Goal: Transaction & Acquisition: Purchase product/service

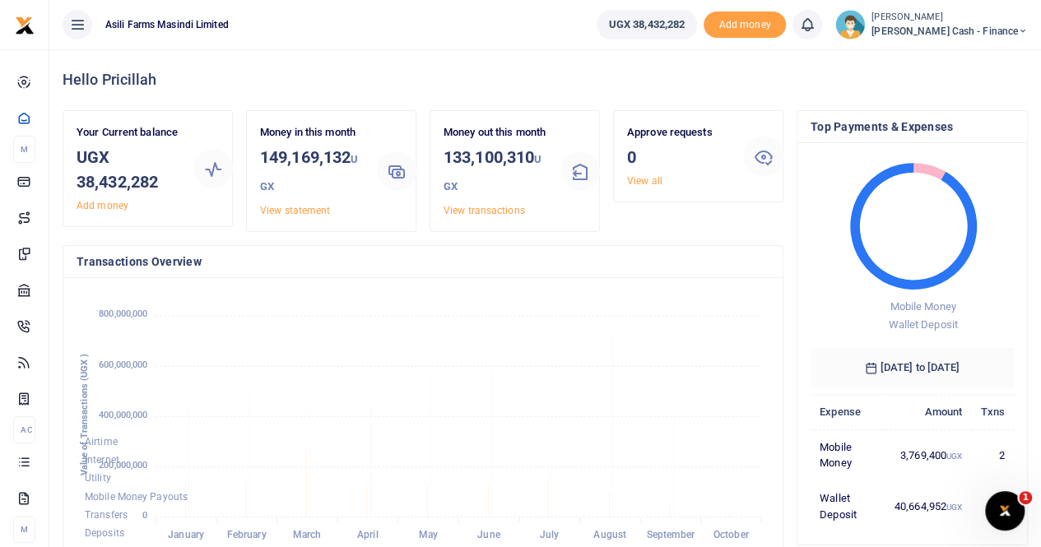
scroll to position [13, 13]
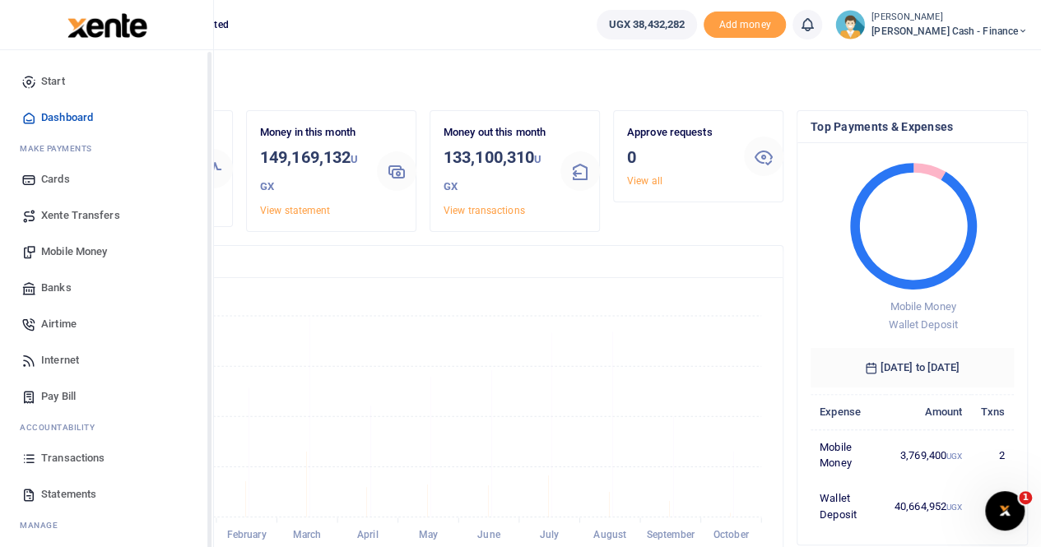
click at [70, 212] on span "Xente Transfers" at bounding box center [80, 215] width 79 height 16
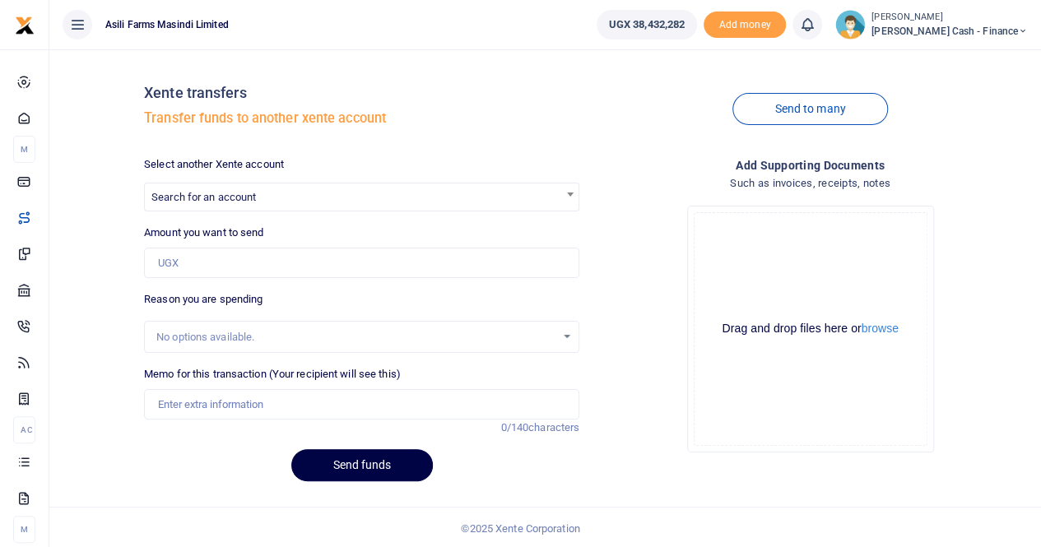
click at [175, 189] on span "Search for an account" at bounding box center [362, 197] width 434 height 26
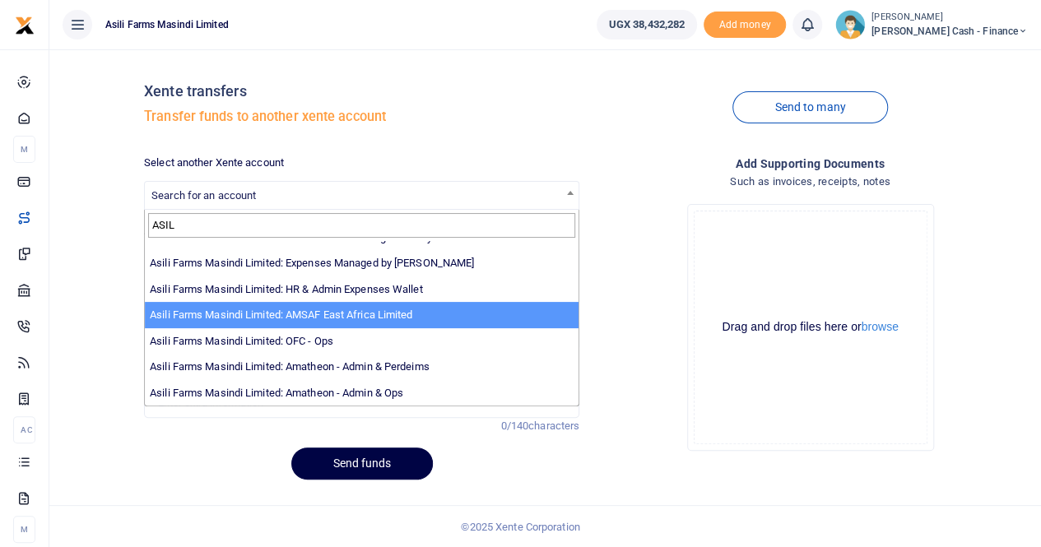
scroll to position [38, 0]
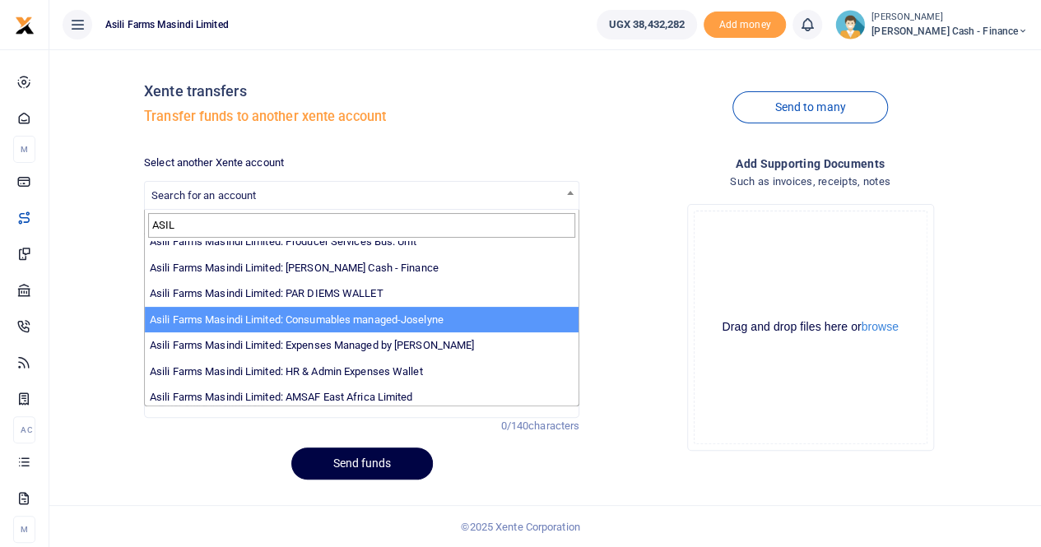
type input "ASIL"
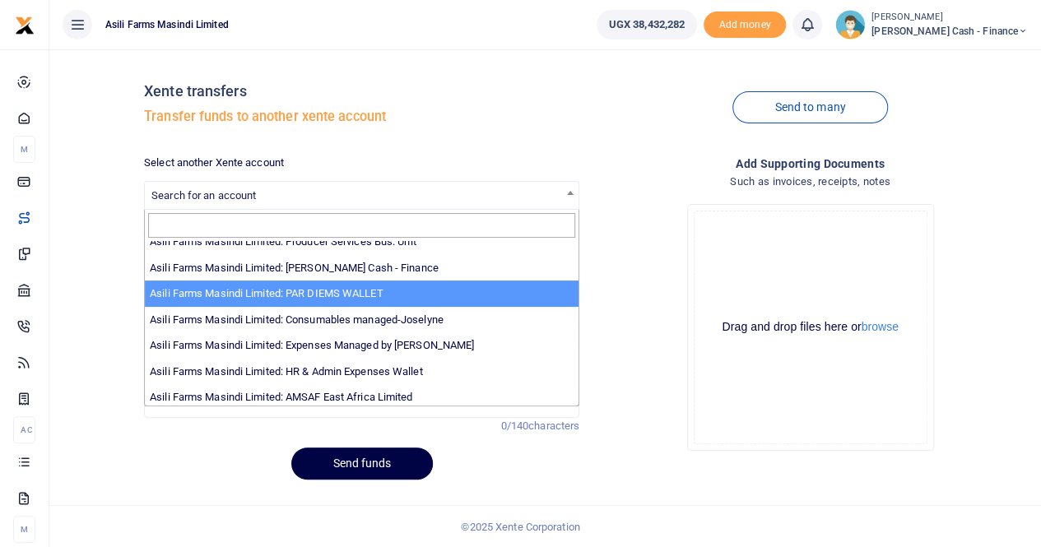
select select "3369"
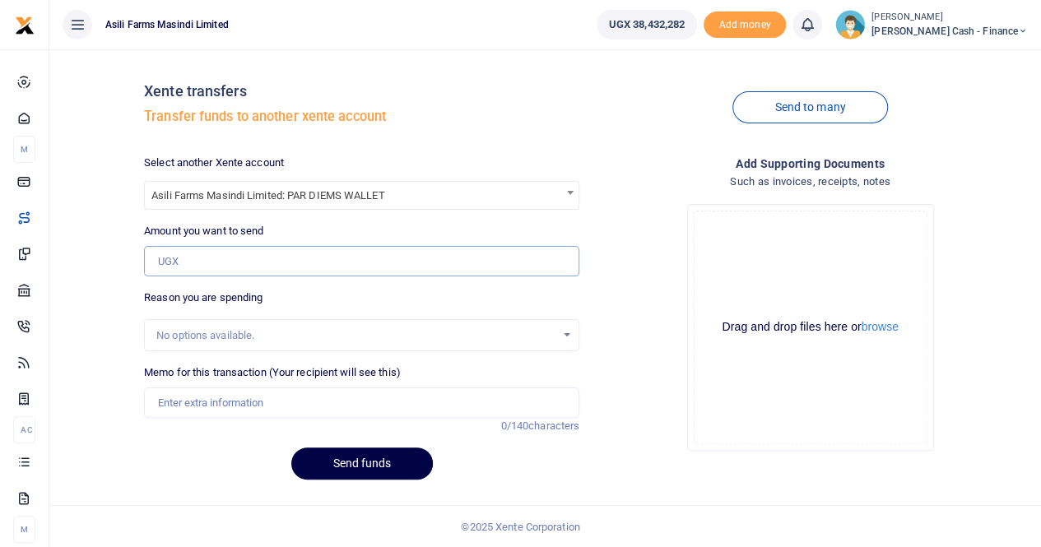
click at [178, 252] on input "Amount you want to send" at bounding box center [361, 261] width 435 height 31
paste input "3,765,000"
type input "3,765,000"
click at [244, 398] on input "Memo for this transaction (Your recipient will see this)" at bounding box center [361, 403] width 435 height 31
paste input "Perdeim and Accommodation for Drivers and Technical Team"
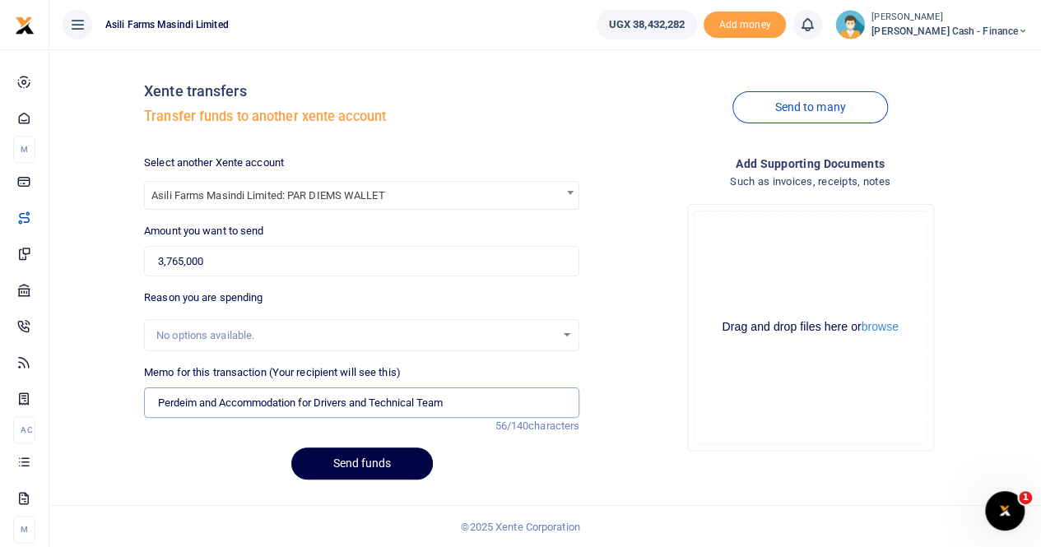
scroll to position [0, 0]
click at [156, 403] on input "Perdeim and Accommodation for Drivers and Technical Team" at bounding box center [361, 403] width 435 height 31
click at [258, 402] on input "TRansfer to perdium for Perdeim and Accommodation for Drivers and Technical Team" at bounding box center [361, 403] width 435 height 31
type input "TRansfer to Xente par diem for Perdeim and Accommodation for Drivers and Techni…"
click at [359, 476] on button "Send funds" at bounding box center [362, 464] width 142 height 32
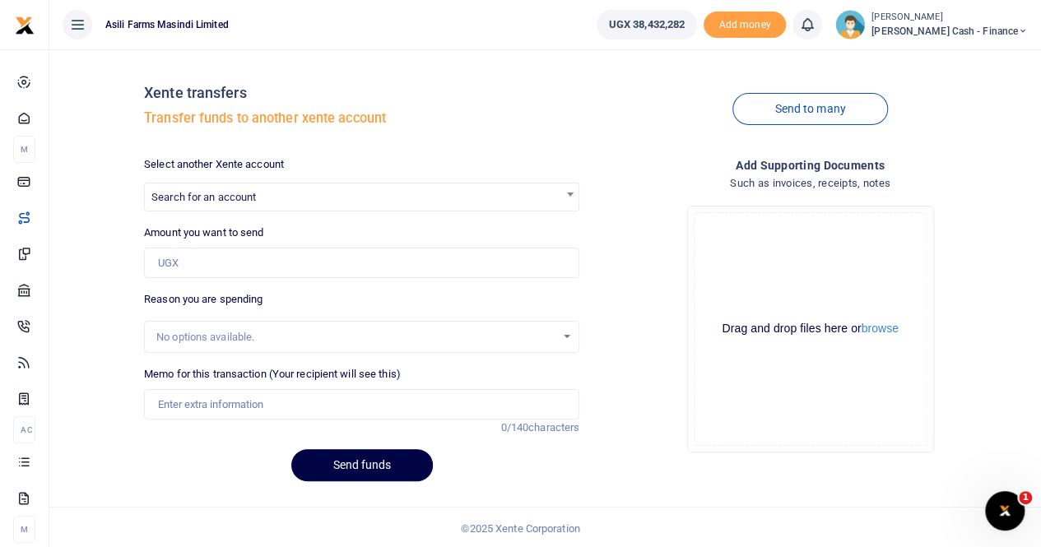
click at [212, 198] on span "Search for an account" at bounding box center [203, 197] width 105 height 12
type input "x"
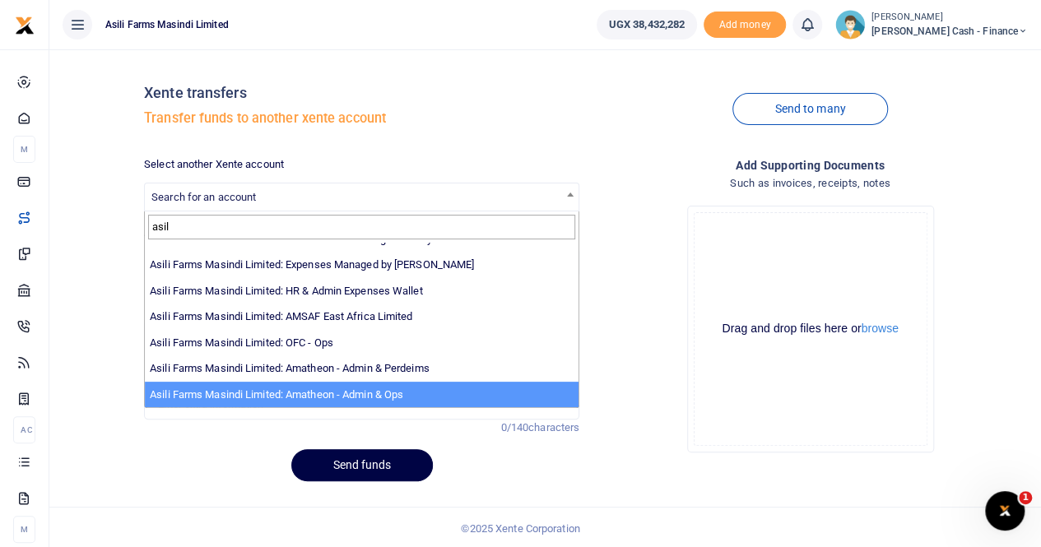
scroll to position [2, 0]
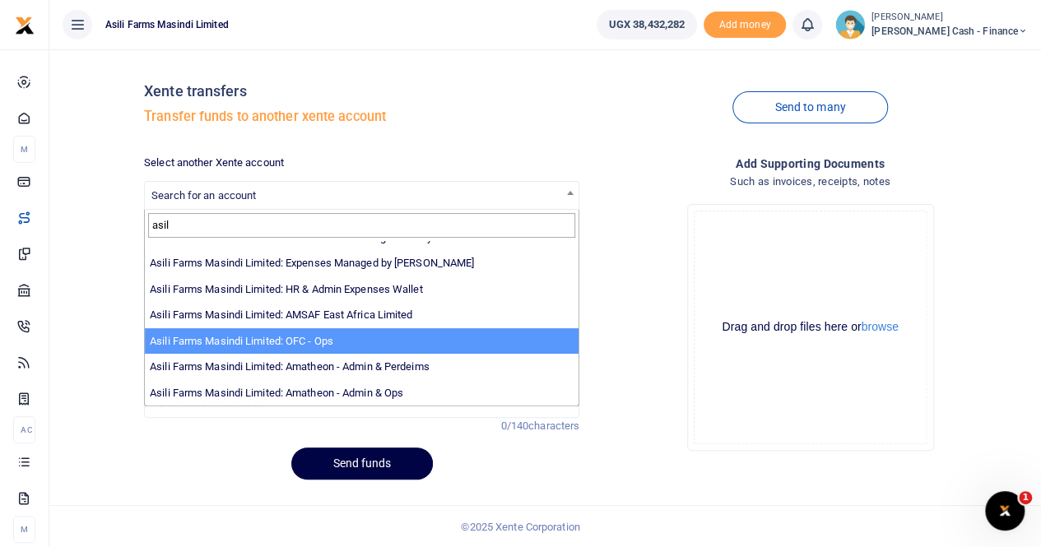
type input "asil"
select select "4038"
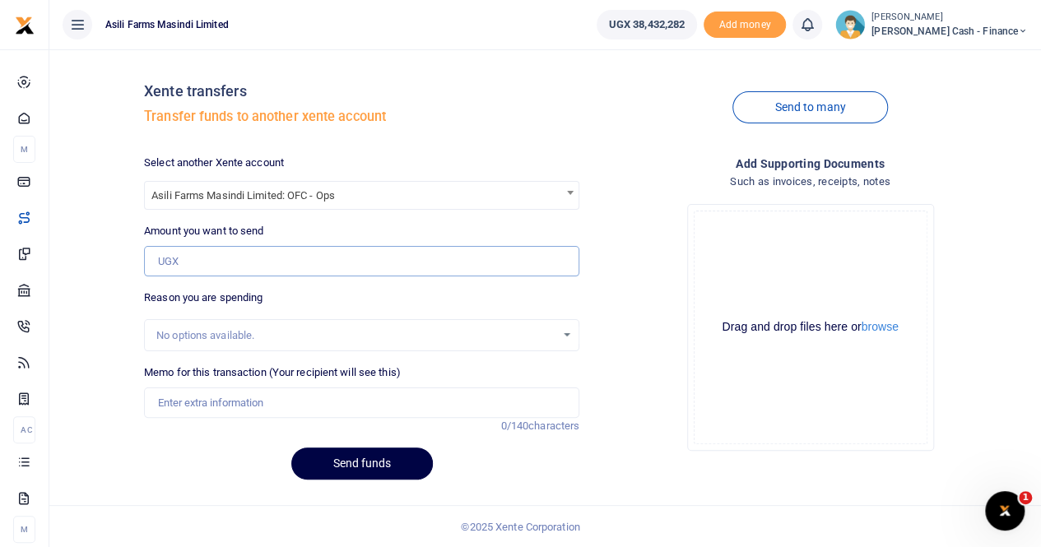
click at [203, 248] on input "Amount you want to send" at bounding box center [361, 261] width 435 height 31
paste input "2,273,000"
type input "2,273,000"
click at [210, 395] on input "Memo for this transaction (Your recipient will see this)" at bounding box center [361, 403] width 435 height 31
click at [261, 409] on input "Transfer to OFC for" at bounding box center [361, 403] width 435 height 31
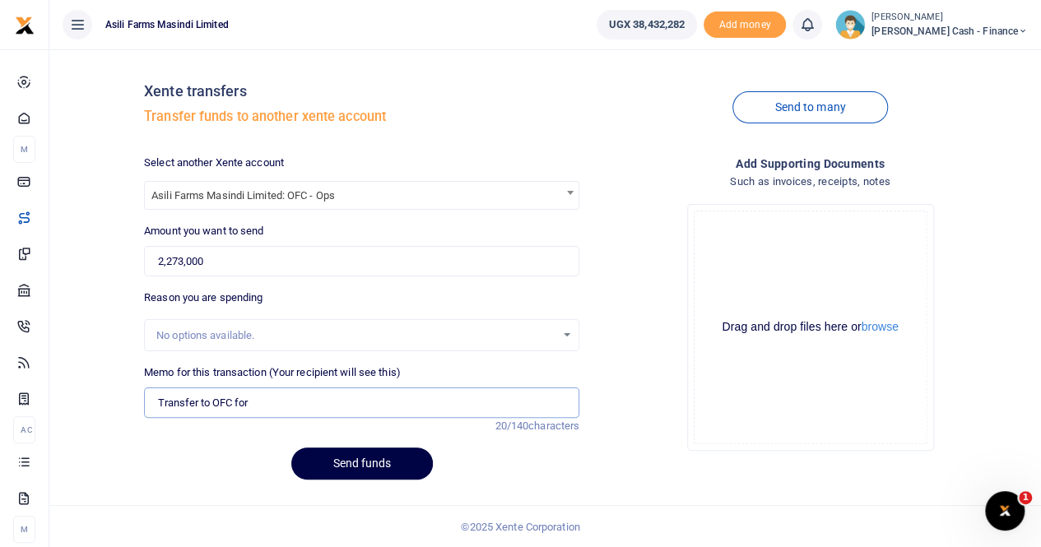
paste input "Kilak Kitchen House Repair"
type input "Transfer to OFC for Kilak Kitchen House Repair"
click at [356, 467] on button "Send funds" at bounding box center [362, 464] width 142 height 32
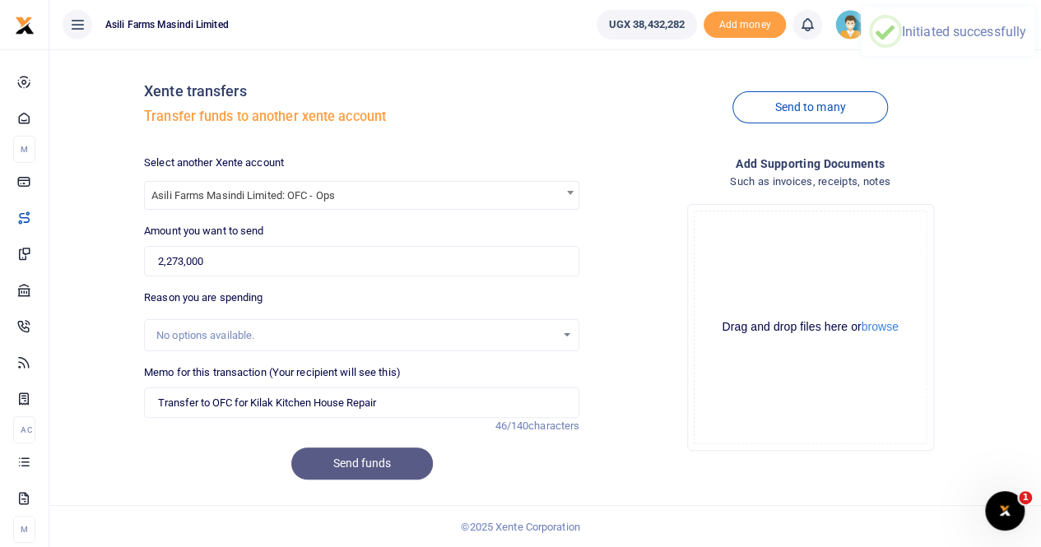
scroll to position [0, 0]
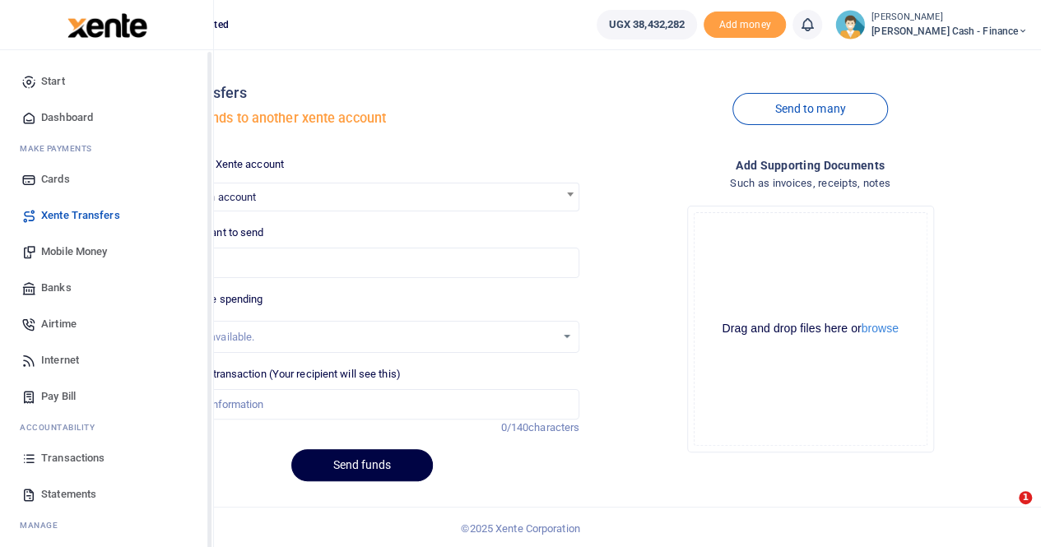
click at [66, 243] on link "Mobile Money" at bounding box center [106, 252] width 187 height 36
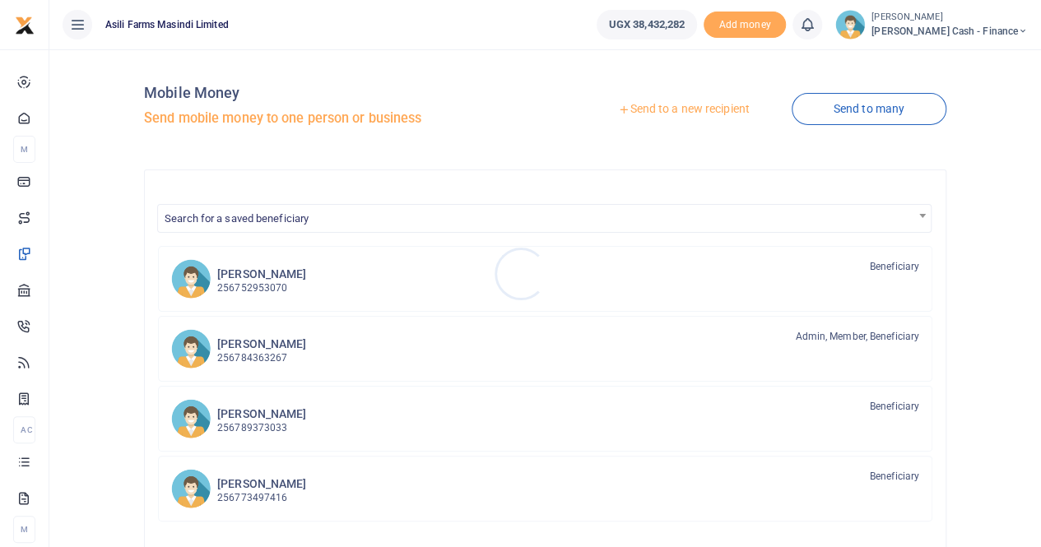
click at [667, 108] on div at bounding box center [520, 273] width 1041 height 547
click at [662, 103] on link "Send to a new recipient" at bounding box center [683, 110] width 215 height 30
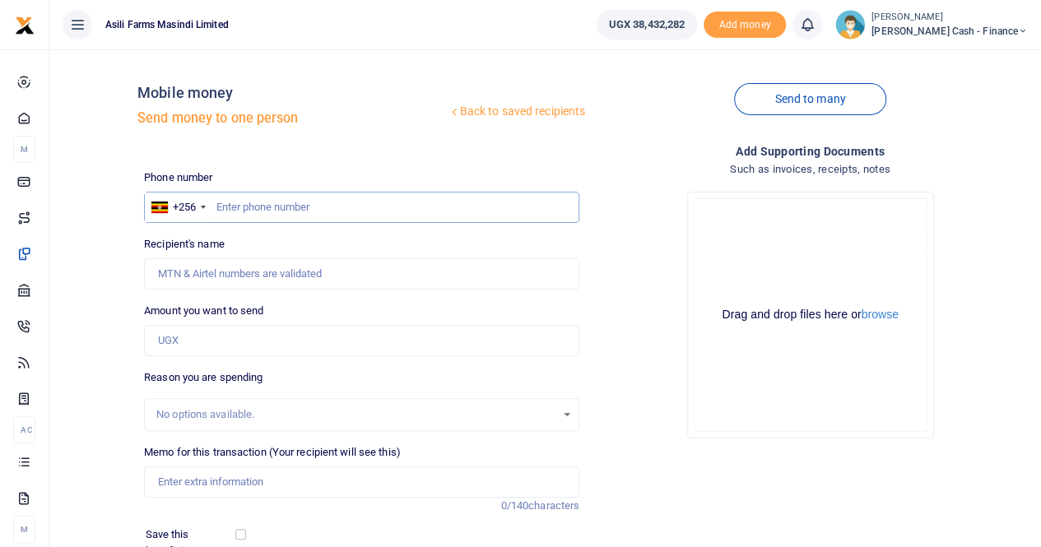
click at [240, 207] on input "text" at bounding box center [361, 207] width 435 height 31
type input "0779402729"
type input "[PERSON_NAME]"
type input "0779402729"
click at [205, 342] on input "Amount you want to send" at bounding box center [361, 340] width 435 height 31
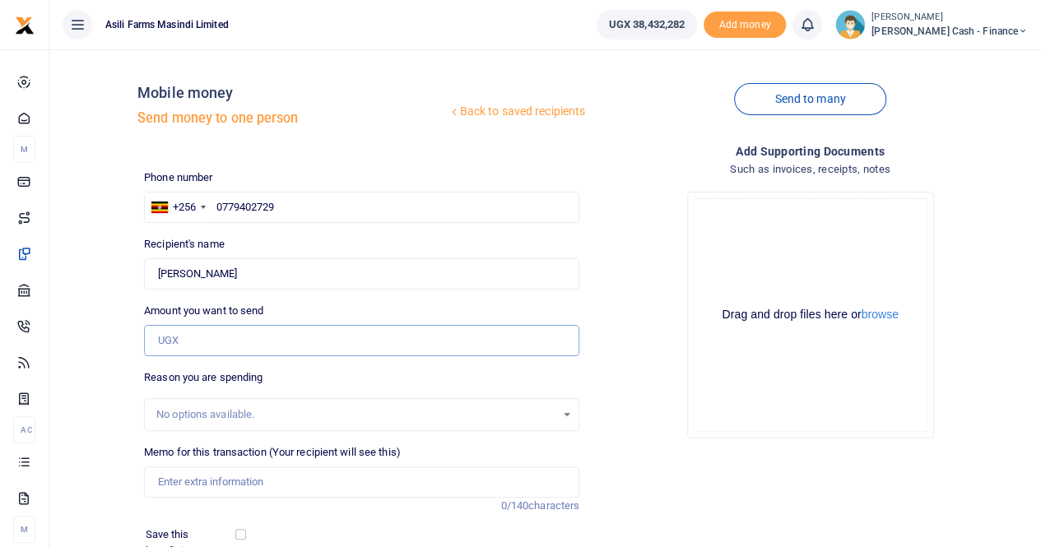
click at [186, 340] on input "Amount you want to send" at bounding box center [361, 340] width 435 height 31
click at [208, 334] on input "Amount you want to send" at bounding box center [361, 340] width 435 height 31
click at [194, 339] on input "Amount you want to send" at bounding box center [361, 340] width 435 height 31
paste input "486,000"
type input "486,000"
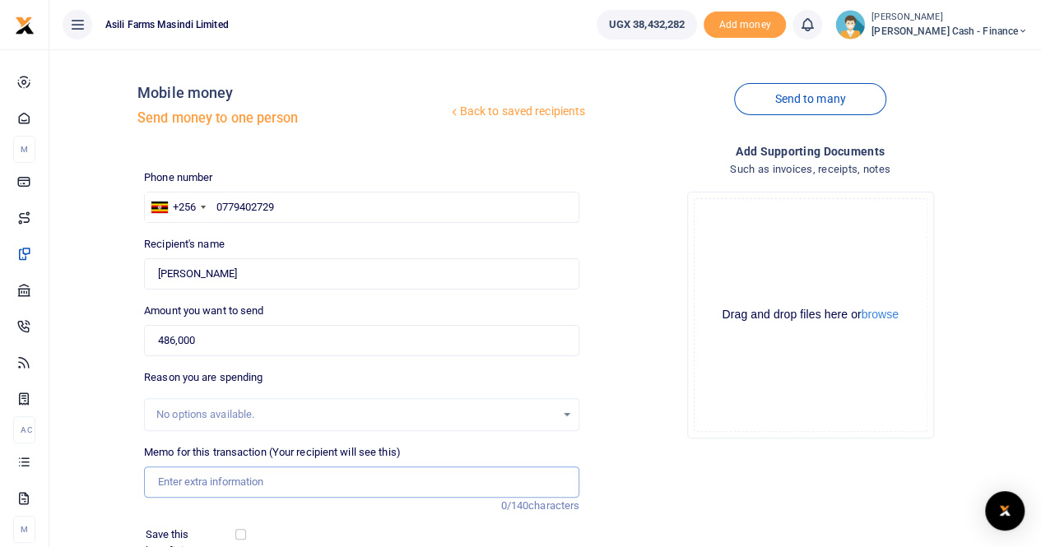
click at [211, 483] on input "Memo for this transaction (Your recipient will see this)" at bounding box center [361, 482] width 435 height 31
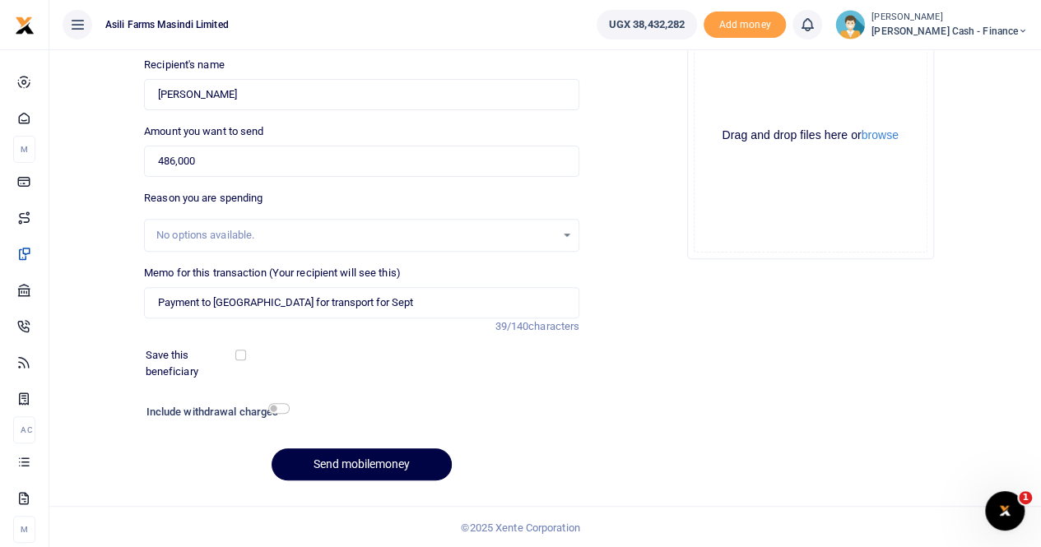
click at [887, 146] on div "Drag and drop files here or browse Powered by Uppy" at bounding box center [811, 136] width 234 height 234
click at [887, 142] on div "Drag and drop files here or browse Powered by Uppy" at bounding box center [811, 136] width 234 height 234
click at [884, 134] on button "browse" at bounding box center [880, 135] width 37 height 12
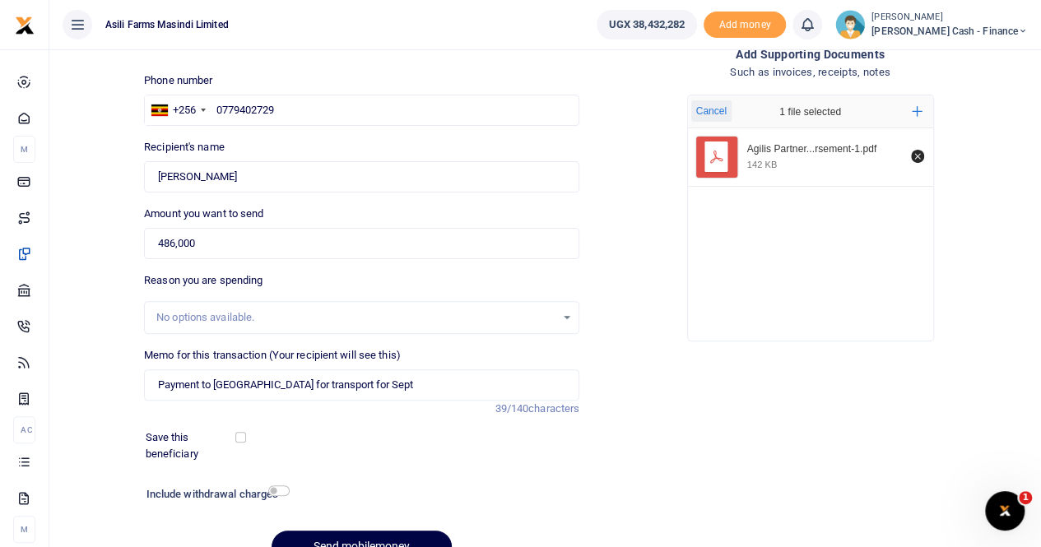
scroll to position [165, 0]
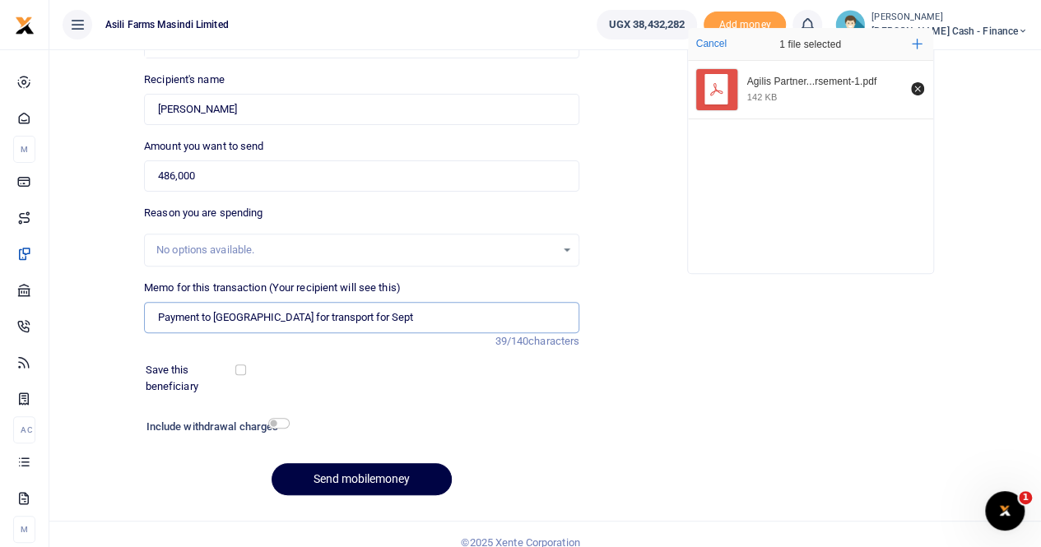
click at [303, 318] on input "Payment to Edau for transport for Sept" at bounding box center [361, 317] width 435 height 31
click at [445, 314] on input "Payment to Edau for transport reimbursement for Sept" at bounding box center [361, 317] width 435 height 31
type input "Payment to Edau for transport reimbursement for Sept"
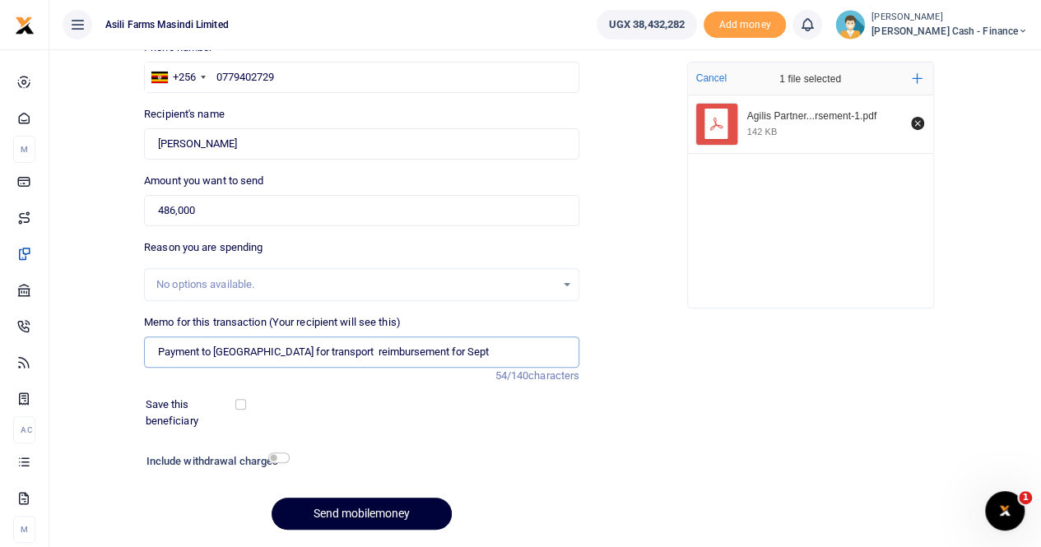
scroll to position [179, 0]
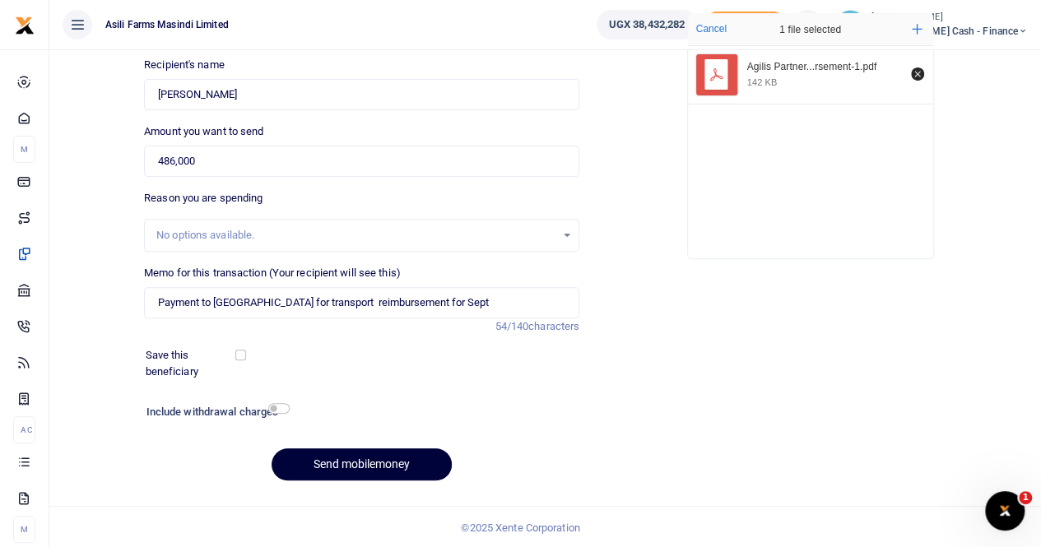
click at [357, 460] on button "Send mobilemoney" at bounding box center [362, 465] width 180 height 32
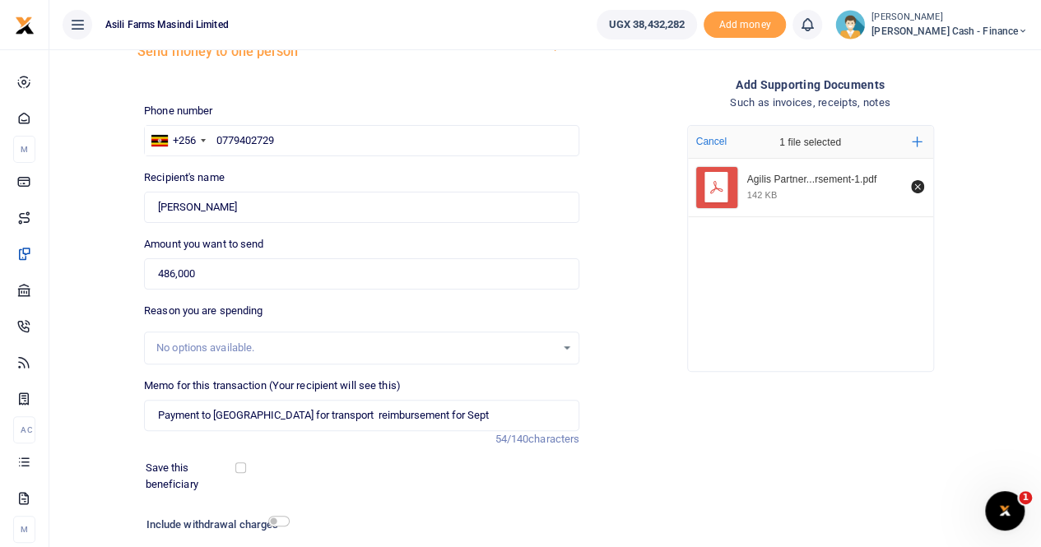
scroll to position [0, 0]
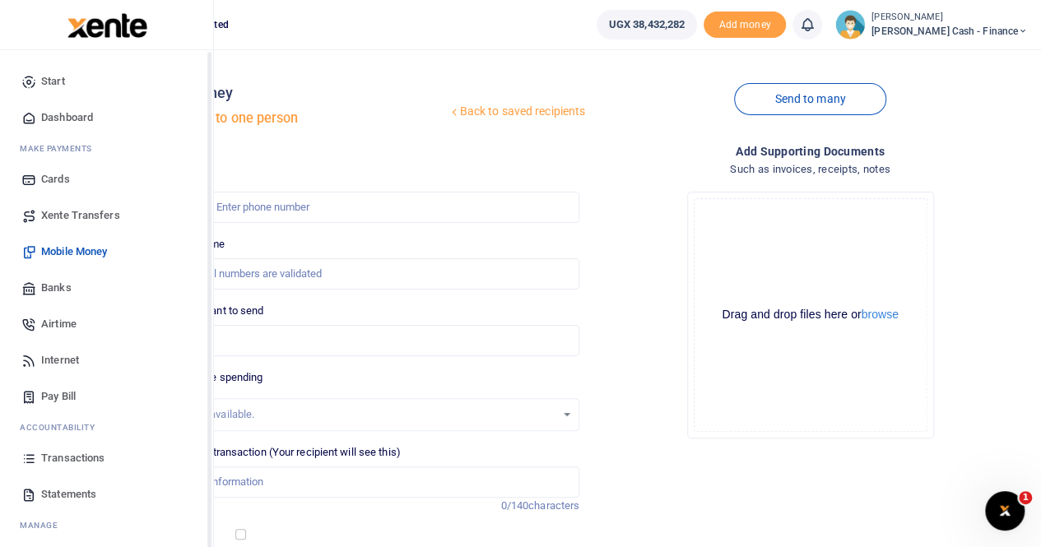
click at [61, 457] on span "Transactions" at bounding box center [72, 458] width 63 height 16
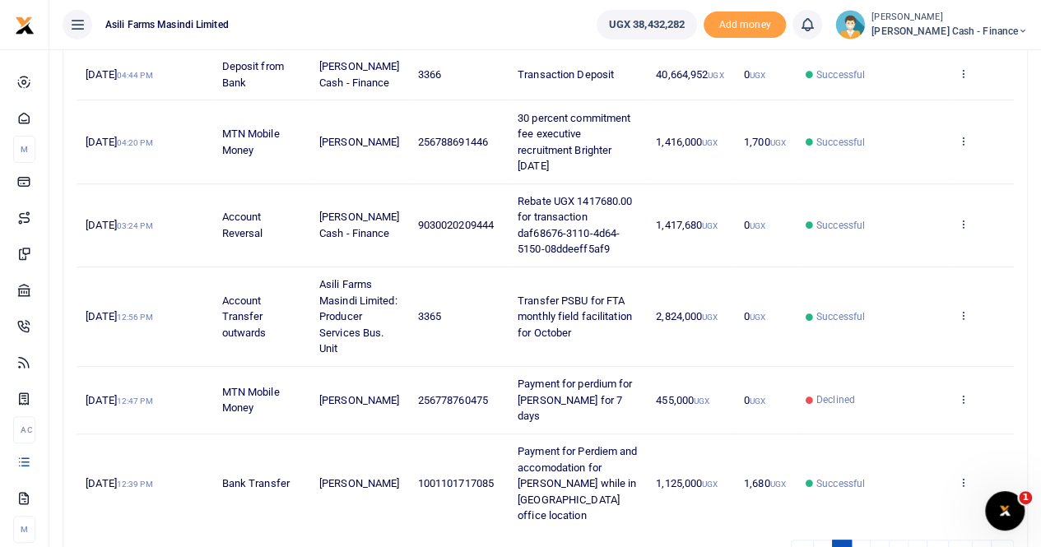
scroll to position [576, 0]
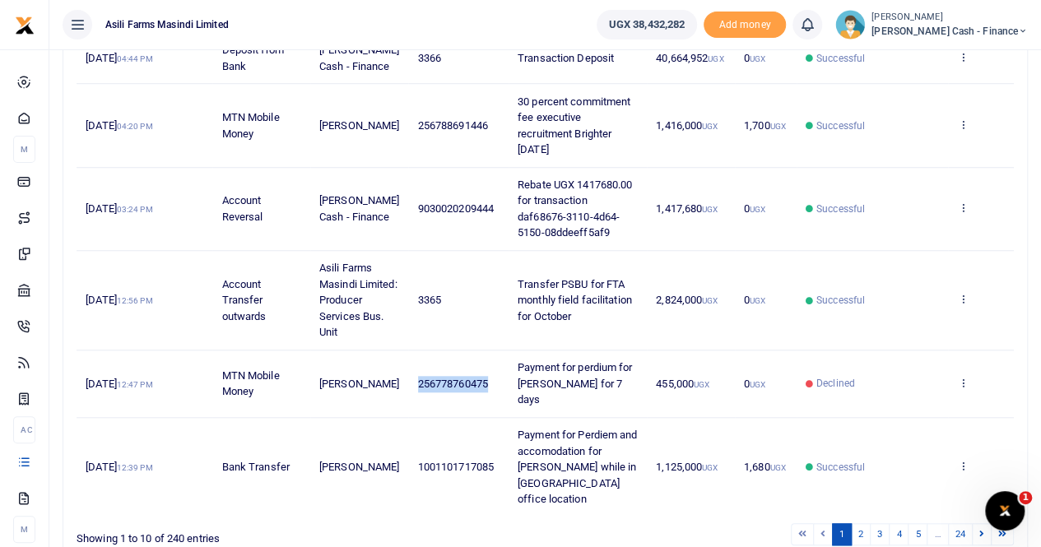
drag, startPoint x: 411, startPoint y: 388, endPoint x: 489, endPoint y: 395, distance: 78.6
click at [489, 395] on td "256778760475" at bounding box center [458, 385] width 100 height 68
copy span "256778760475"
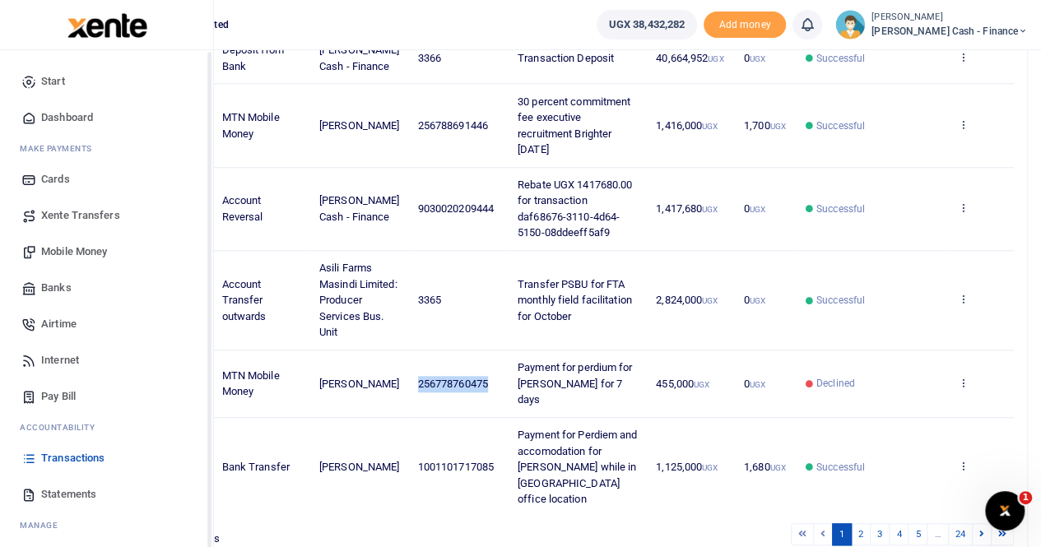
click at [76, 258] on span "Mobile Money" at bounding box center [74, 252] width 66 height 16
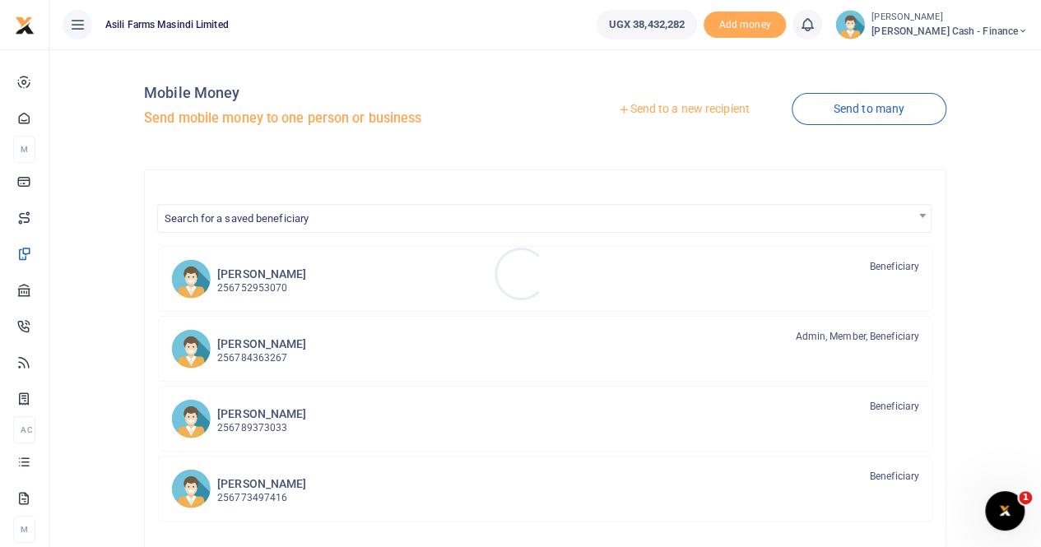
click at [685, 105] on div at bounding box center [520, 273] width 1041 height 547
click at [698, 105] on link "Send to a new recipient" at bounding box center [683, 110] width 215 height 30
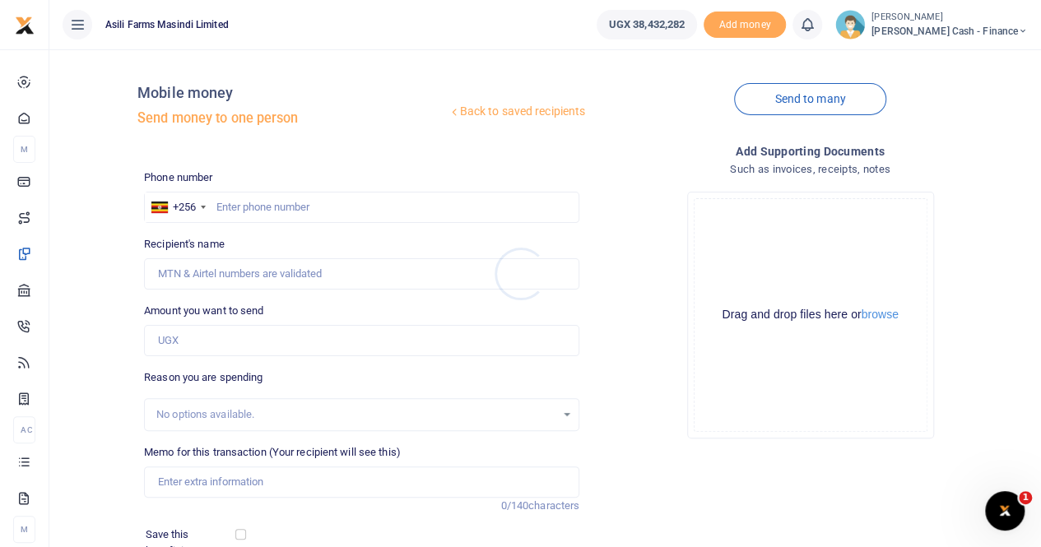
click at [238, 201] on div at bounding box center [520, 273] width 1041 height 547
click at [226, 207] on input "text" at bounding box center [361, 207] width 435 height 31
paste input "256778760475"
type input "256778760475"
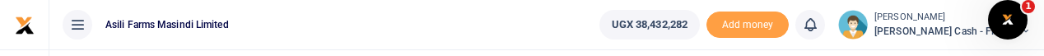
type input "Eddy Weraga"
type input "256778760475"
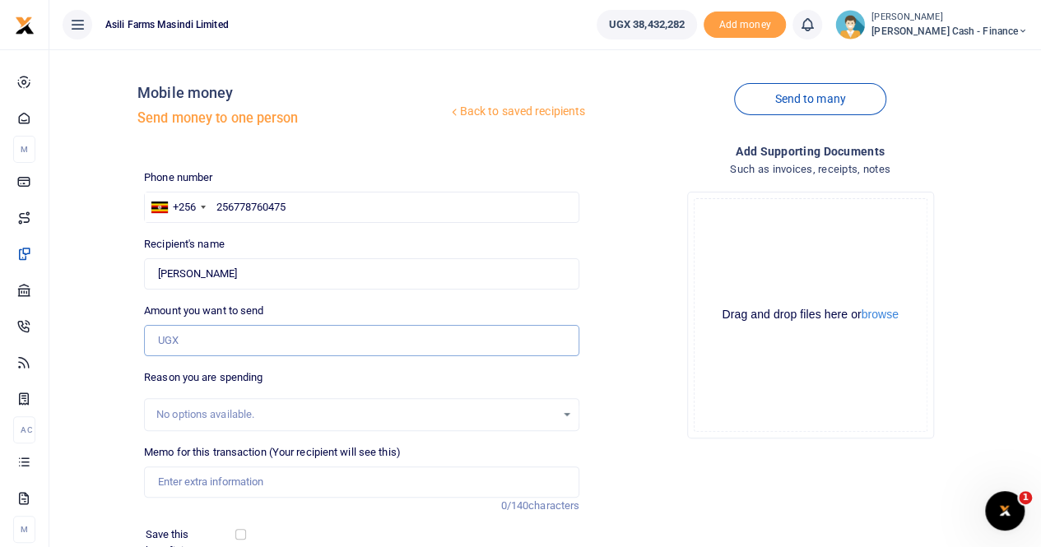
click at [178, 335] on input "Amount you want to send" at bounding box center [361, 340] width 435 height 31
paste input "195000"
type input "195,000"
click at [204, 489] on input "Memo for this transaction (Your recipient will see this)" at bounding box center [361, 482] width 435 height 31
click at [601, 241] on div "Drop your files here Drag and drop files here or browse Powered by Uppy" at bounding box center [810, 315] width 435 height 273
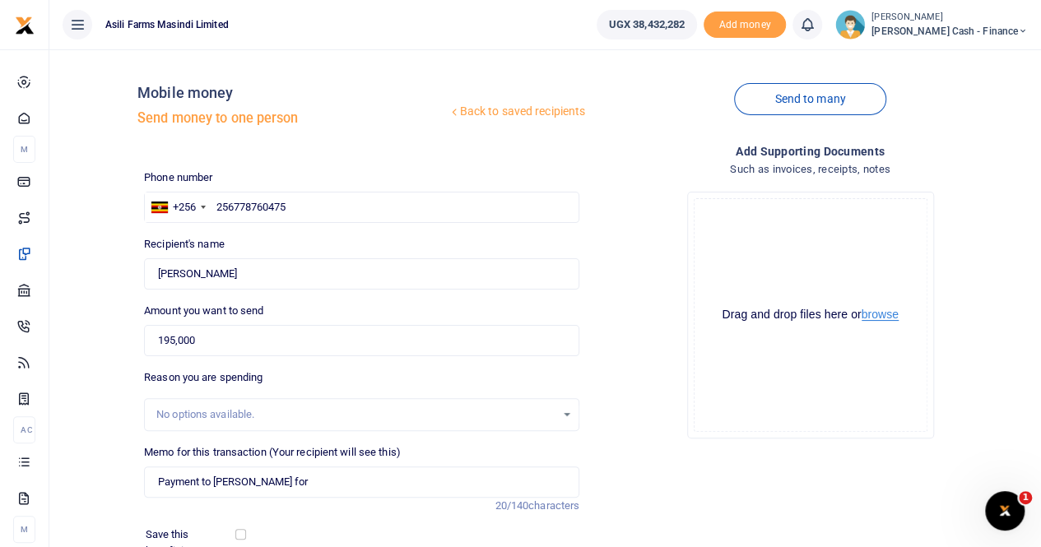
click at [880, 320] on button "browse" at bounding box center [880, 315] width 37 height 12
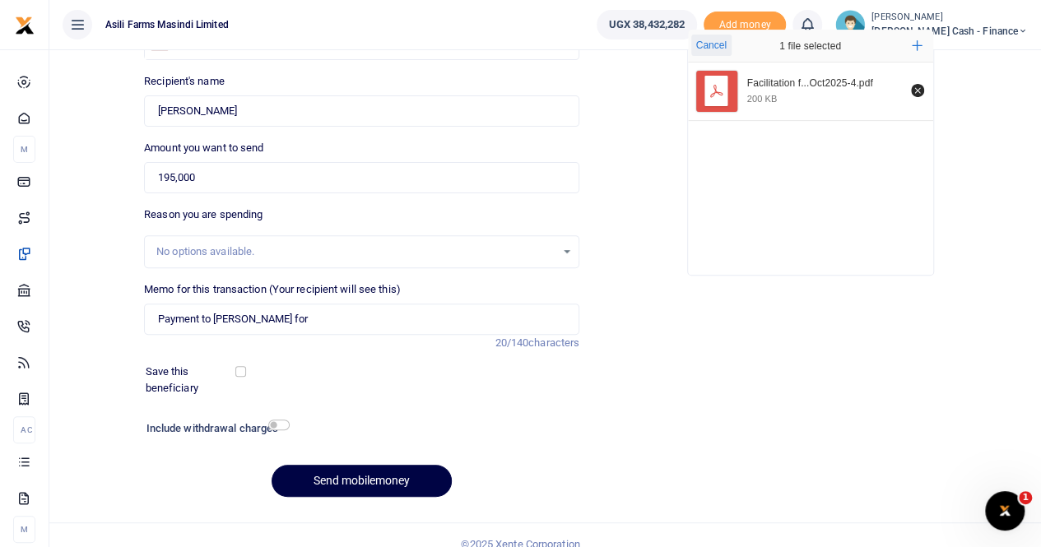
scroll to position [165, 0]
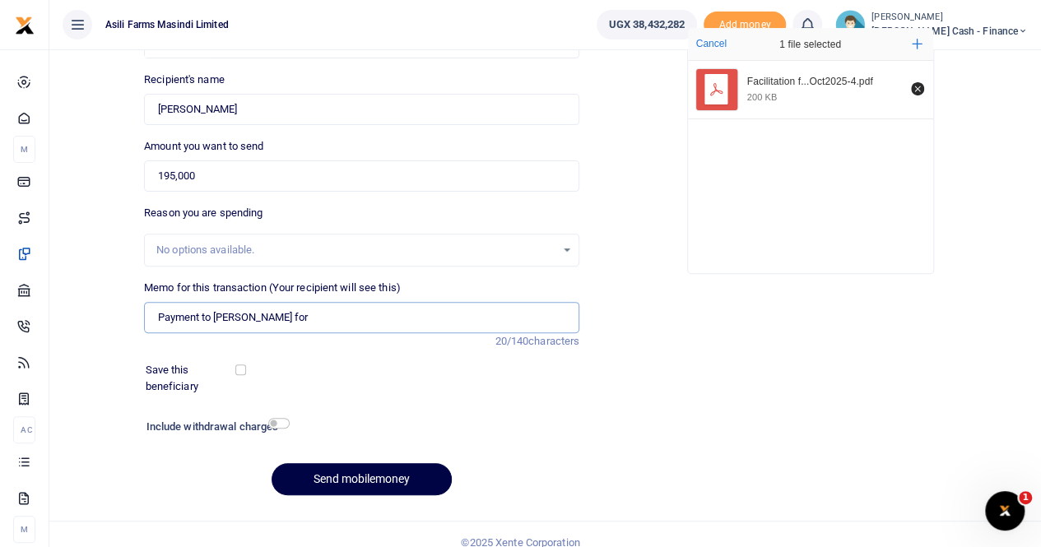
click at [270, 316] on input "Payment to Eddy for" at bounding box center [361, 317] width 435 height 31
paste input "Per diem & accommodation eddy"
click at [310, 317] on input "Payment to Eddy for Per diem & accommodation eddy" at bounding box center [361, 317] width 435 height 31
click at [453, 319] on input "Payment to Eddy for Per diem and accommodation eddy" at bounding box center [361, 317] width 435 height 31
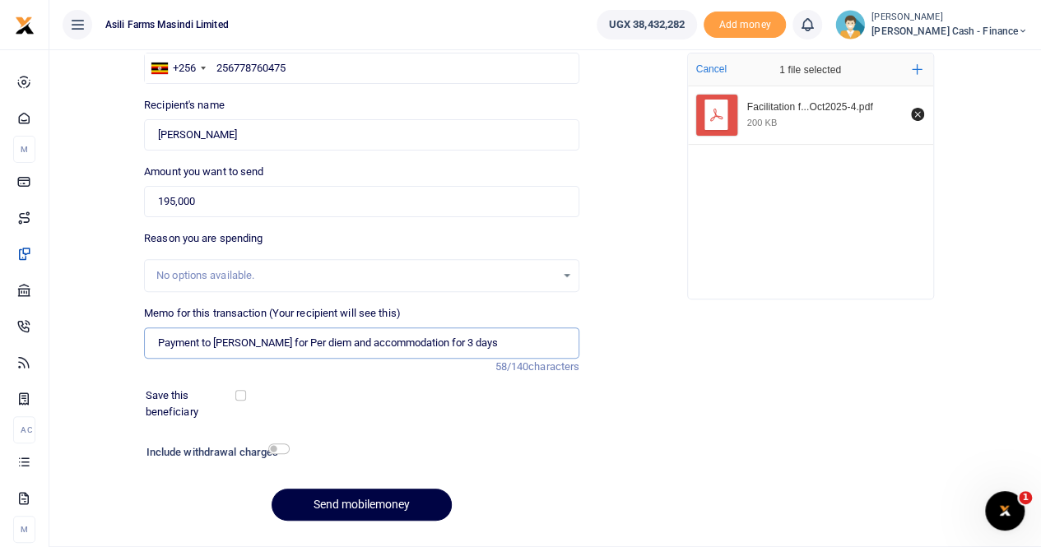
scroll to position [179, 0]
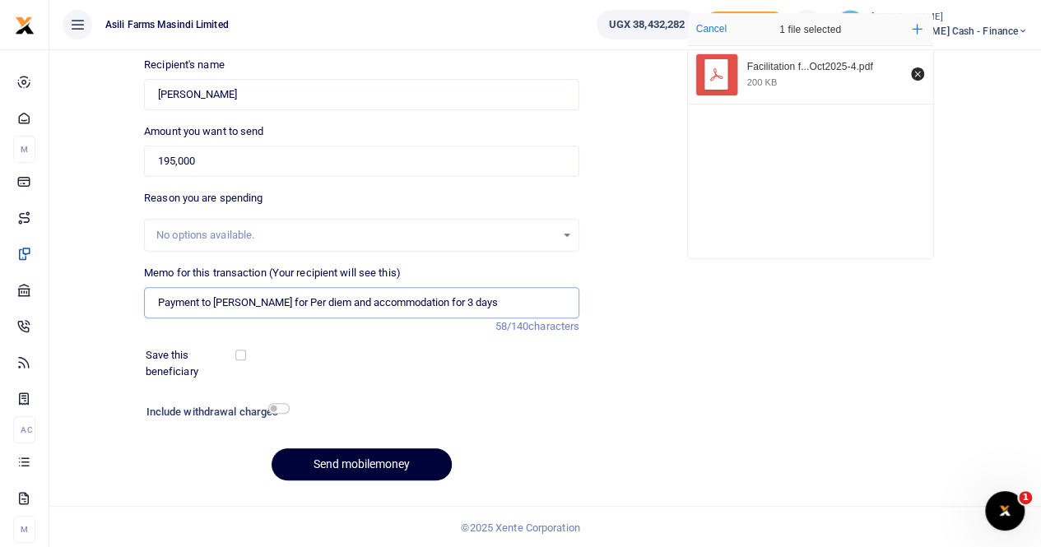
type input "Payment to Eddy for Per diem and accommodation for 3 days"
click at [314, 464] on button "Send mobilemoney" at bounding box center [362, 465] width 180 height 32
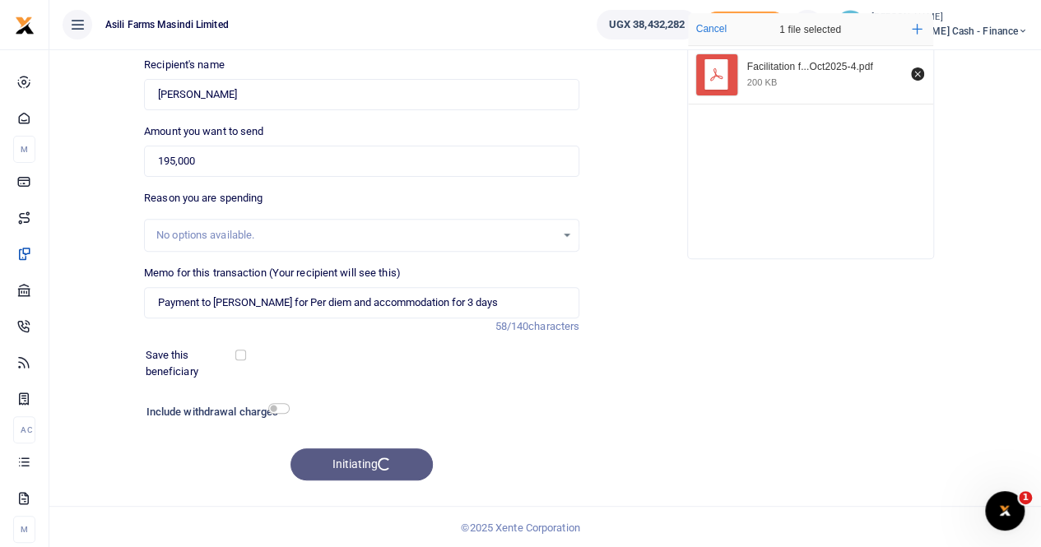
scroll to position [0, 0]
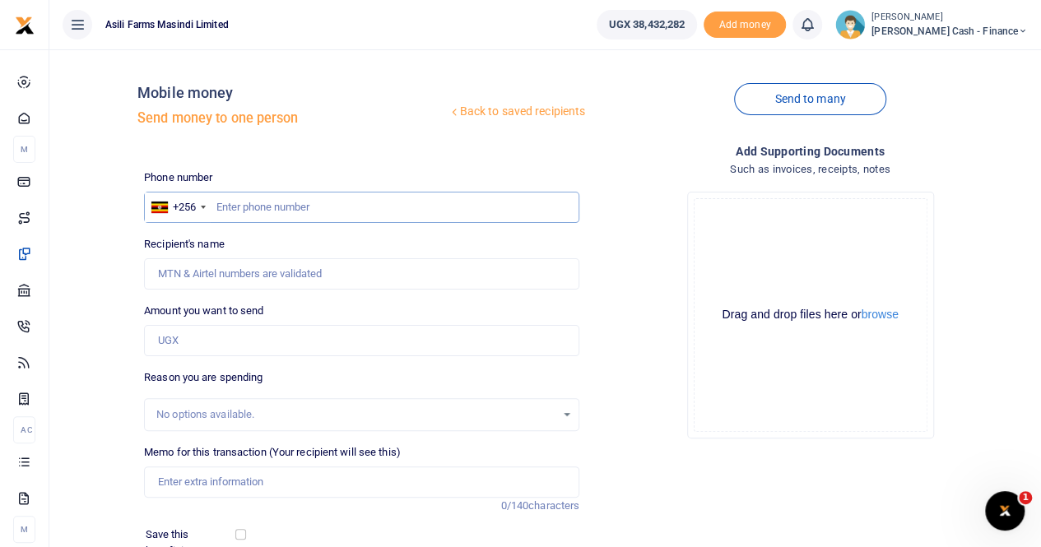
click at [249, 203] on input "text" at bounding box center [361, 207] width 435 height 31
paste input "0788685573"
type input "0788685573"
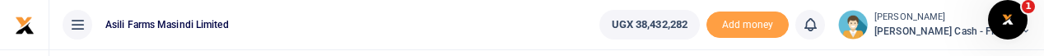
type input "[PERSON_NAME]"
type input "0788685573"
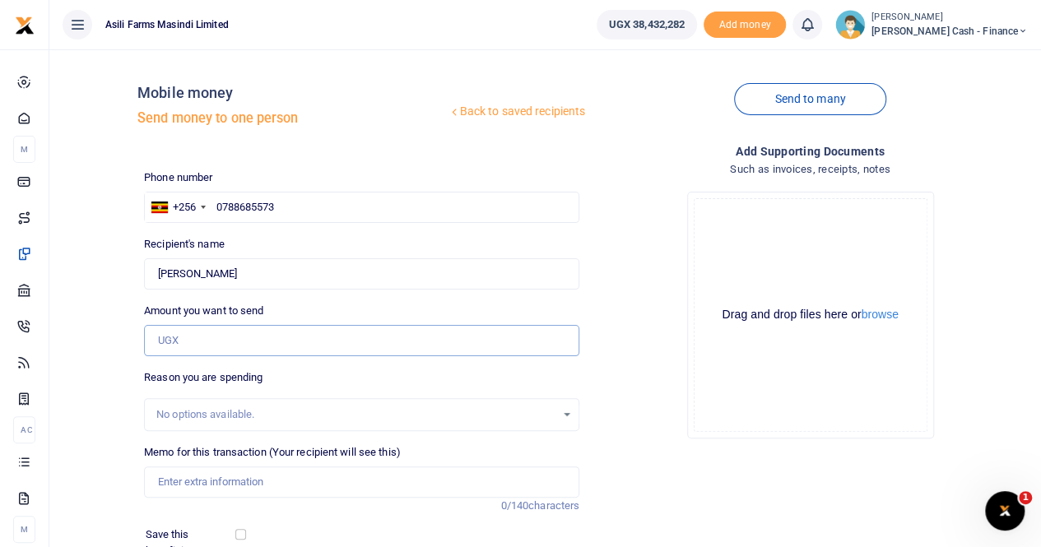
click at [171, 340] on input "Amount you want to send" at bounding box center [361, 340] width 435 height 31
paste input "540,600"
type input "540,600"
click at [186, 480] on input "Memo for this transaction (Your recipient will see this)" at bounding box center [361, 482] width 435 height 31
click at [183, 477] on input "Memo for this transaction (Your recipient will see this)" at bounding box center [361, 482] width 435 height 31
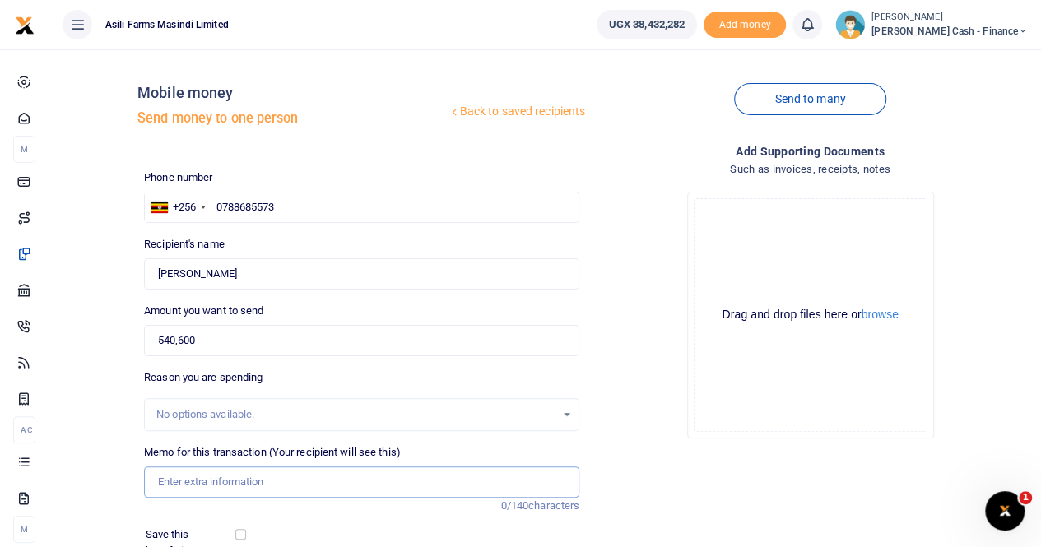
paste input "Accomodation for Fransisco at Gately"
drag, startPoint x: 273, startPoint y: 484, endPoint x: 504, endPoint y: 477, distance: 230.6
click at [504, 477] on input "Accommodation for Fransisco at Gately" at bounding box center [361, 482] width 435 height 31
click at [151, 482] on input "Accommodation for Fransisco at Gately" at bounding box center [361, 482] width 435 height 31
type input "Payment for Accommodation for Fransisco at Gately"
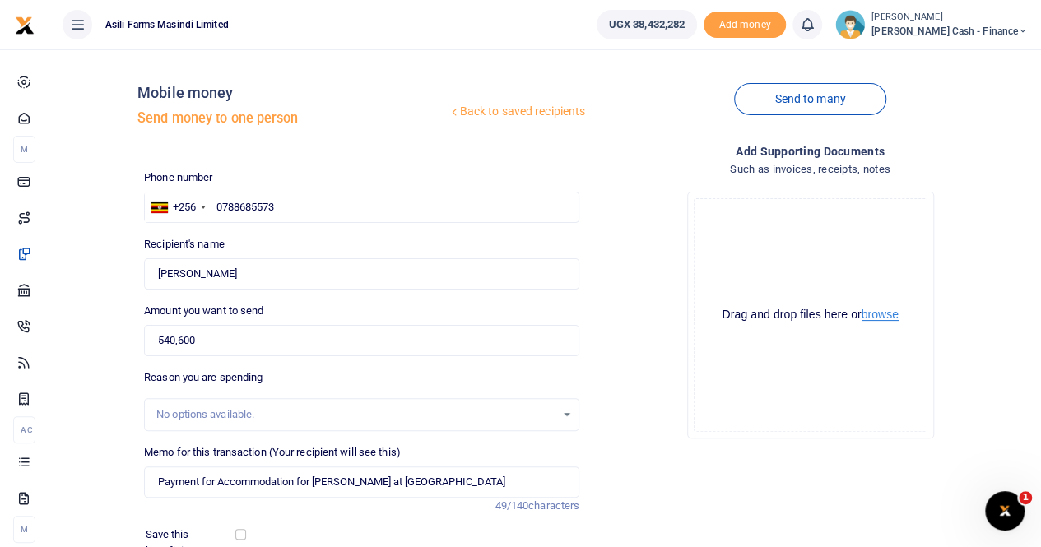
click at [884, 319] on button "browse" at bounding box center [880, 315] width 37 height 12
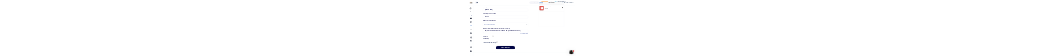
scroll to position [179, 0]
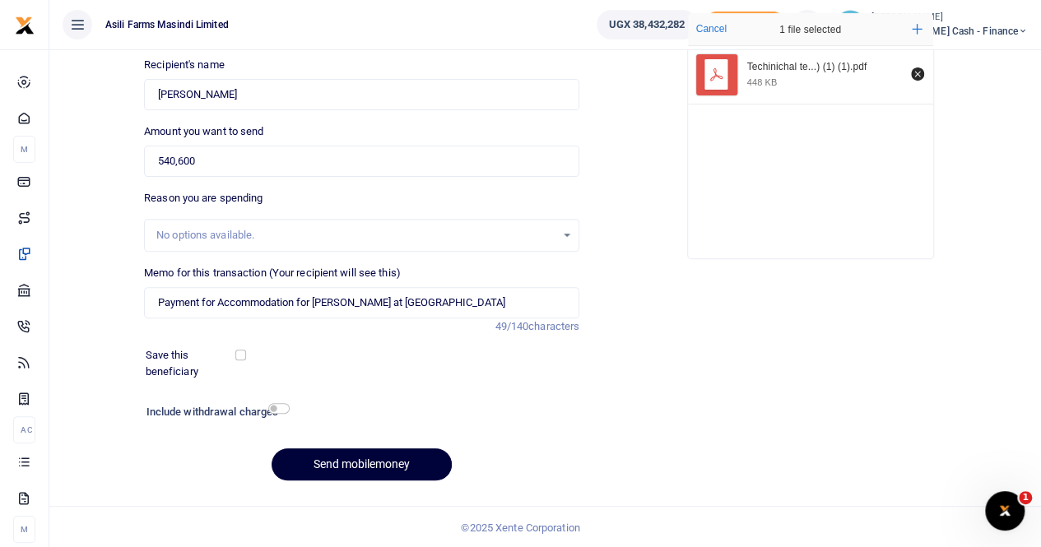
click at [361, 449] on button "Send mobilemoney" at bounding box center [362, 465] width 180 height 32
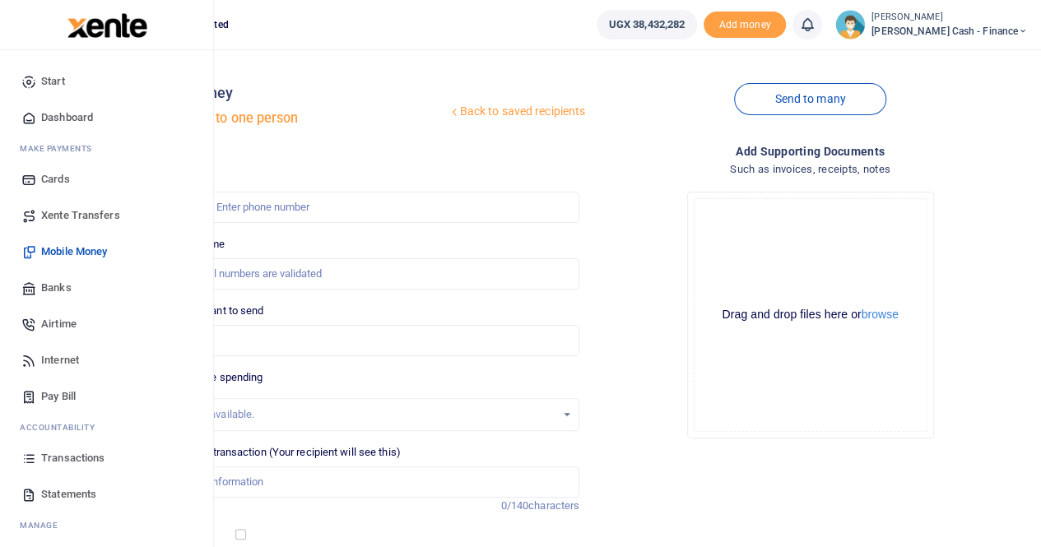
click at [91, 207] on link "Xente Transfers" at bounding box center [106, 216] width 187 height 36
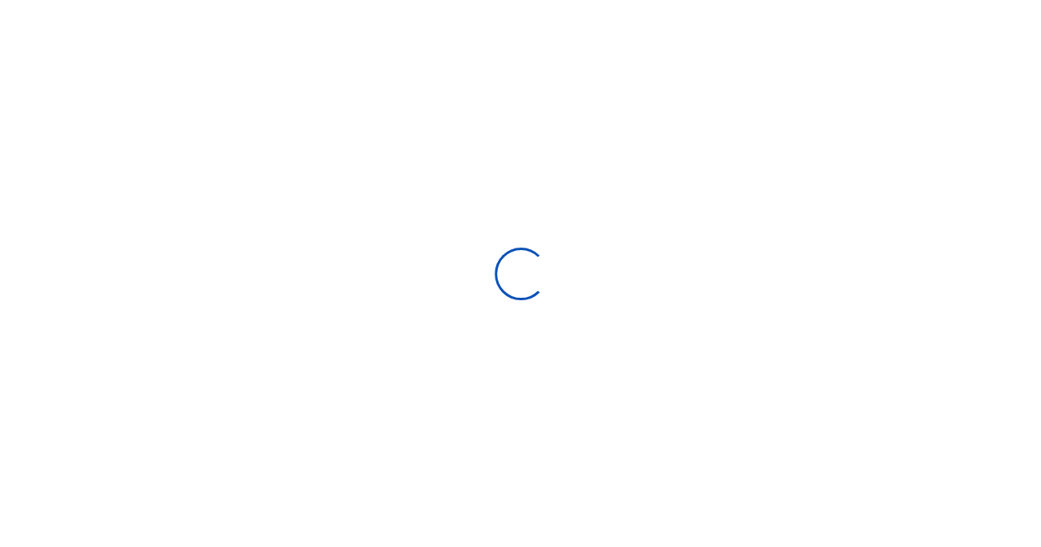
select select
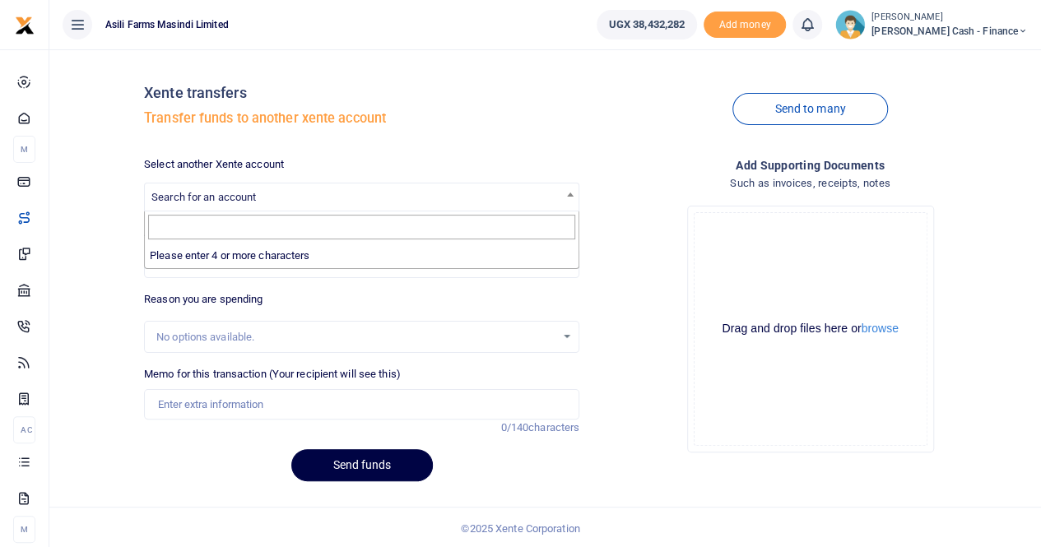
click at [207, 188] on span "Search for an account" at bounding box center [362, 197] width 434 height 26
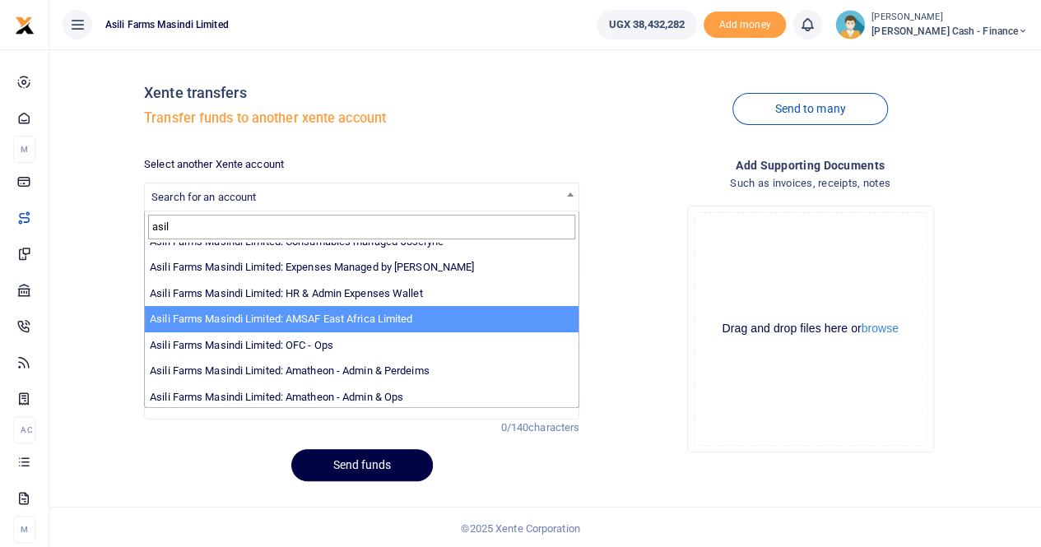
scroll to position [120, 0]
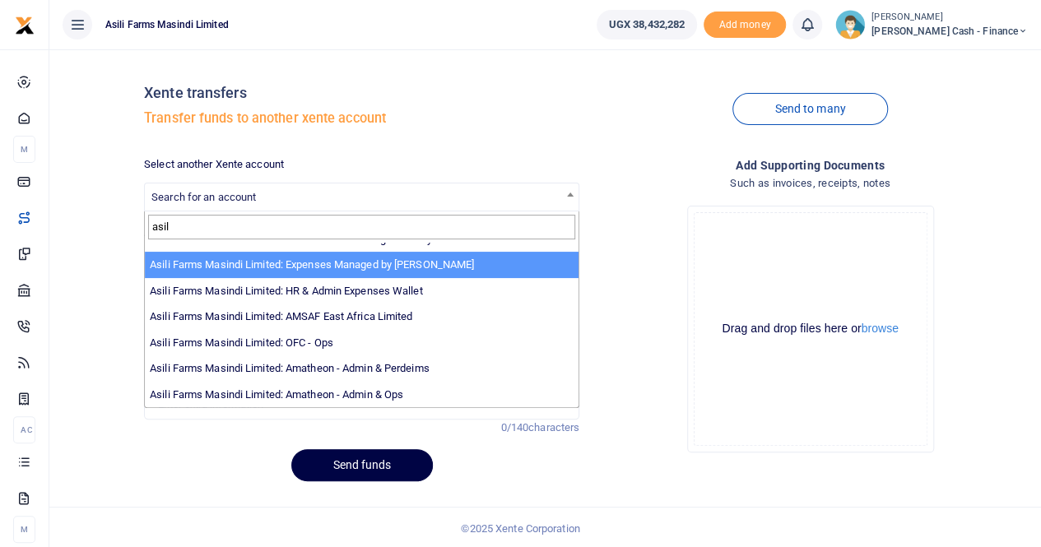
type input "asil"
select select "3438"
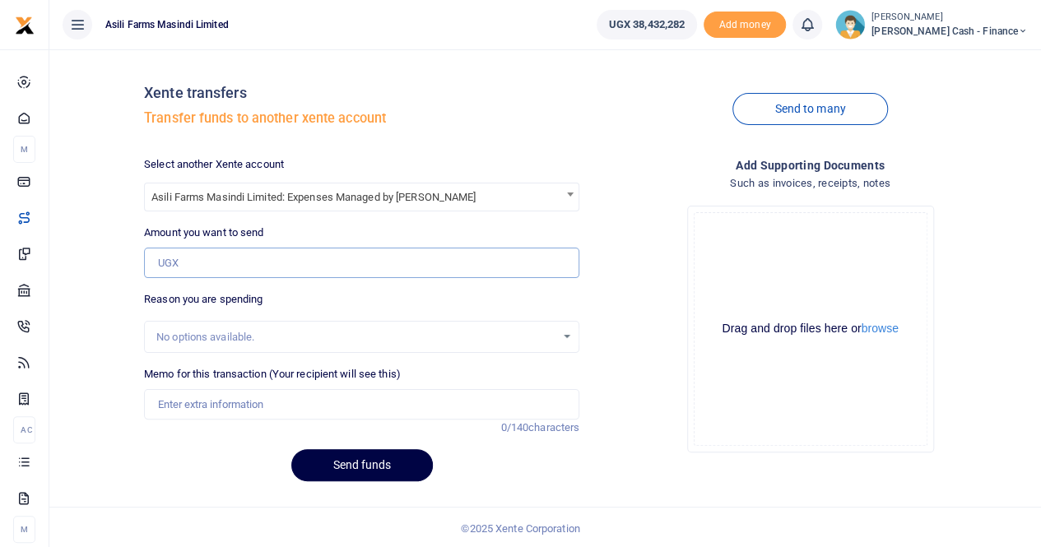
click at [209, 261] on input "Amount you want to send" at bounding box center [361, 263] width 435 height 31
paste input "2,365,000"
type input "2,365,000"
click at [209, 407] on input "Memo for this transaction (Your recipient will see this)" at bounding box center [361, 404] width 435 height 31
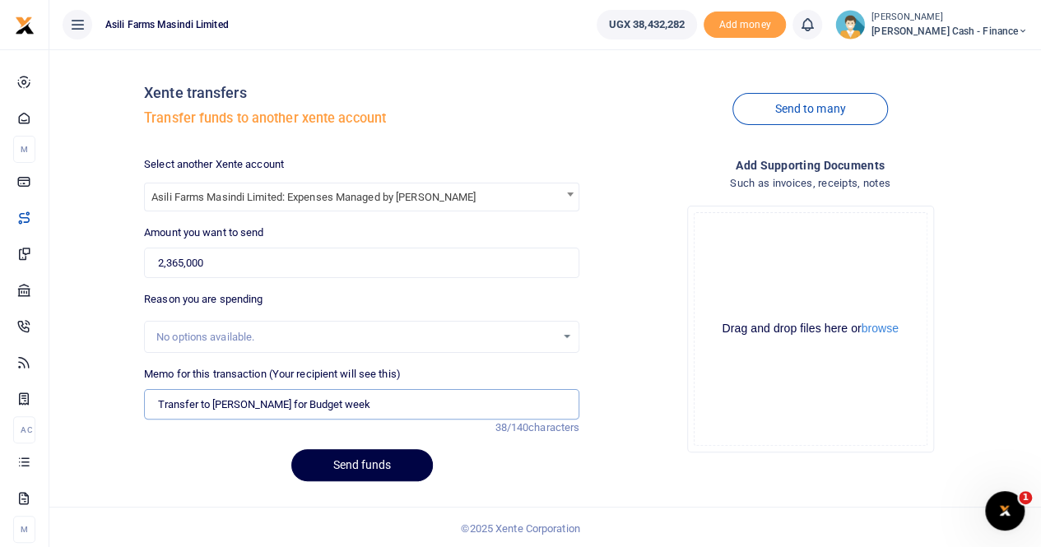
scroll to position [0, 0]
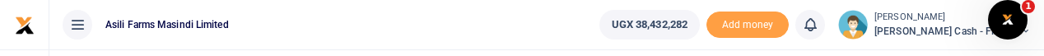
type input "Transfer to [PERSON_NAME] for Budget week 42"
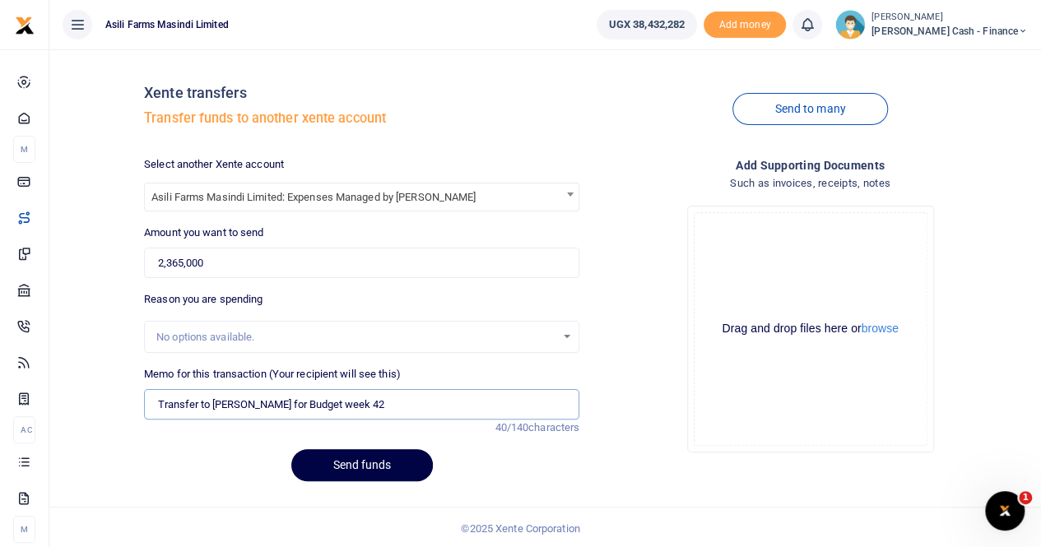
scroll to position [2, 0]
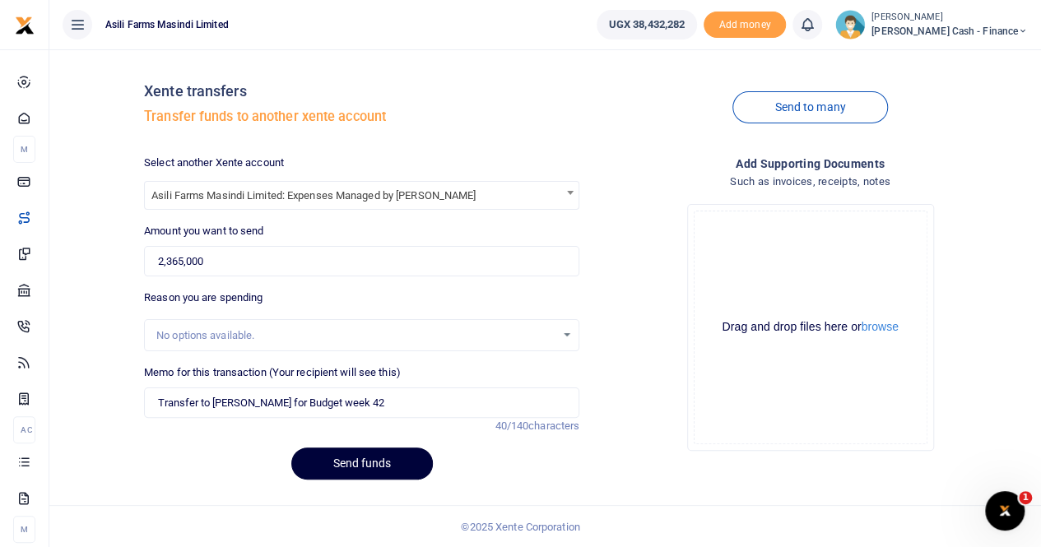
click at [370, 462] on button "Send funds" at bounding box center [362, 464] width 142 height 32
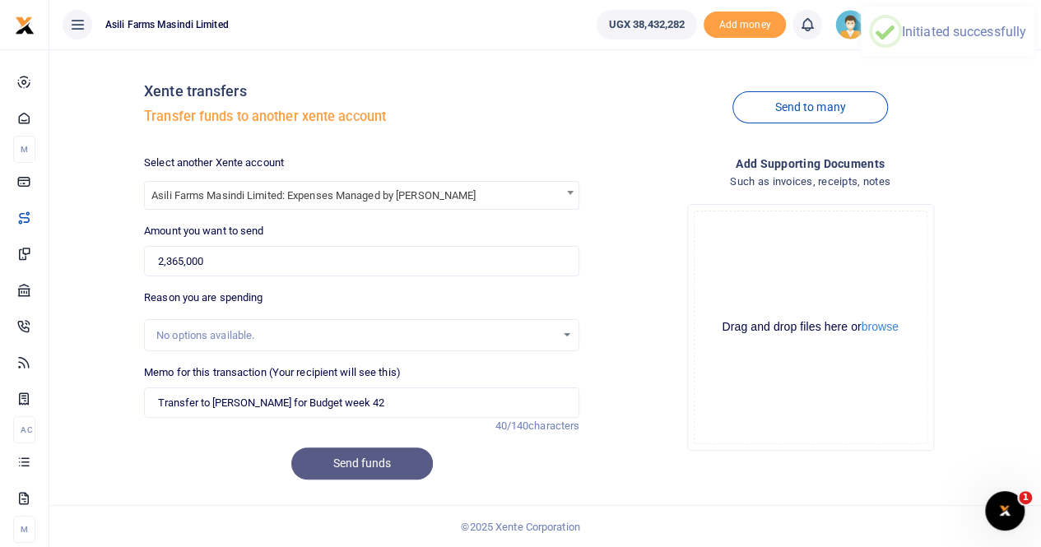
scroll to position [0, 0]
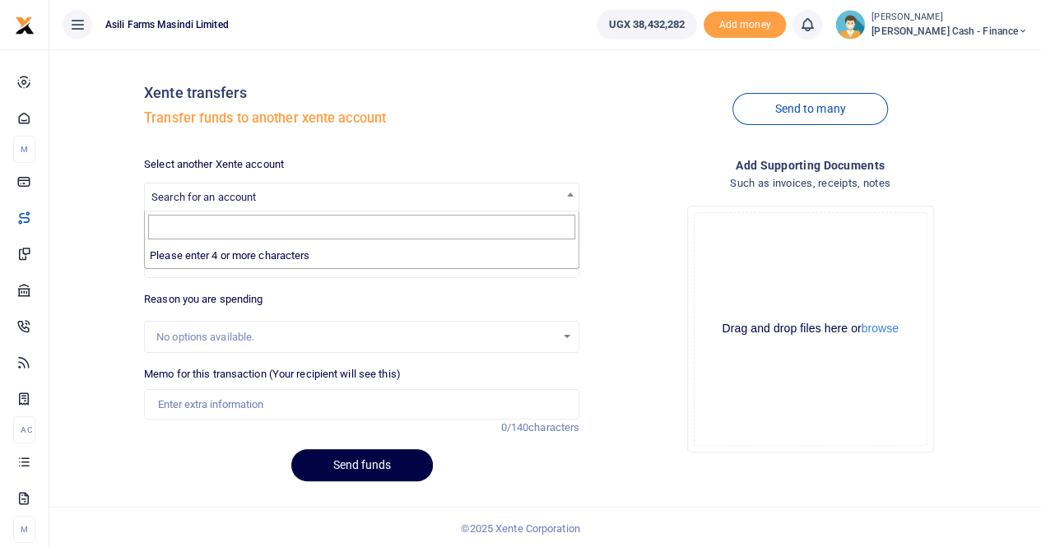
click at [203, 197] on span "Search for an account" at bounding box center [203, 197] width 105 height 12
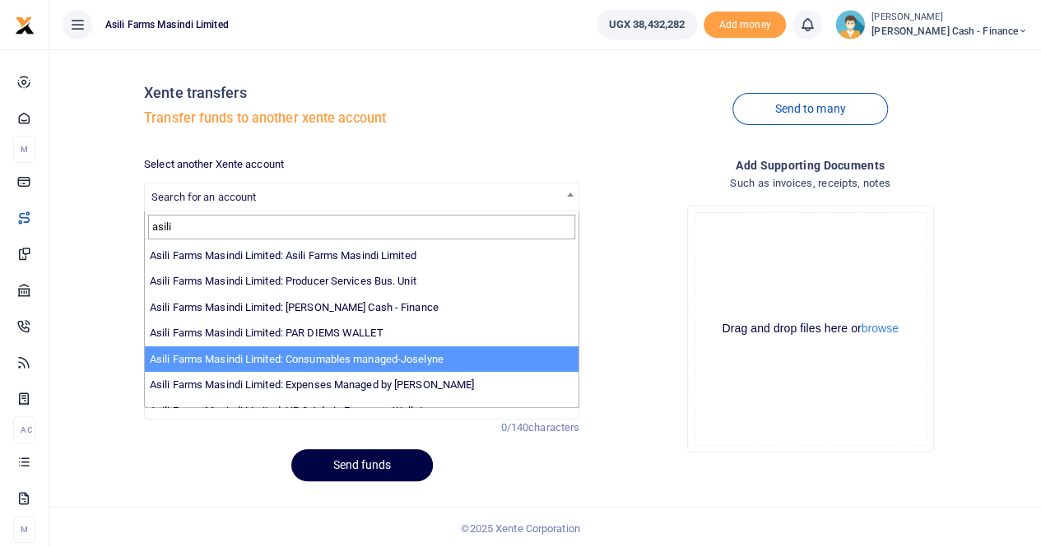
type input "asili"
select select "3435"
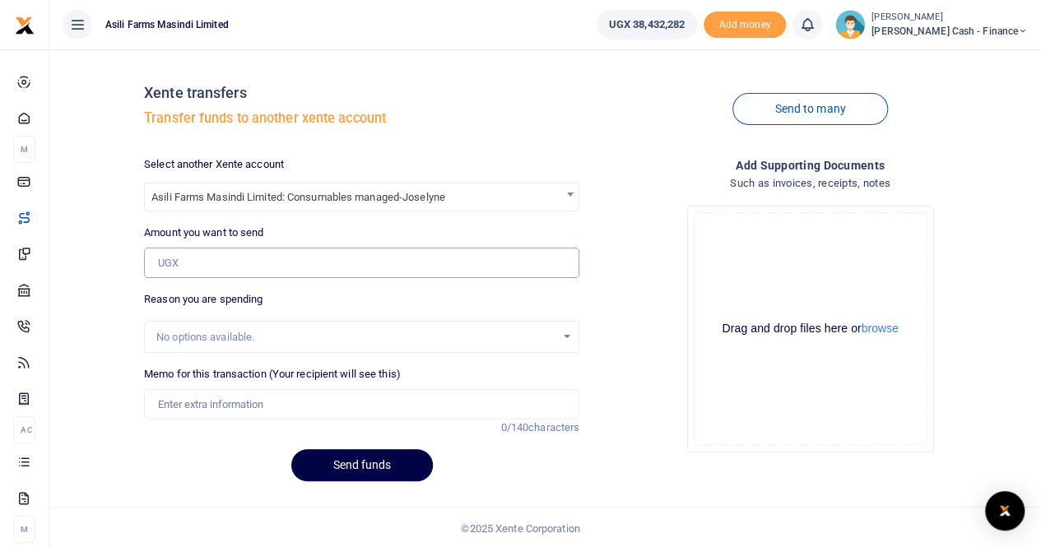
click at [209, 254] on input "Amount you want to send" at bounding box center [361, 263] width 435 height 31
paste input "18,166,000"
type input "18,166,000"
click at [206, 407] on input "Memo for this transaction (Your recipient will see this)" at bounding box center [361, 404] width 435 height 31
click at [244, 411] on input "Transfer to" at bounding box center [361, 404] width 435 height 31
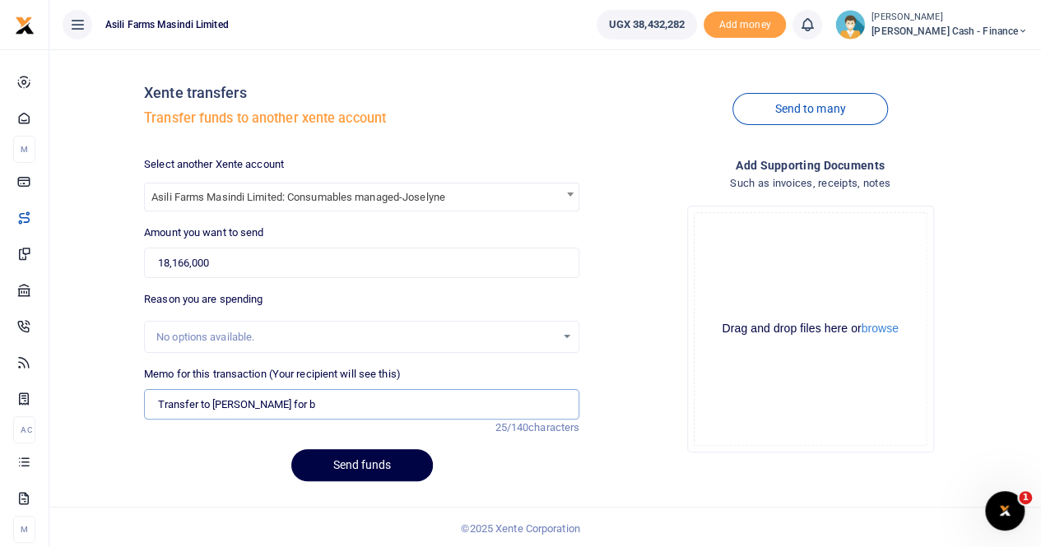
click at [250, 403] on input "Transfer to [PERSON_NAME] for b" at bounding box center [361, 404] width 435 height 31
click at [310, 404] on input "Transfer to [PERSON_NAME] for b" at bounding box center [361, 404] width 435 height 31
type input "Transfer to [PERSON_NAME] for budget week 42"
click at [361, 475] on button "Send funds" at bounding box center [362, 465] width 142 height 32
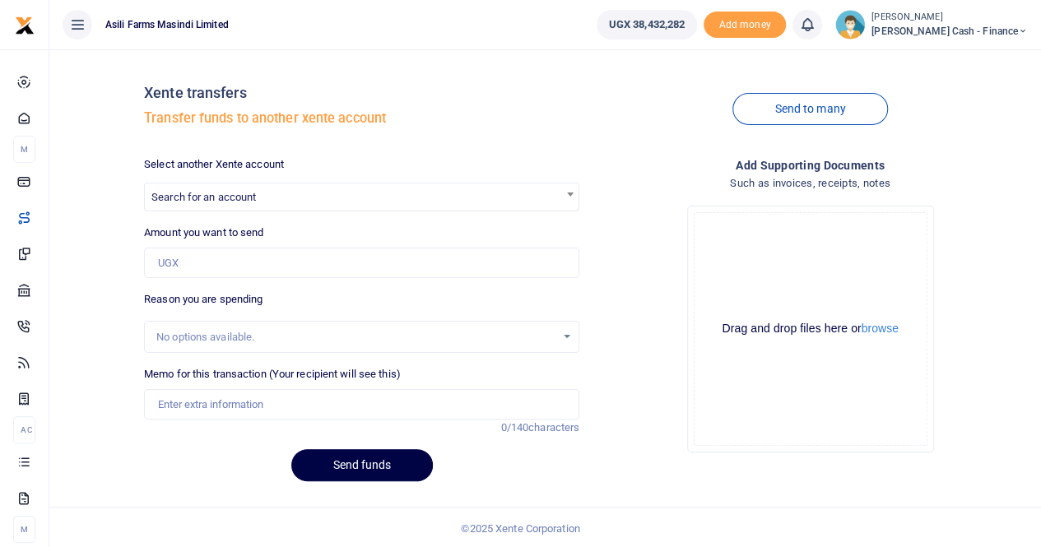
click at [199, 55] on span "Search for an account" at bounding box center [362, 197] width 434 height 26
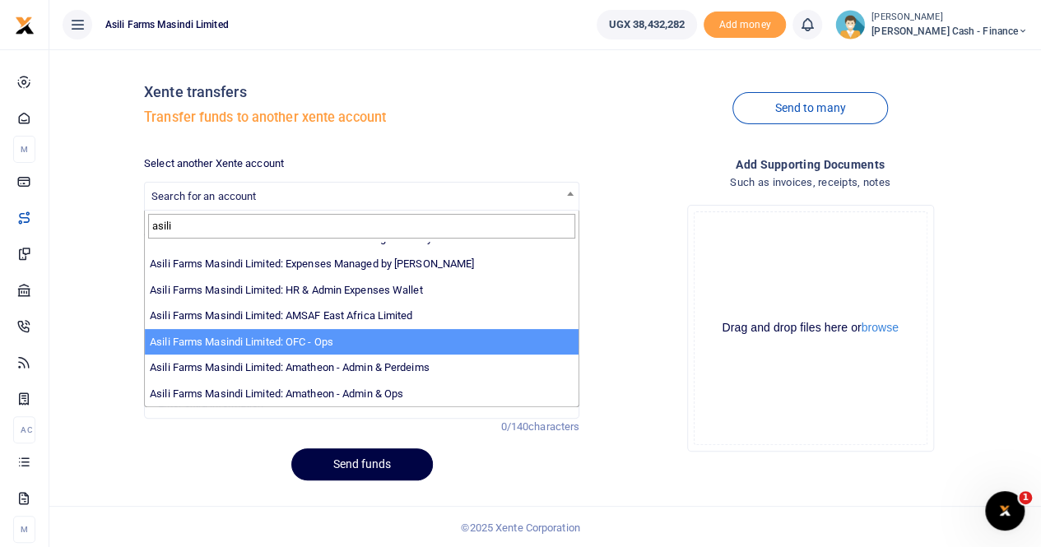
scroll to position [2, 0]
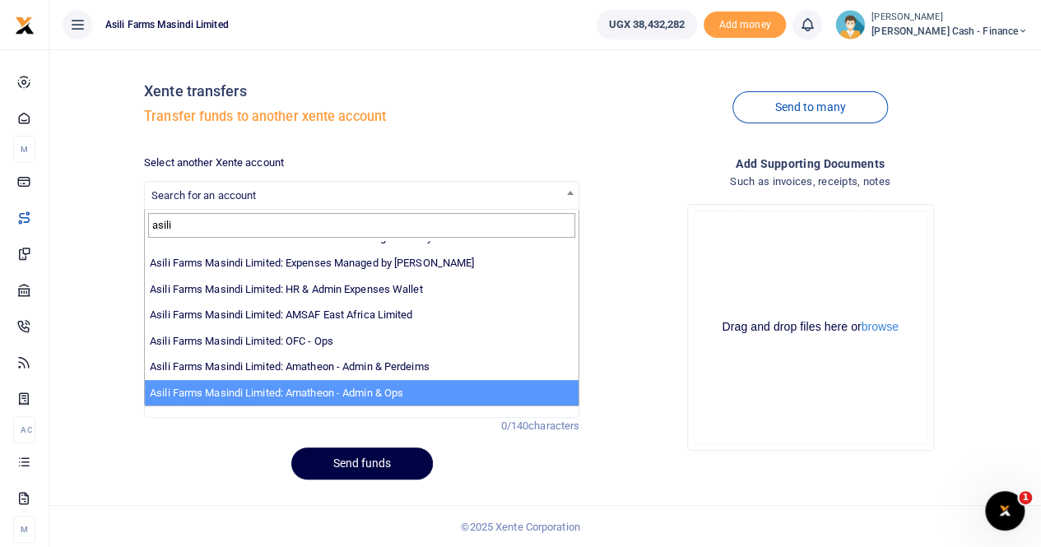
type input "asili"
select select "3989"
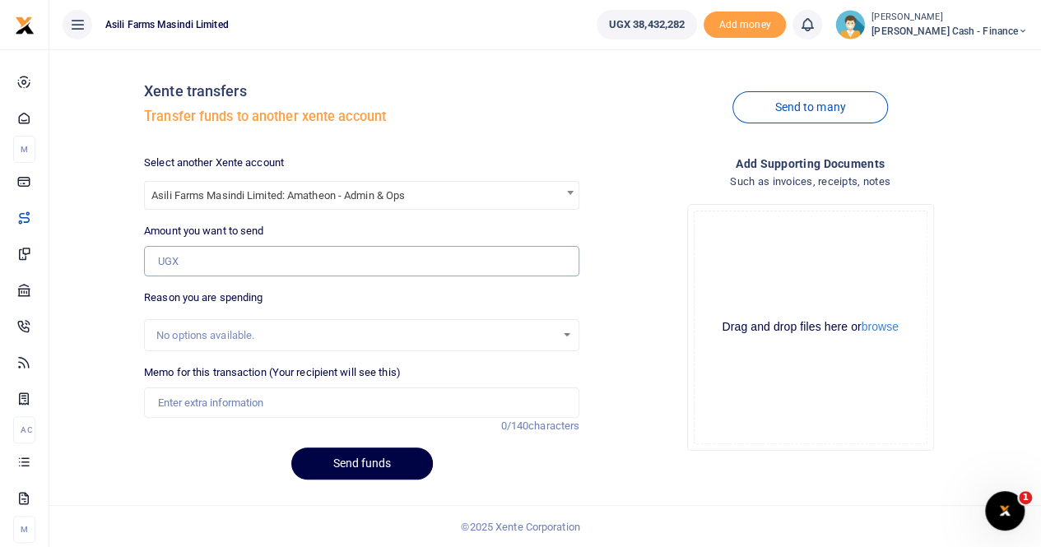
click at [189, 55] on input "Amount you want to send" at bounding box center [361, 261] width 435 height 31
paste input "5,103,000"
type input "5,103,000"
click at [192, 55] on input "Memo for this transaction (Your recipient will see this)" at bounding box center [361, 403] width 435 height 31
click at [293, 55] on input "Transfer to" at bounding box center [361, 403] width 435 height 31
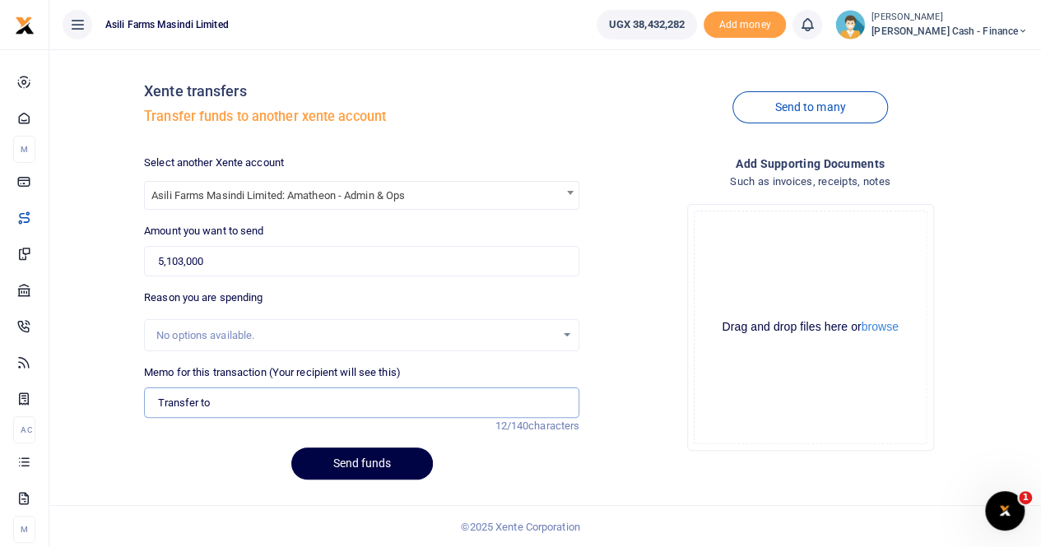
click at [426, 55] on input "Transfer to" at bounding box center [361, 403] width 435 height 31
click at [476, 55] on span "Asili Farms Masindi Limited: Amatheon - Admin & Ops" at bounding box center [362, 195] width 434 height 26
click at [230, 55] on input "Transfer to" at bounding box center [361, 403] width 435 height 31
type input "Transfer to Amatheon for Budget week 42"
click at [374, 55] on button "Send funds" at bounding box center [362, 464] width 142 height 32
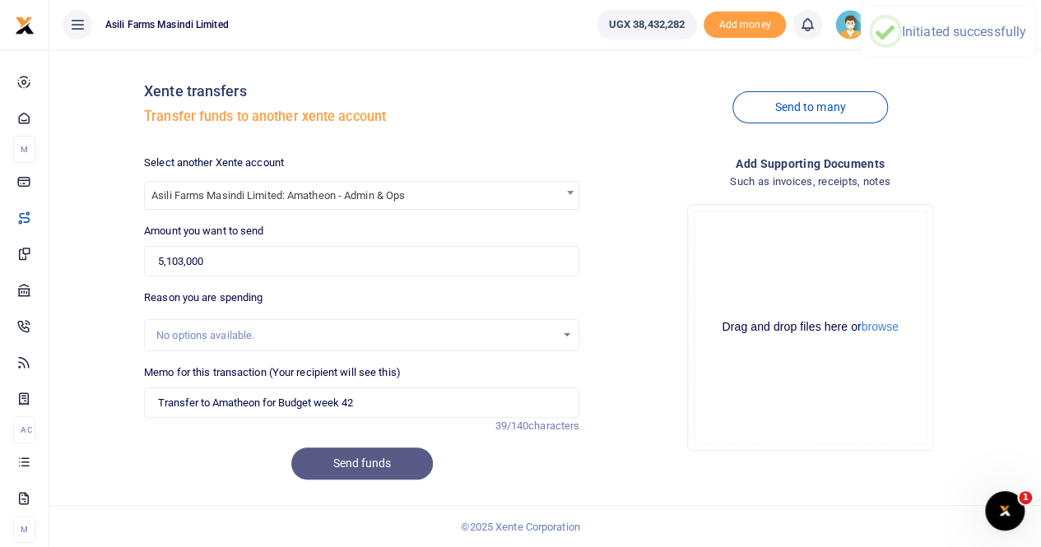
scroll to position [0, 0]
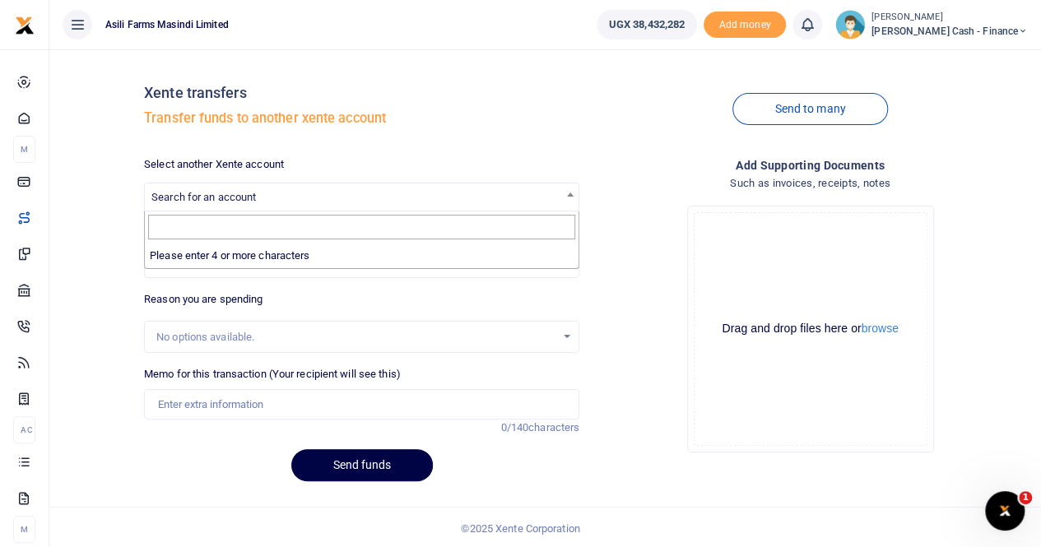
click at [207, 190] on span "Search for an account" at bounding box center [362, 197] width 434 height 26
click at [205, 218] on input "asli" at bounding box center [361, 227] width 427 height 25
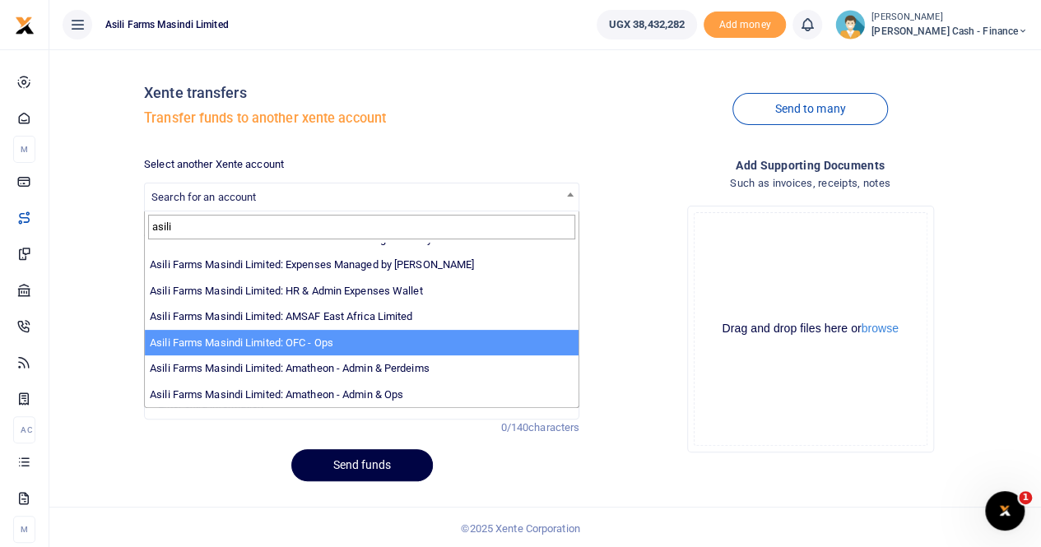
scroll to position [2, 0]
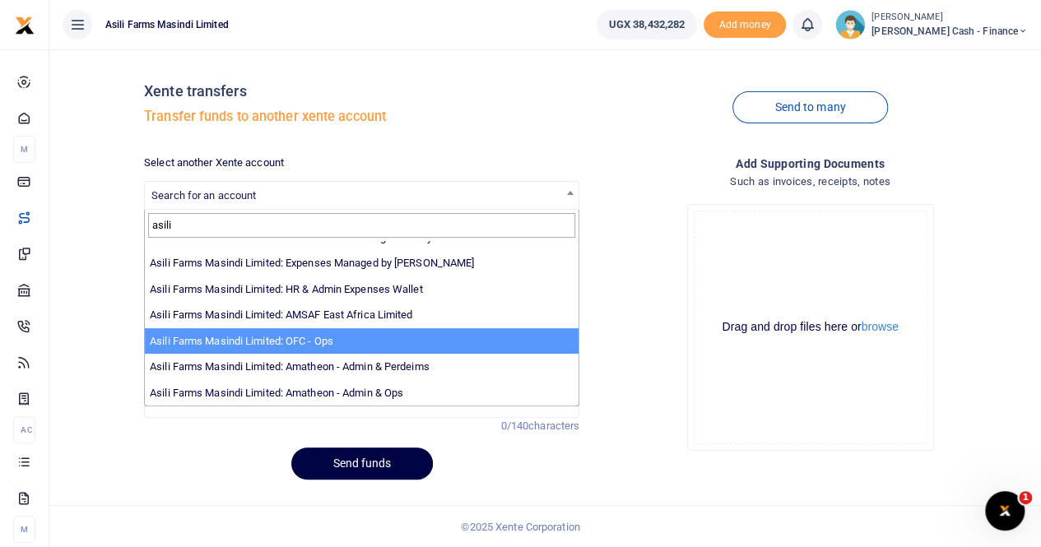
type input "asili"
select select "4038"
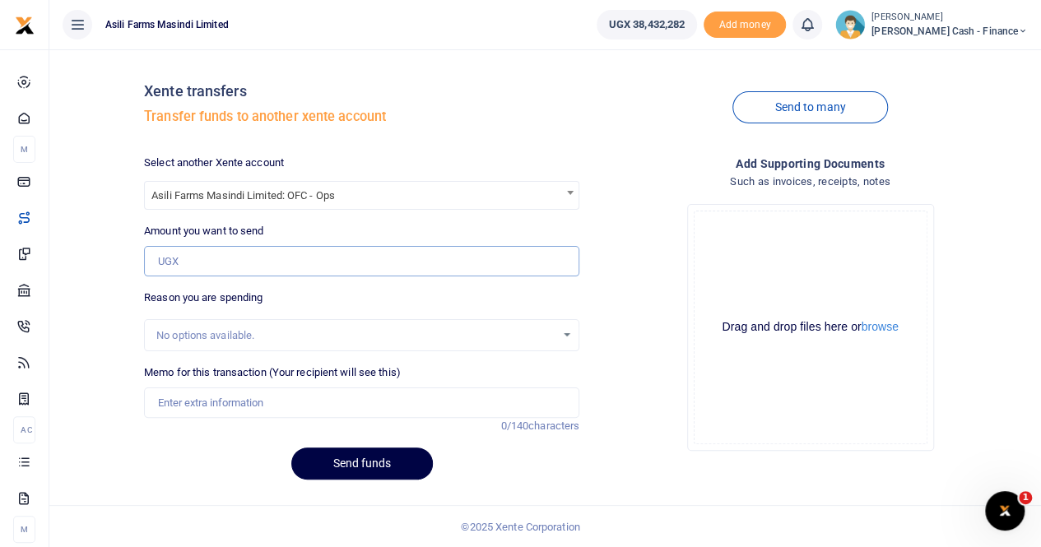
click at [212, 257] on input "Amount you want to send" at bounding box center [361, 261] width 435 height 31
click at [220, 265] on input "Amount you want to send" at bounding box center [361, 261] width 435 height 31
paste input "200,000"
type input "200,000"
click at [206, 407] on input "Memo for this transaction (Your recipient will see this)" at bounding box center [361, 403] width 435 height 31
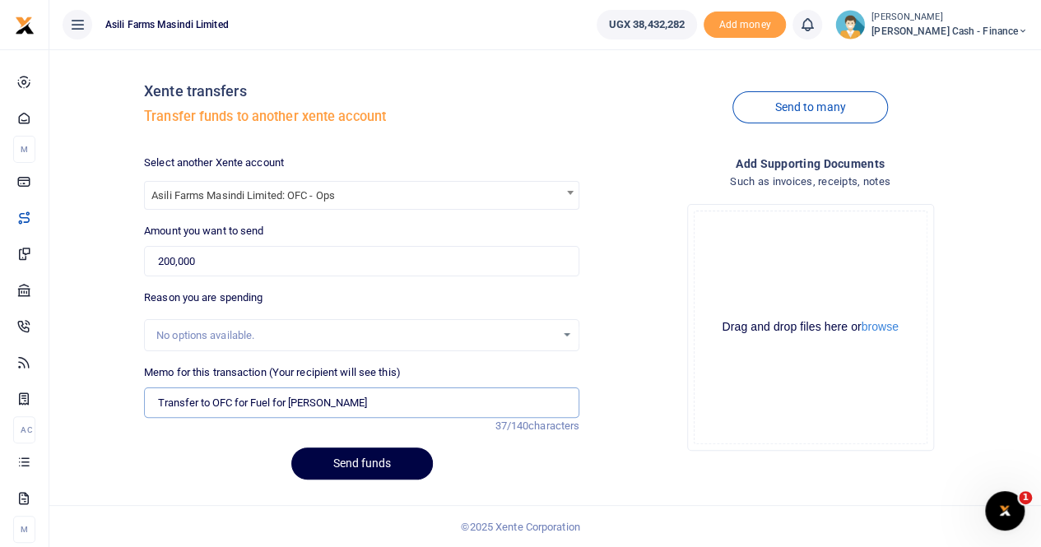
type input "Transfer to OFC for Fuel for collins"
click at [887, 330] on button "browse" at bounding box center [880, 327] width 37 height 12
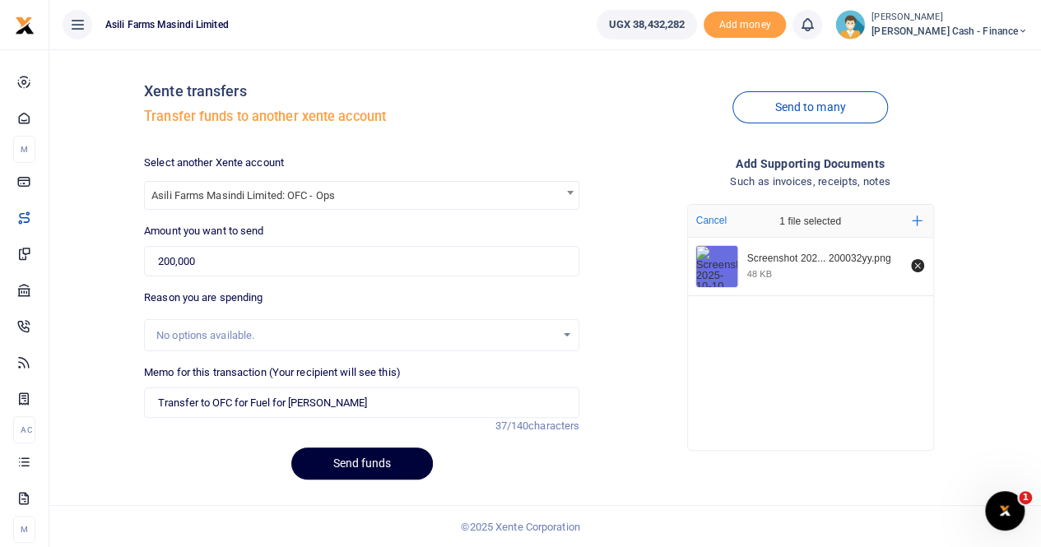
click at [373, 469] on button "Send funds" at bounding box center [362, 464] width 142 height 32
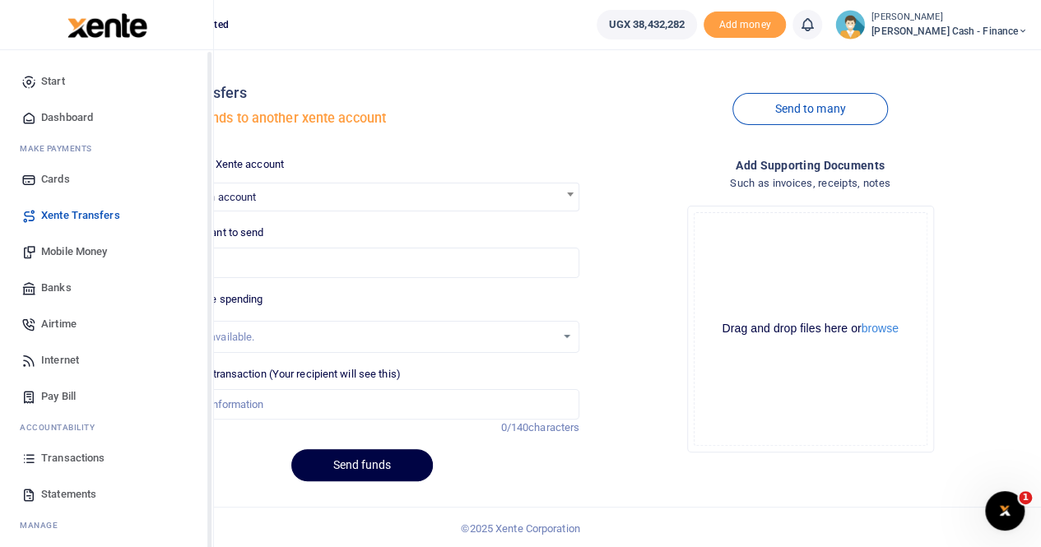
click at [66, 248] on span "Mobile Money" at bounding box center [74, 252] width 66 height 16
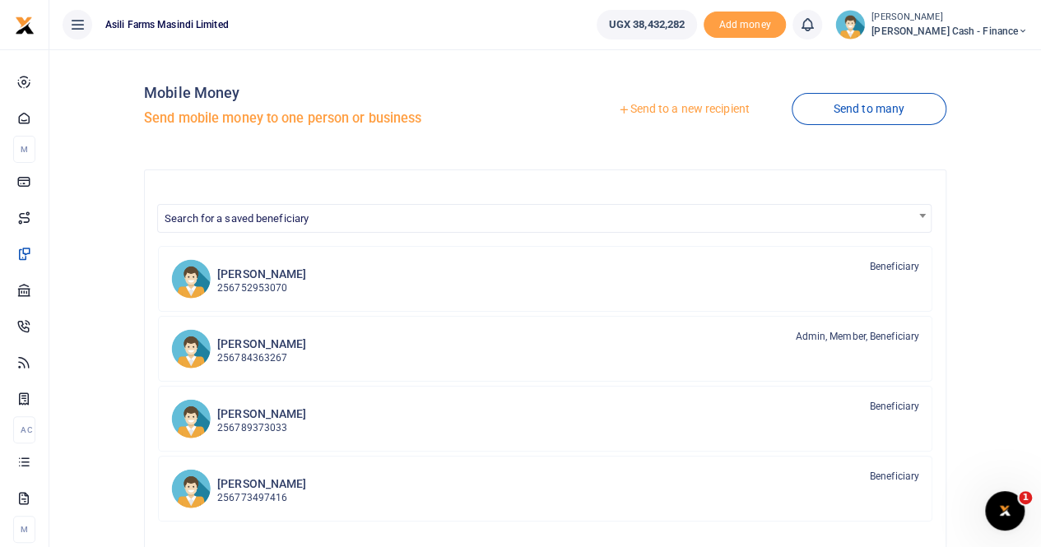
click at [682, 111] on link "Send to a new recipient" at bounding box center [683, 110] width 215 height 30
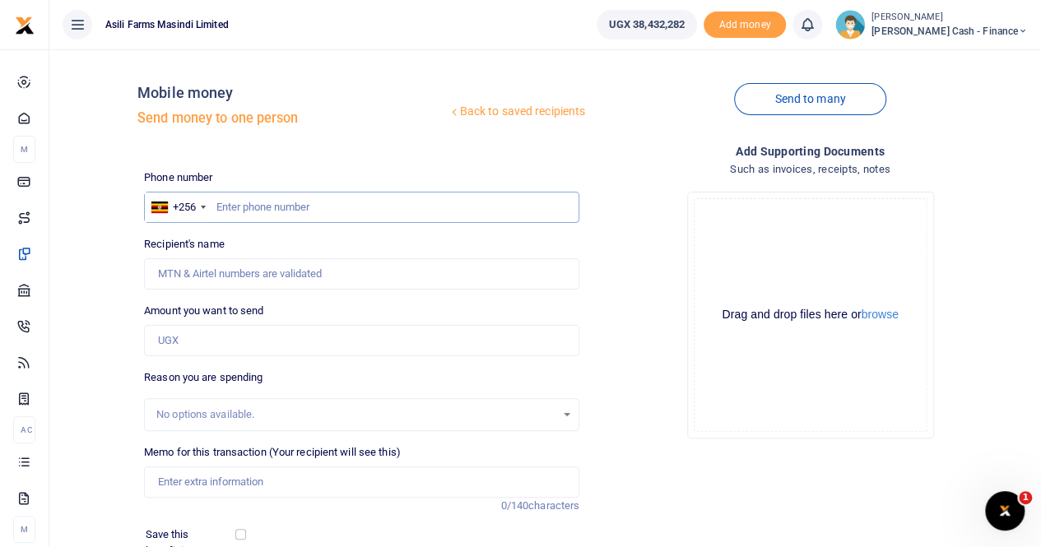
click at [232, 207] on input "text" at bounding box center [361, 207] width 435 height 31
paste input "784 363267"
click at [238, 210] on input "784 363267" at bounding box center [361, 207] width 435 height 31
type input "784363267"
type input "[PERSON_NAME]"
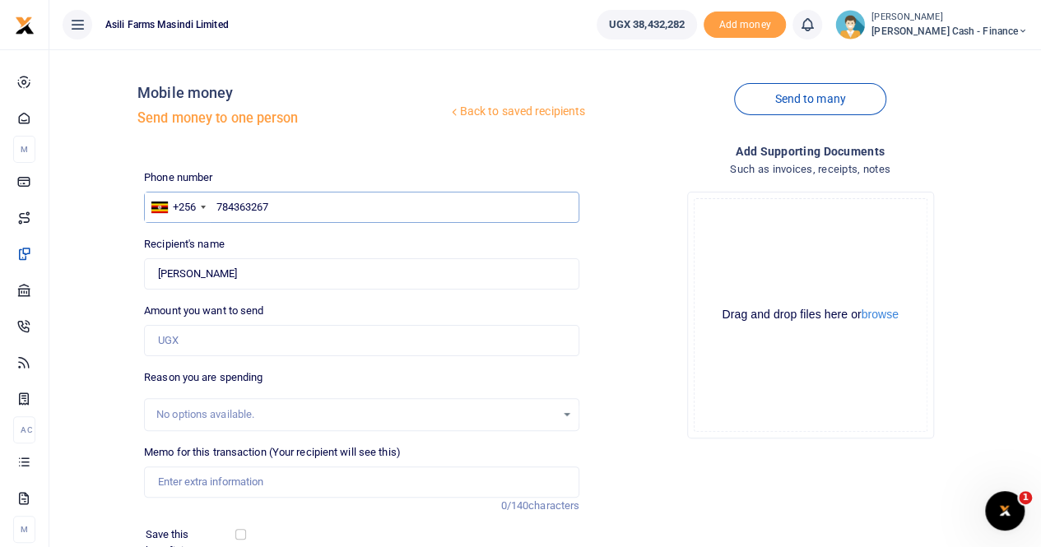
click at [310, 203] on input "784363267" at bounding box center [361, 207] width 435 height 31
type input "784363267"
click at [188, 339] on input "Amount you want to send" at bounding box center [361, 340] width 435 height 31
paste input "2,250,000"
type input "2,250,000"
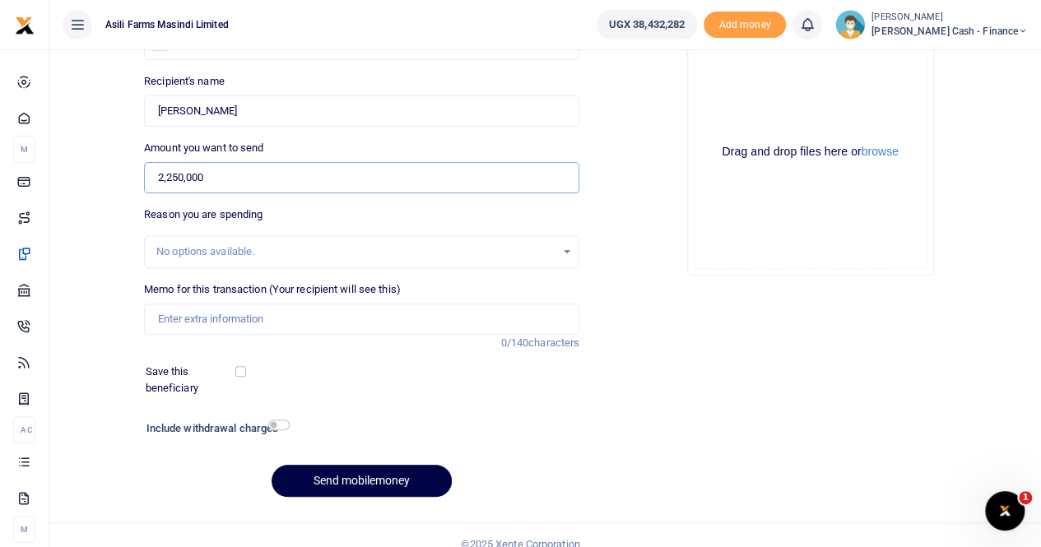
scroll to position [165, 0]
click at [180, 312] on input "Memo for this transaction (Your recipient will see this)" at bounding box center [361, 317] width 435 height 31
paste input "Medical Reimbursement - HOF (Feb [DATE] )"
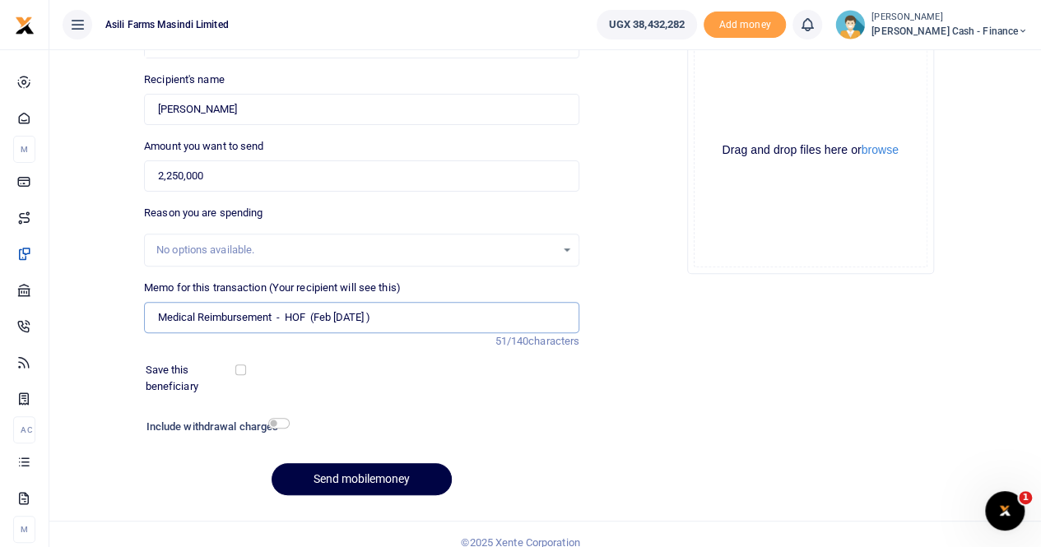
click at [156, 319] on input "Medical Reimbursement - HOF (Feb [DATE] )" at bounding box center [361, 317] width 435 height 31
click at [344, 316] on input "Payment for Medical Reimbursement - HOF (Feb [DATE] )" at bounding box center [361, 317] width 435 height 31
click at [389, 319] on input "Payment for Medical Reimbursement for HOF (Feb [DATE] )" at bounding box center [361, 317] width 435 height 31
click at [514, 315] on input "Payment for Medical Reimbursement for HOF from Feb [DATE] )" at bounding box center [361, 317] width 435 height 31
click at [446, 314] on input "Payment for Medical Reimbursement for HOF from Feb [DATE]" at bounding box center [361, 317] width 435 height 31
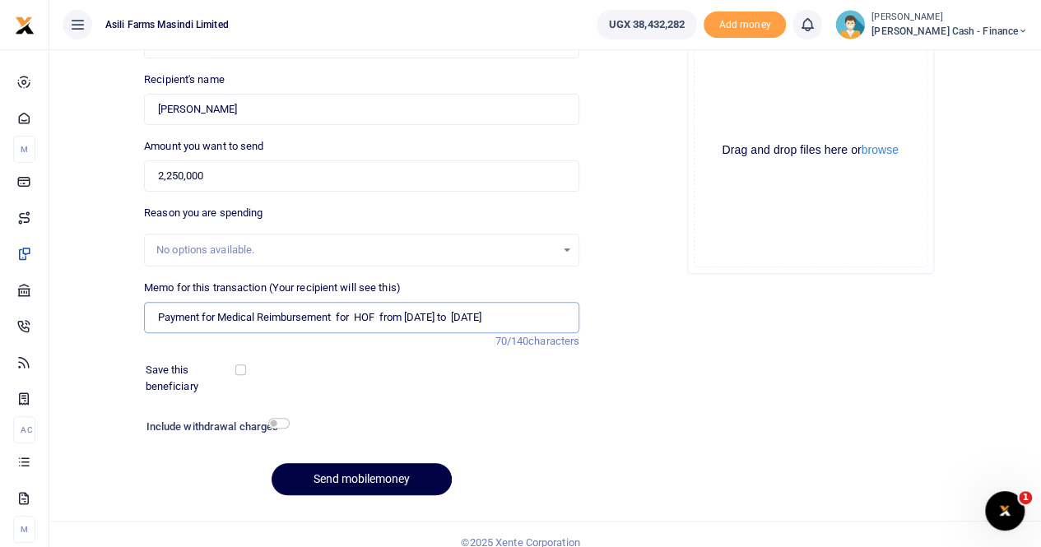
type input "Payment for Medical Reimbursement for HOF from [DATE] to [DATE]"
click at [611, 306] on div "Add supporting Documents Such as invoices, receipts, notes Drop your files here…" at bounding box center [810, 243] width 449 height 531
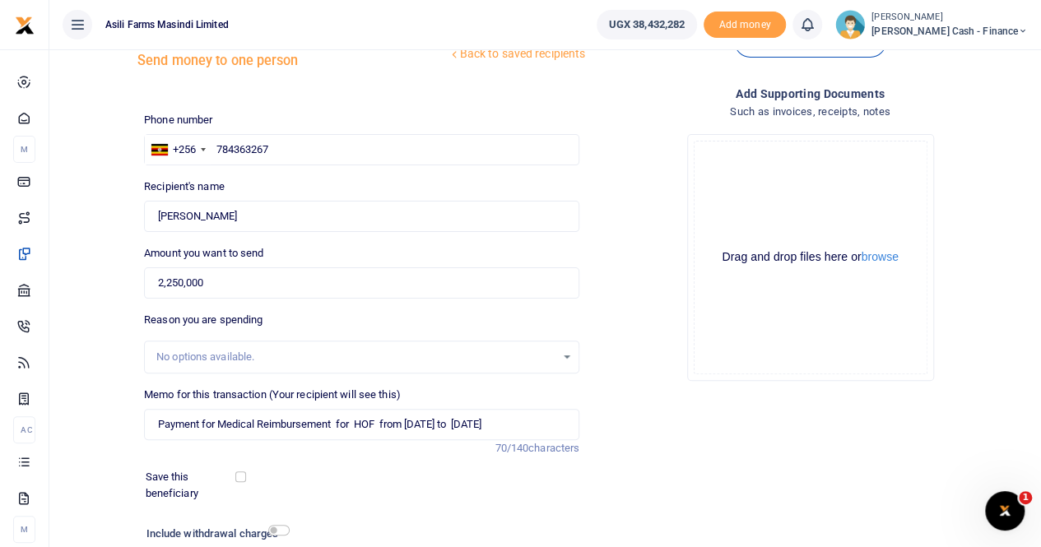
scroll to position [82, 0]
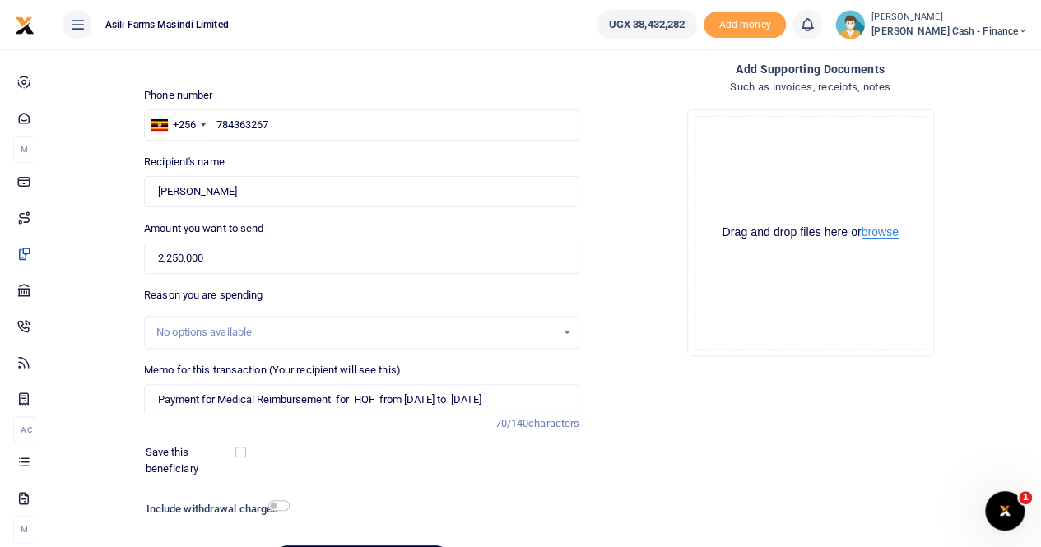
click at [891, 235] on button "browse" at bounding box center [880, 232] width 37 height 12
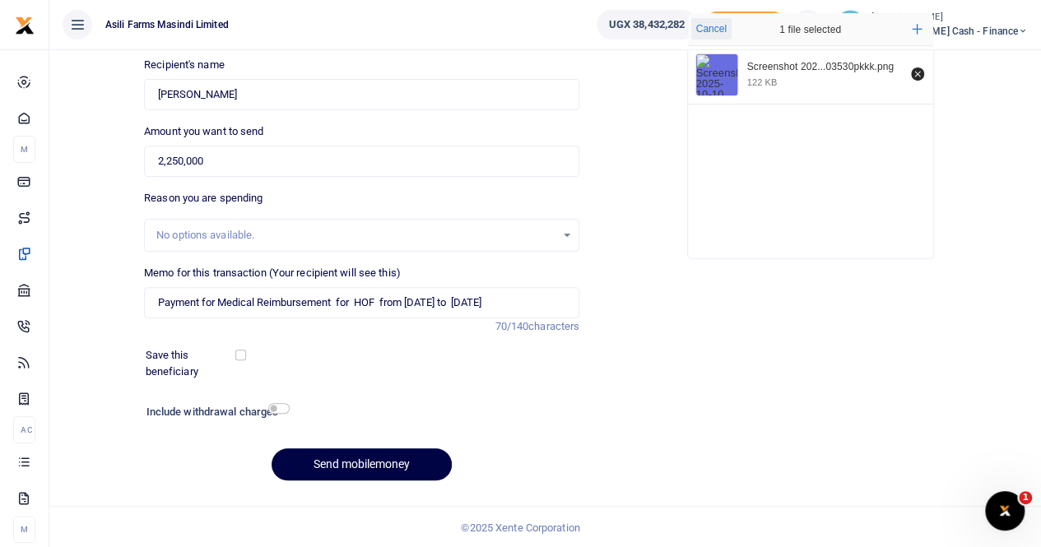
scroll to position [179, 0]
click at [333, 460] on button "Send mobilemoney" at bounding box center [362, 465] width 180 height 32
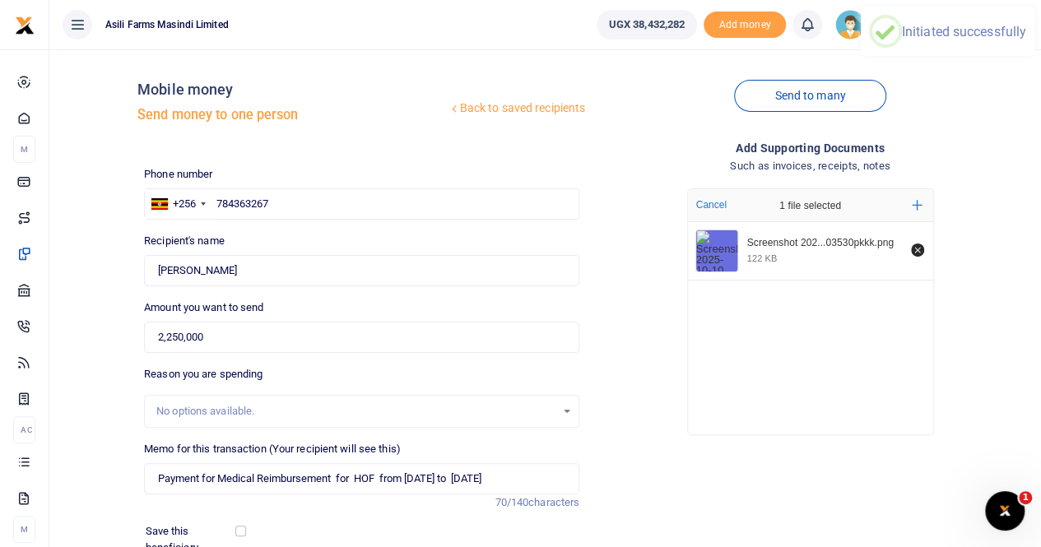
scroll to position [0, 0]
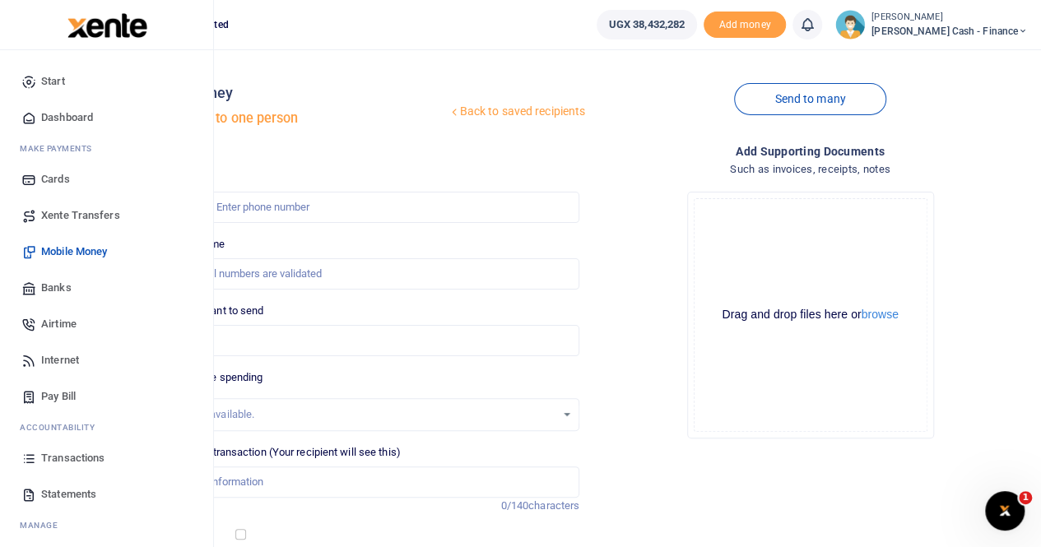
click at [73, 451] on span "Transactions" at bounding box center [72, 458] width 63 height 16
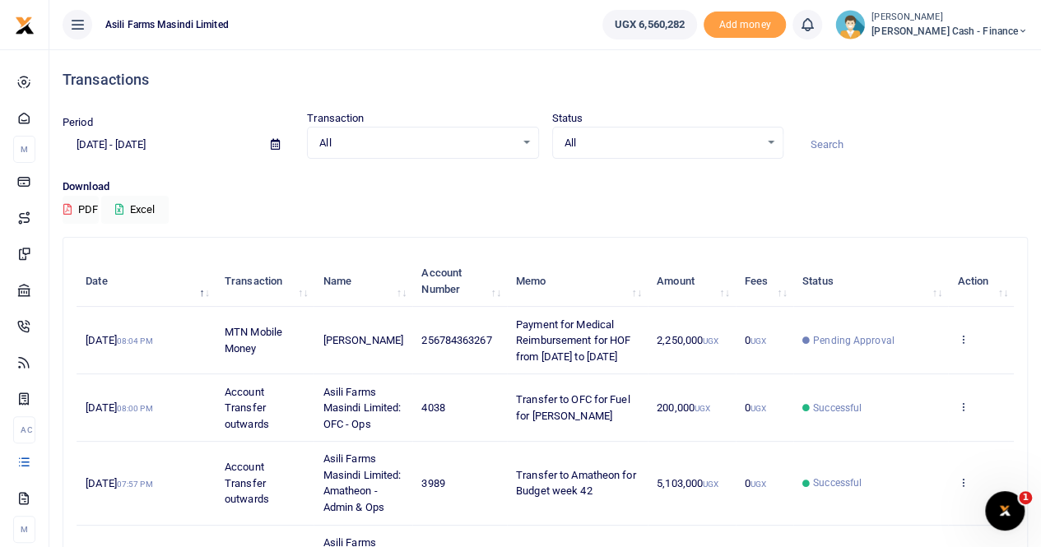
click at [972, 21] on small "[PERSON_NAME]" at bounding box center [950, 18] width 156 height 14
click at [952, 60] on link "Switch accounts" at bounding box center [910, 60] width 130 height 23
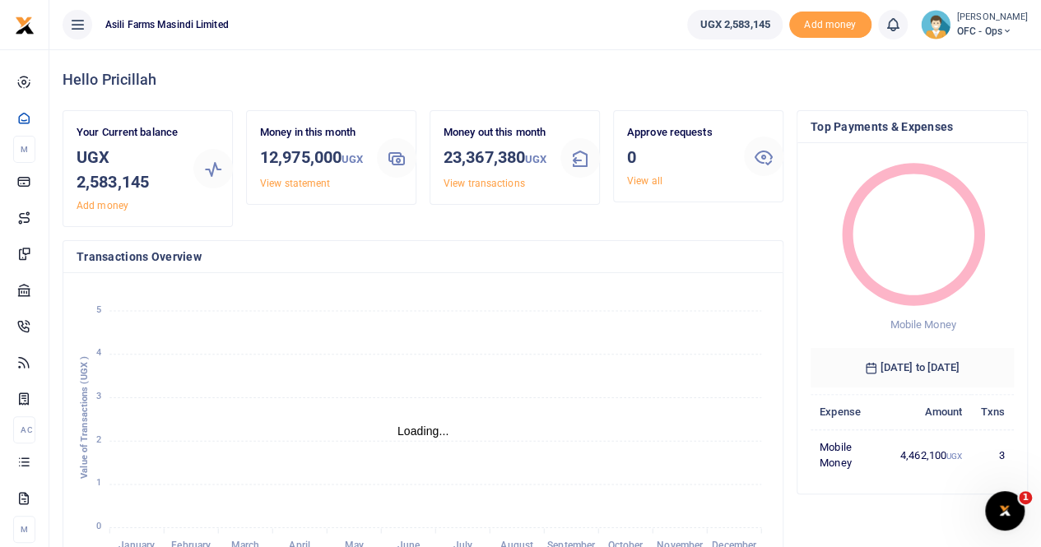
scroll to position [13, 13]
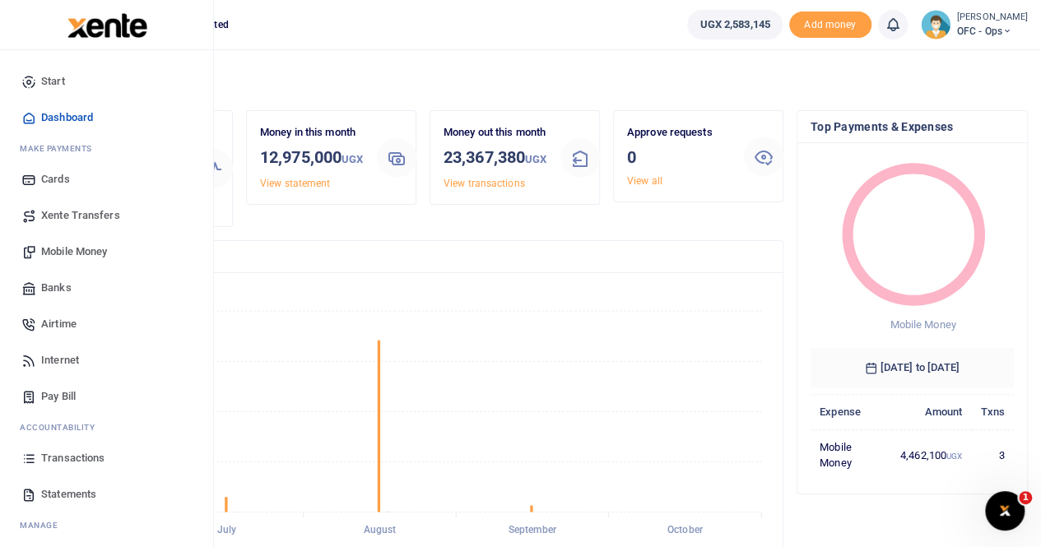
click at [72, 252] on span "Mobile Money" at bounding box center [74, 252] width 66 height 16
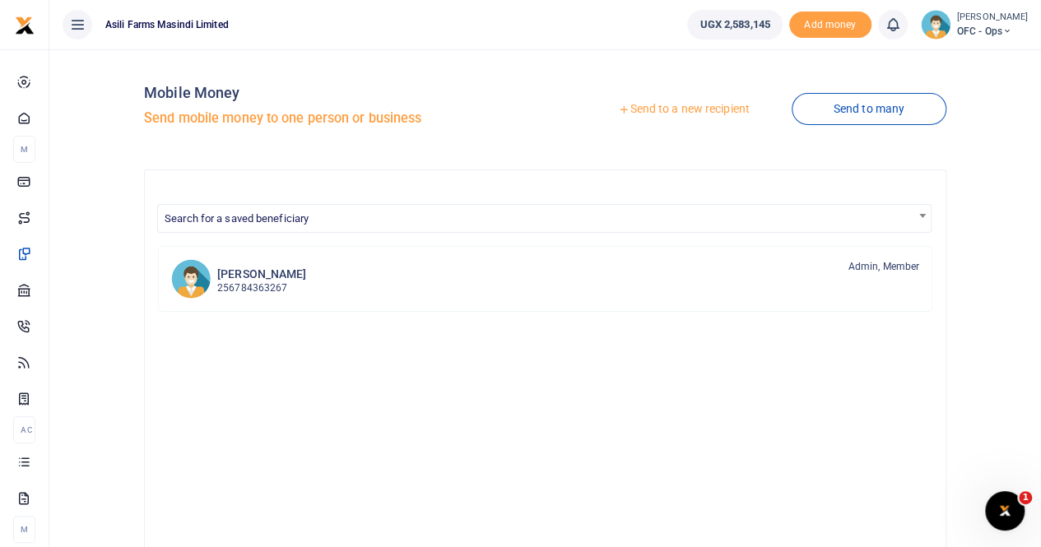
click at [711, 105] on link "Send to a new recipient" at bounding box center [683, 110] width 215 height 30
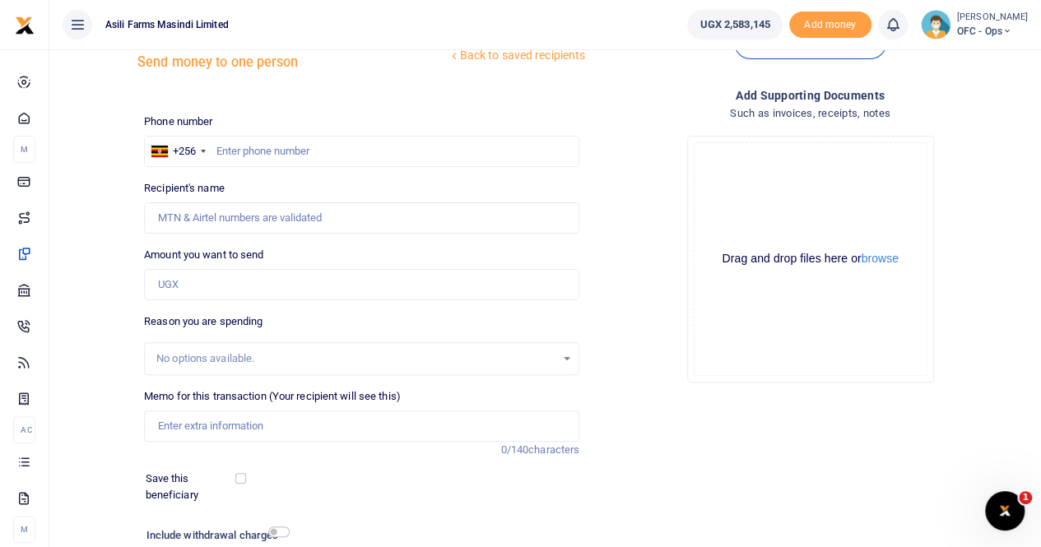
scroll to position [82, 0]
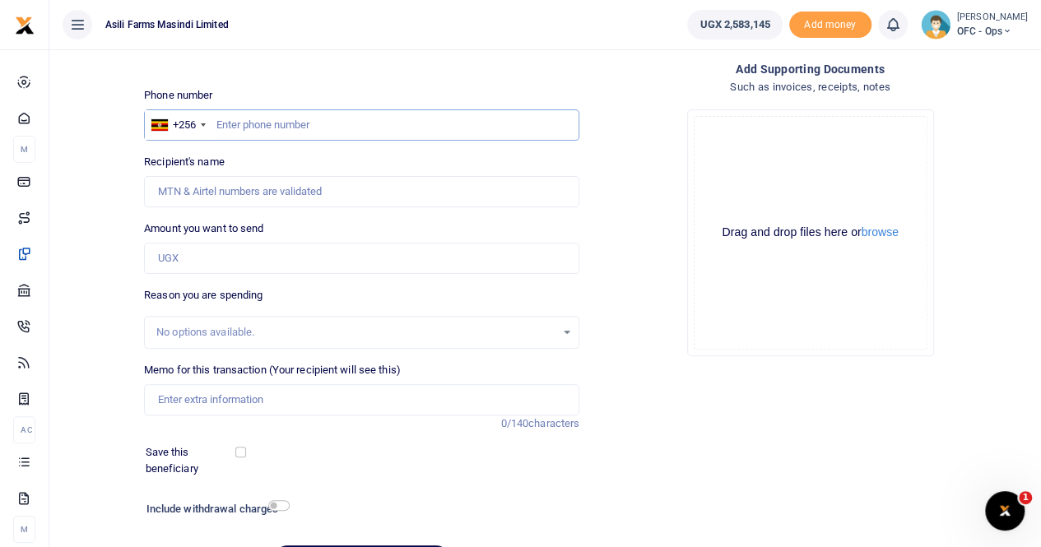
click at [237, 132] on input "text" at bounding box center [361, 124] width 435 height 31
paste input "792 439407"
click at [238, 121] on input "792 439407" at bounding box center [361, 124] width 435 height 31
type input "792439407"
click at [193, 184] on input "Recipient's name" at bounding box center [361, 191] width 435 height 31
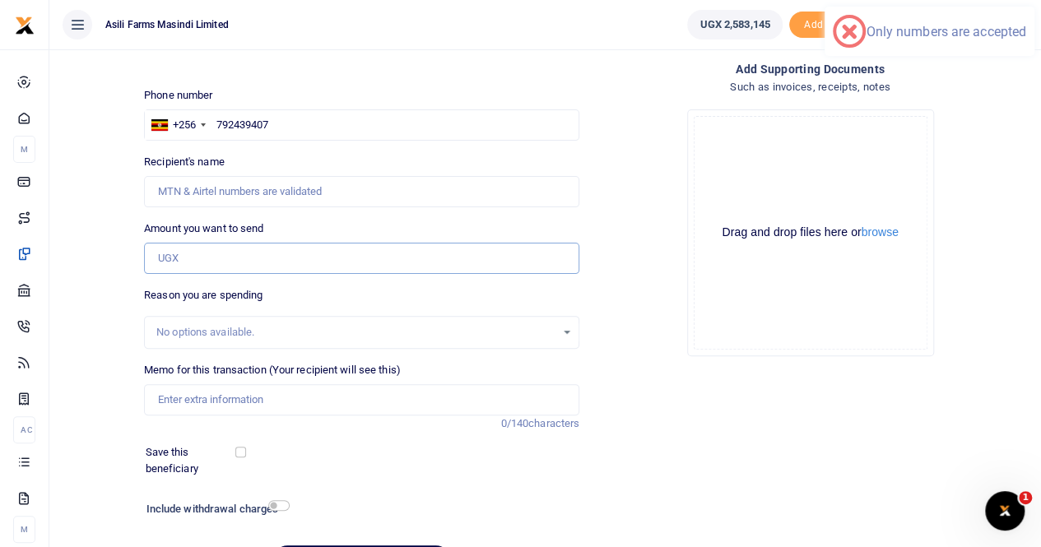
click at [191, 258] on input "Amount you want to send" at bounding box center [361, 258] width 435 height 31
type input "200,000"
click at [195, 381] on div "Memo for this transaction (Your recipient will see this) Reason is required. 0/…" at bounding box center [361, 389] width 435 height 54
click at [193, 398] on input "Memo for this transaction (Your recipient will see this)" at bounding box center [361, 399] width 435 height 31
click at [191, 401] on input "Memo for this transaction (Your recipient will see this)" at bounding box center [361, 399] width 435 height 31
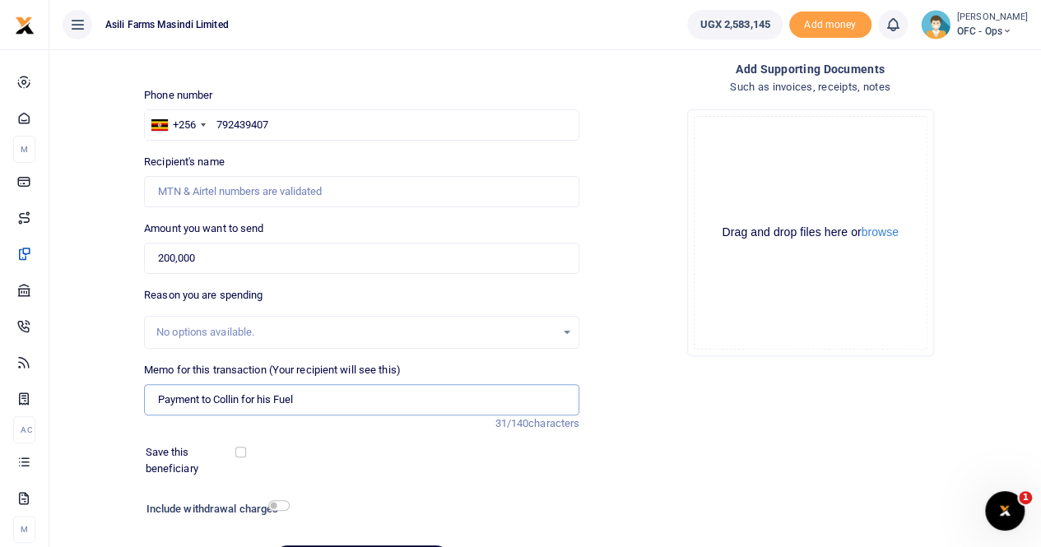
type input "Payment to Collin for his Fuel"
click at [894, 232] on button "browse" at bounding box center [880, 232] width 37 height 12
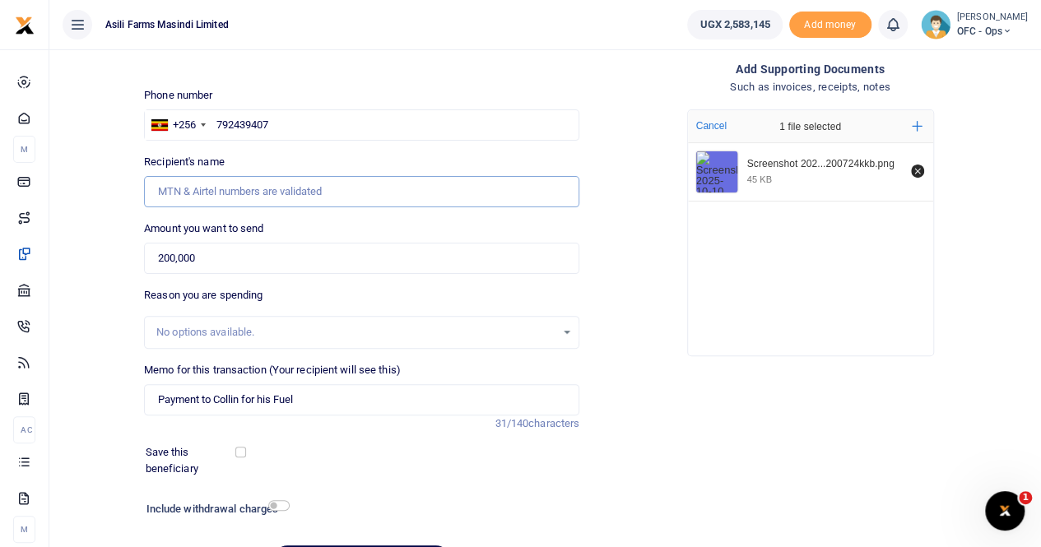
click at [299, 198] on input "Recipient's name" at bounding box center [361, 191] width 435 height 31
click at [214, 123] on input "792439407" at bounding box center [361, 124] width 435 height 31
click at [295, 125] on input "0792439407" at bounding box center [361, 124] width 435 height 31
click at [351, 119] on input "0792439407" at bounding box center [361, 124] width 435 height 31
click at [245, 337] on div "No options available." at bounding box center [355, 332] width 399 height 16
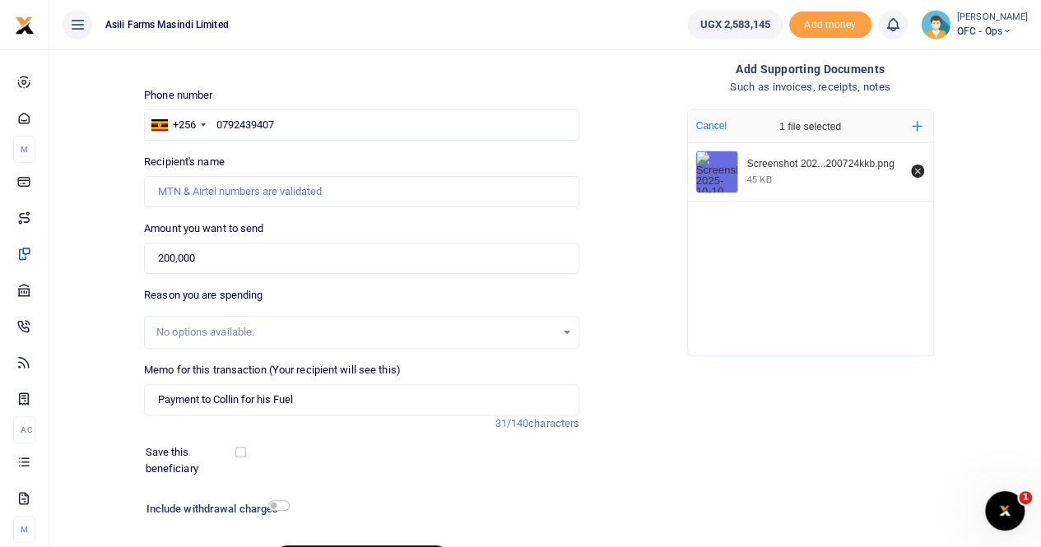
click at [295, 144] on div "Phone number +256 [GEOGRAPHIC_DATA] [PHONE_NUMBER] Phone is required. Recipient…" at bounding box center [361, 339] width 449 height 504
click at [301, 130] on input "0792439407" at bounding box center [361, 124] width 435 height 31
click at [330, 121] on input "0792439407" at bounding box center [361, 124] width 435 height 31
drag, startPoint x: 317, startPoint y: 195, endPoint x: 314, endPoint y: 207, distance: 11.8
click at [317, 195] on input "Recipient's name" at bounding box center [361, 191] width 435 height 31
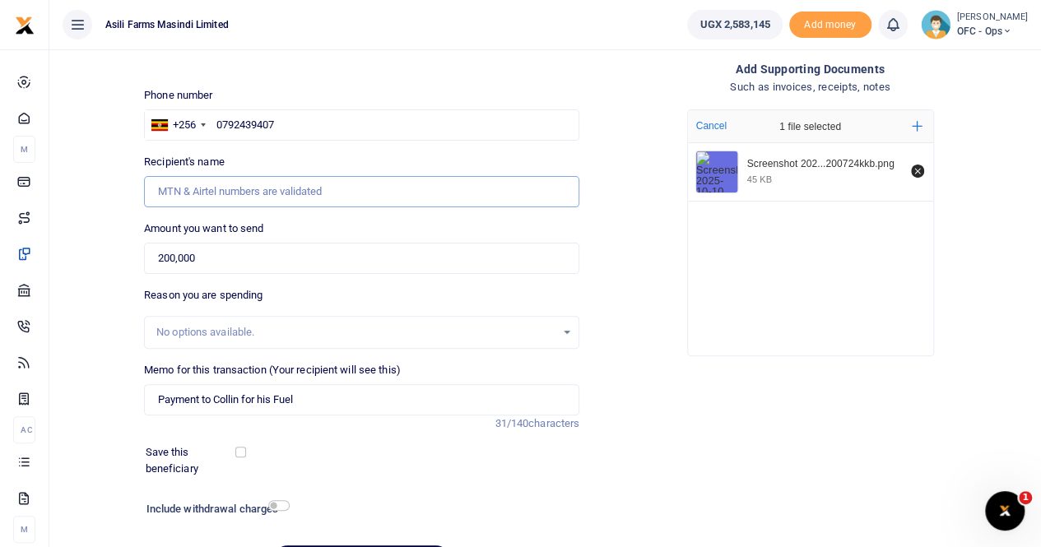
click at [350, 189] on input "Recipient's name" at bounding box center [361, 191] width 435 height 31
click at [451, 299] on div "Reason you are spending No options available." at bounding box center [361, 318] width 435 height 62
click at [224, 269] on input "200,000" at bounding box center [361, 258] width 435 height 31
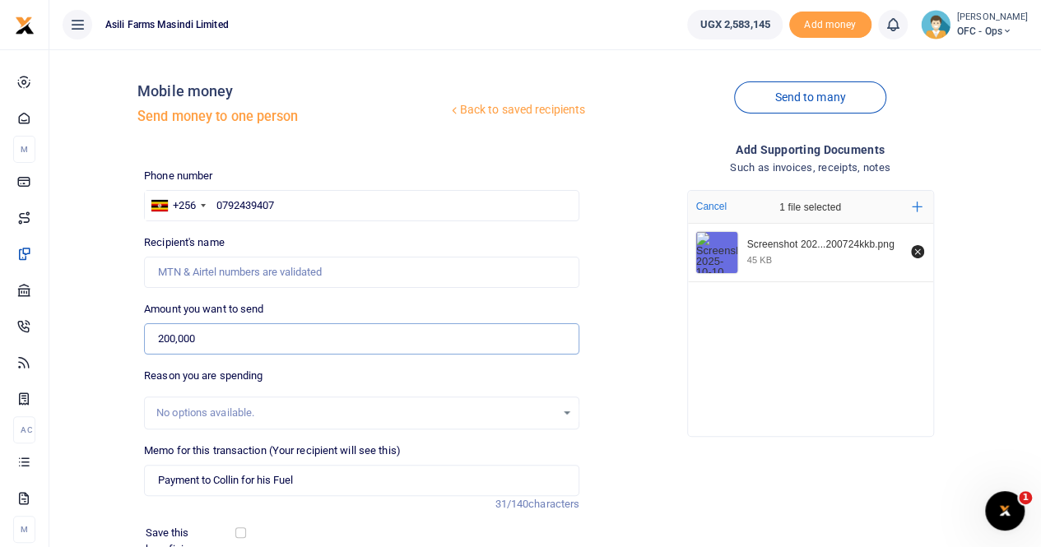
scroll to position [0, 0]
click at [318, 226] on div "Phone number +256 Uganda +256 0792439407 Phone is required. Recipient's name Na…" at bounding box center [361, 422] width 449 height 504
click at [253, 271] on input "Recipient's name" at bounding box center [361, 273] width 435 height 31
click at [286, 208] on input "0792439407" at bounding box center [361, 207] width 435 height 31
click at [221, 208] on input "0792439407" at bounding box center [361, 207] width 435 height 31
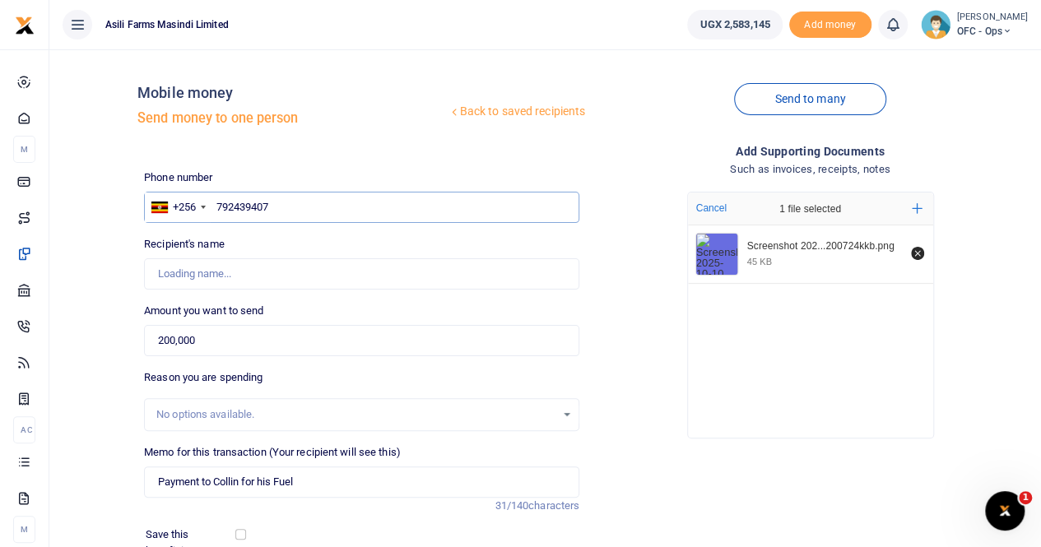
click at [309, 198] on input "792439407" at bounding box center [361, 207] width 435 height 31
click at [317, 195] on input "792439407" at bounding box center [361, 207] width 435 height 31
click at [270, 248] on div "Recipient's name Name is required." at bounding box center [361, 263] width 435 height 54
click at [393, 200] on input "792439407" at bounding box center [361, 207] width 435 height 31
click at [441, 207] on input "792439407" at bounding box center [361, 207] width 435 height 31
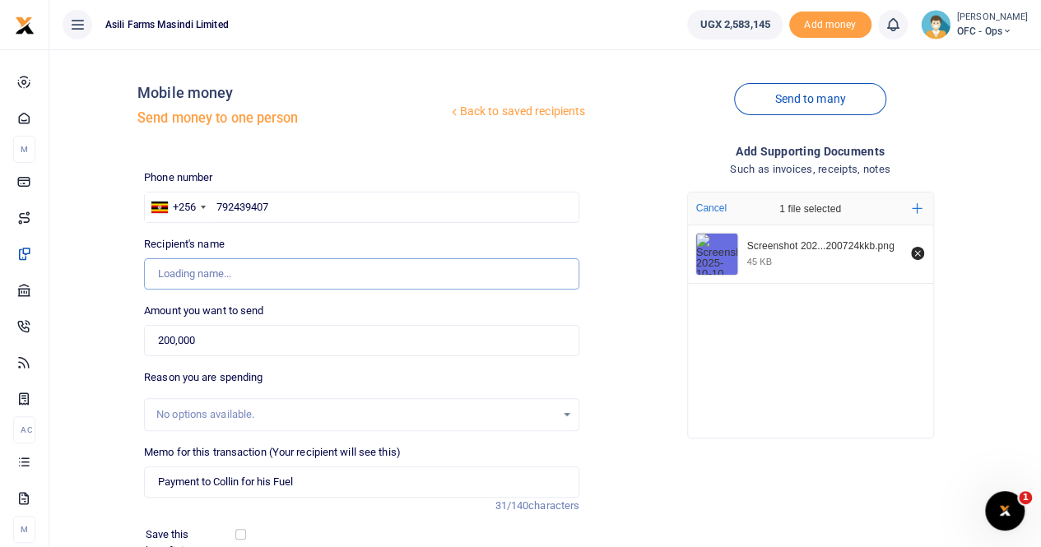
click at [257, 268] on input "Recipient's name" at bounding box center [361, 273] width 435 height 31
click at [301, 268] on input "Recipient's name" at bounding box center [361, 273] width 435 height 31
click at [379, 268] on input "Recipient's name" at bounding box center [361, 273] width 435 height 31
click at [301, 202] on input "792439407" at bounding box center [361, 207] width 435 height 31
click at [319, 268] on input "Recipient's name" at bounding box center [361, 273] width 435 height 31
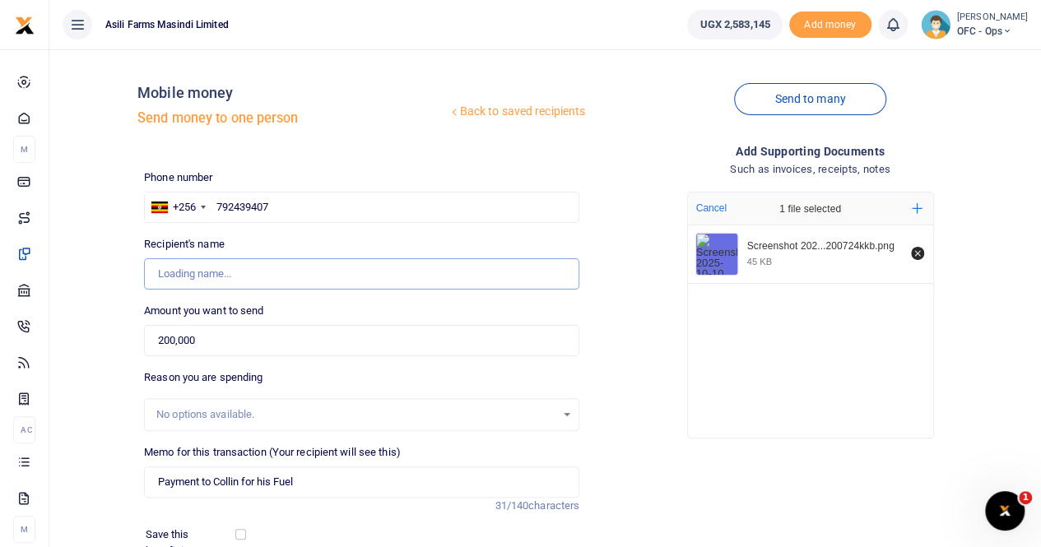
click at [363, 271] on input "Recipient's name" at bounding box center [361, 273] width 435 height 31
click at [303, 215] on input "792439407" at bounding box center [361, 207] width 435 height 31
click at [217, 203] on input "792439407" at bounding box center [361, 207] width 435 height 31
click at [296, 207] on input "0792439407" at bounding box center [361, 207] width 435 height 31
click at [328, 202] on input "0792439407" at bounding box center [361, 207] width 435 height 31
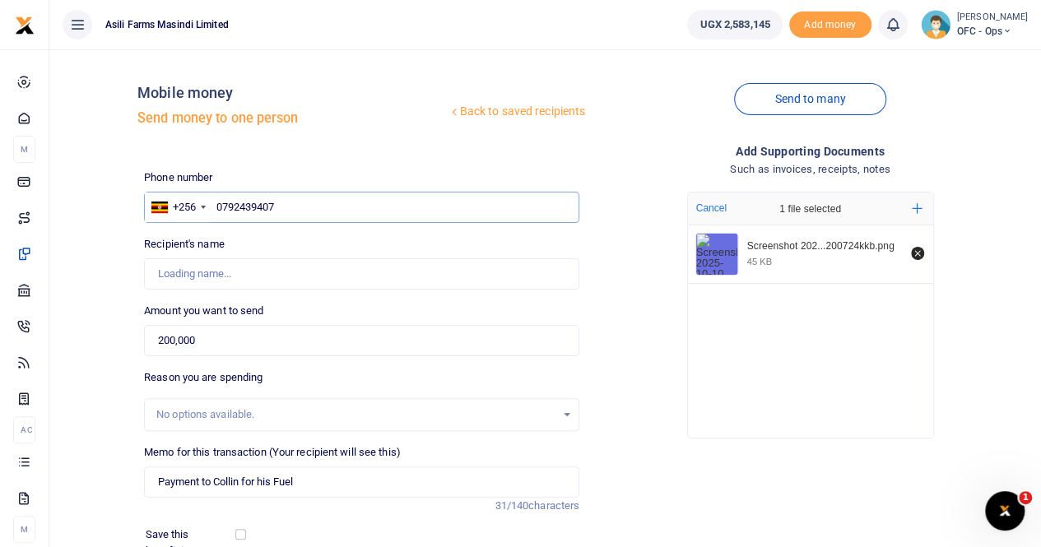
type input "0792439407"
click at [277, 247] on div "Recipient's name Name is required." at bounding box center [361, 263] width 435 height 54
click at [258, 277] on input "Recipient's name" at bounding box center [361, 273] width 435 height 31
click at [312, 208] on input "0792439407" at bounding box center [361, 207] width 435 height 31
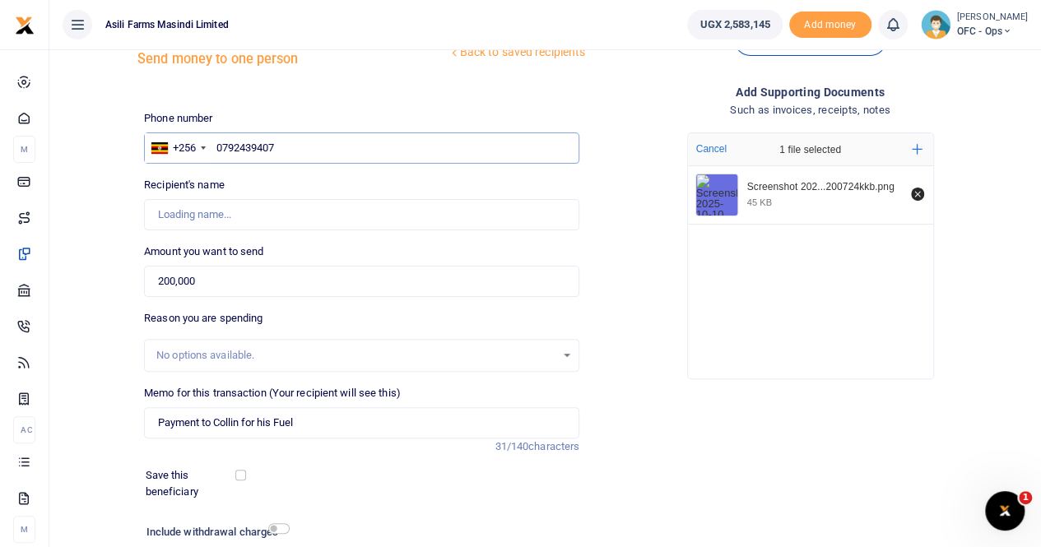
scroll to position [82, 0]
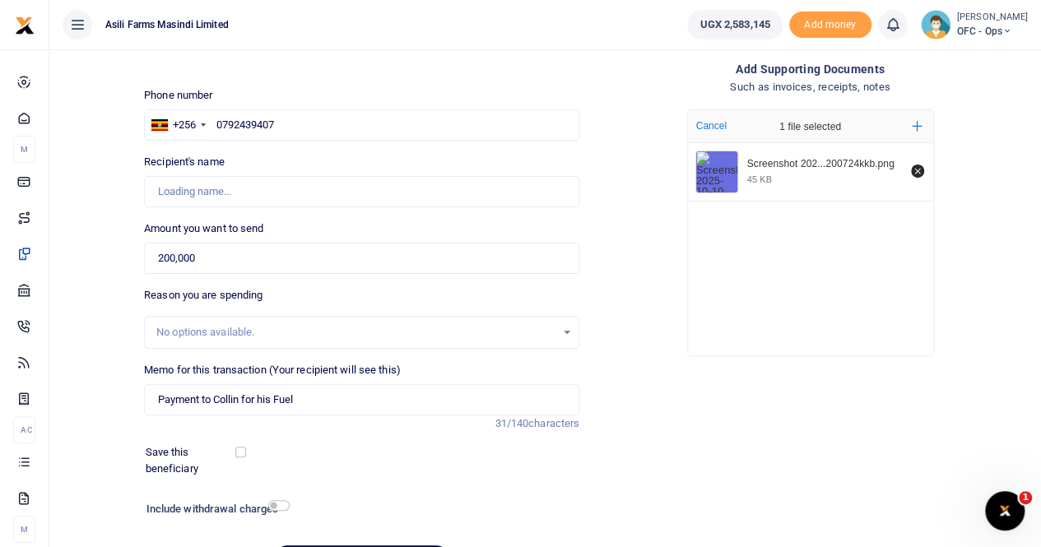
click at [235, 340] on div "No options available." at bounding box center [362, 333] width 434 height 18
click at [249, 328] on div "No options available." at bounding box center [355, 332] width 399 height 16
click at [329, 123] on input "0792439407" at bounding box center [361, 124] width 435 height 31
click at [291, 198] on input "Recipient's name" at bounding box center [361, 191] width 435 height 31
click at [294, 191] on input "Recipient's name" at bounding box center [361, 191] width 435 height 31
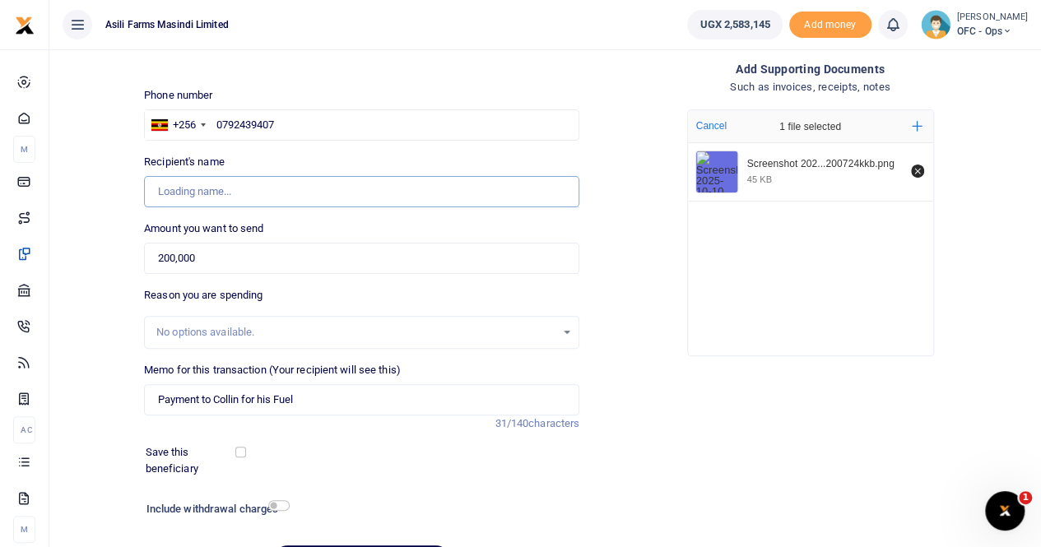
click at [253, 184] on input "Recipient's name" at bounding box center [361, 191] width 435 height 31
click at [300, 116] on input "0792439407" at bounding box center [361, 124] width 435 height 31
click at [319, 116] on input "0792439407" at bounding box center [361, 124] width 435 height 31
click at [319, 123] on input "0792439407" at bounding box center [361, 124] width 435 height 31
click at [222, 121] on input "0792439407" at bounding box center [361, 124] width 435 height 31
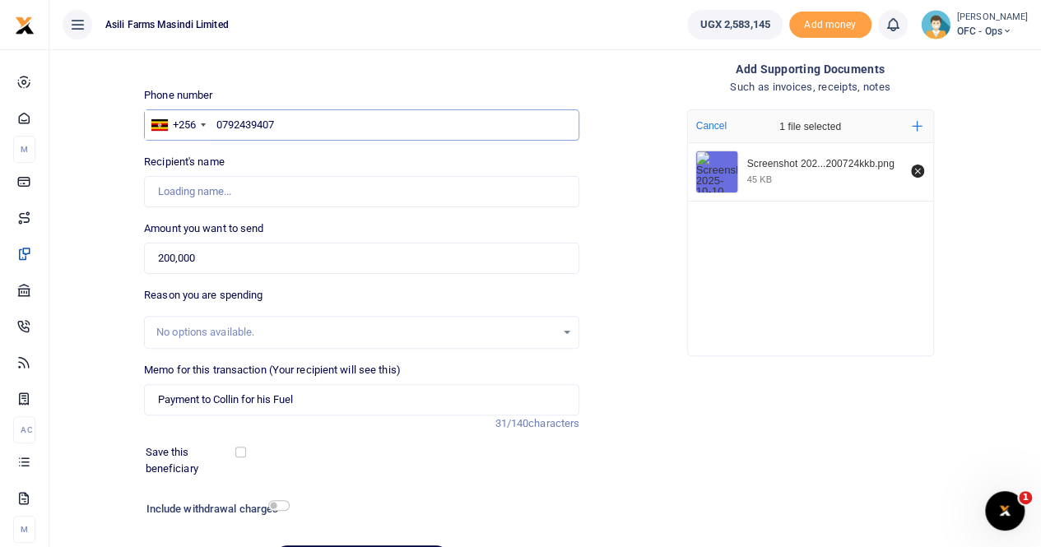
click at [329, 130] on input "0792439407" at bounding box center [361, 124] width 435 height 31
click at [313, 118] on input "0792439407" at bounding box center [361, 124] width 435 height 31
click at [210, 123] on div "+256" at bounding box center [178, 125] width 66 height 30
click at [217, 123] on input "0792439407" at bounding box center [361, 124] width 435 height 31
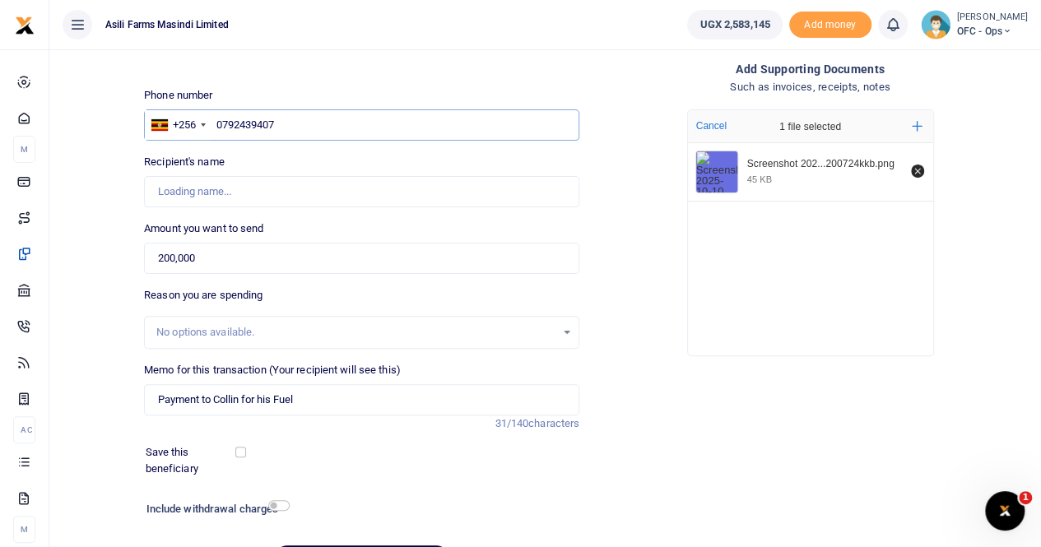
click at [305, 116] on input "0792439407" at bounding box center [361, 124] width 435 height 31
drag, startPoint x: 325, startPoint y: 124, endPoint x: 260, endPoint y: 136, distance: 66.0
click at [193, 127] on div "+256 Uganda +256 0792439407" at bounding box center [361, 124] width 435 height 31
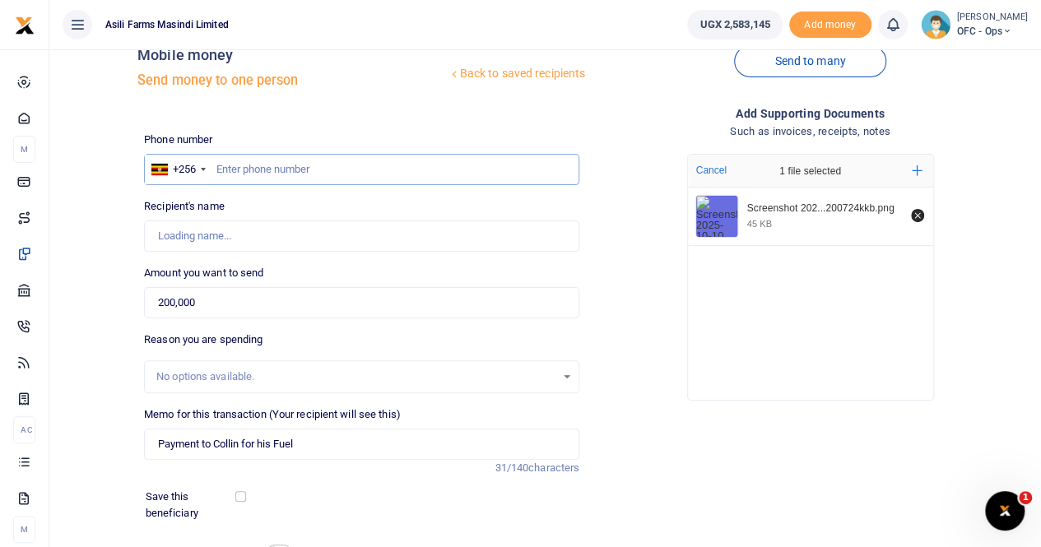
scroll to position [0, 0]
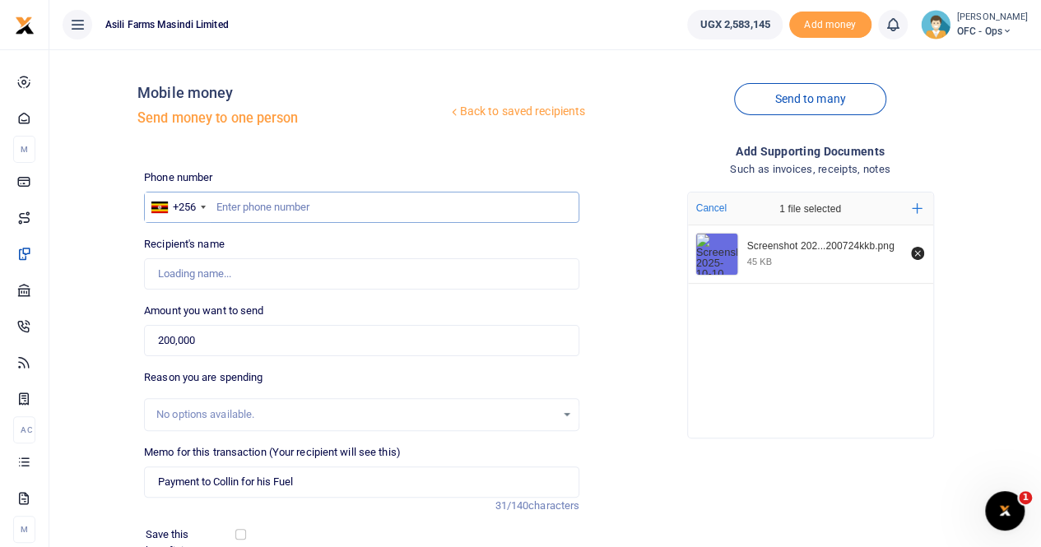
click at [272, 210] on input "text" at bounding box center [361, 207] width 435 height 31
click at [229, 202] on input "text" at bounding box center [361, 207] width 435 height 31
paste input "792 439407"
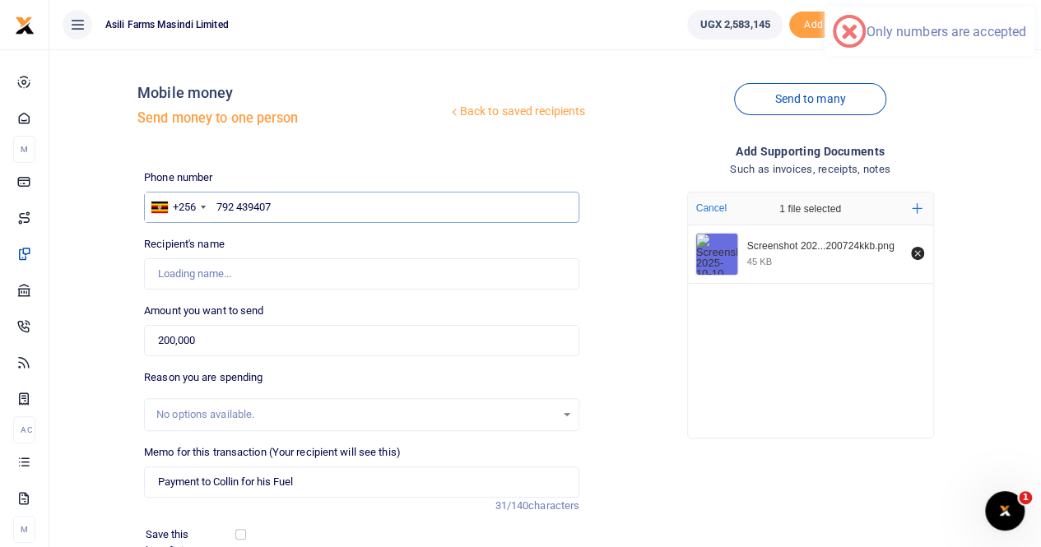
click at [242, 211] on input "792 439407" at bounding box center [361, 207] width 435 height 31
click at [236, 208] on input "792 439407" at bounding box center [361, 207] width 435 height 31
click at [231, 275] on input "Recipient's name" at bounding box center [361, 273] width 435 height 31
click at [244, 261] on input "Recipient's name" at bounding box center [361, 273] width 435 height 31
click at [279, 200] on input "792439407" at bounding box center [361, 207] width 435 height 31
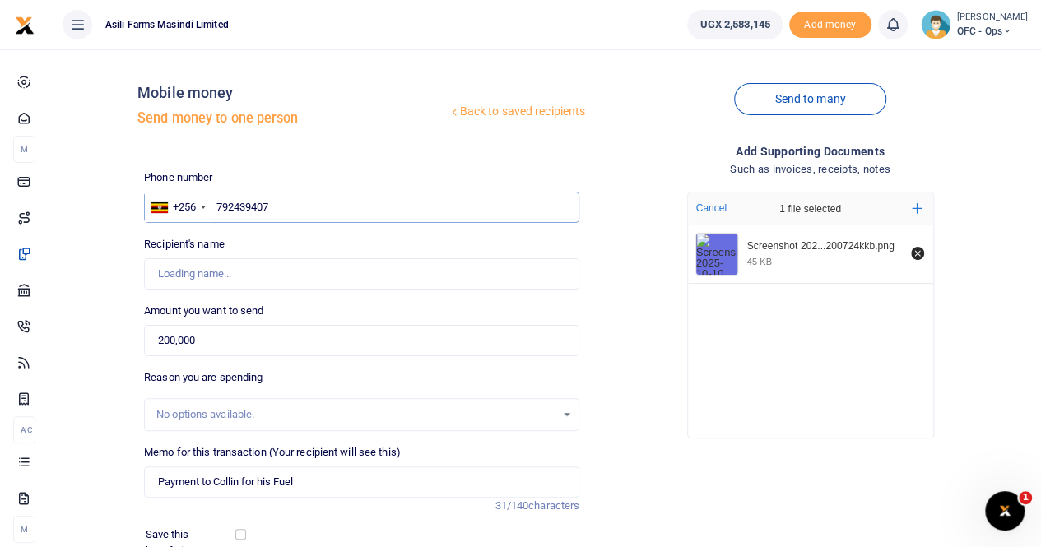
click at [212, 208] on input "792439407" at bounding box center [361, 207] width 435 height 31
click at [357, 204] on input "0792439407" at bounding box center [361, 207] width 435 height 31
click at [235, 270] on input "Recipient's name" at bounding box center [361, 273] width 435 height 31
click at [257, 265] on input "Recipient's name" at bounding box center [361, 273] width 435 height 31
click at [296, 200] on input "0792439407" at bounding box center [361, 207] width 435 height 31
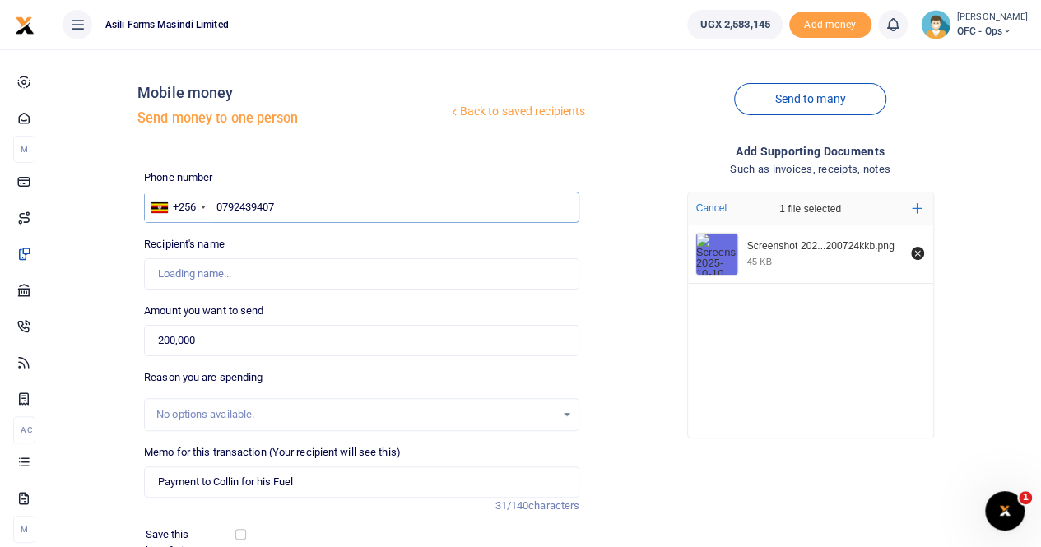
click at [318, 203] on input "0792439407" at bounding box center [361, 207] width 435 height 31
click at [214, 212] on input "0792439407" at bounding box center [361, 207] width 435 height 31
click at [213, 209] on input "0792439407" at bounding box center [361, 207] width 435 height 31
click at [251, 261] on input "Recipient's name" at bounding box center [361, 273] width 435 height 31
click at [255, 269] on input "Recipient's name" at bounding box center [361, 273] width 435 height 31
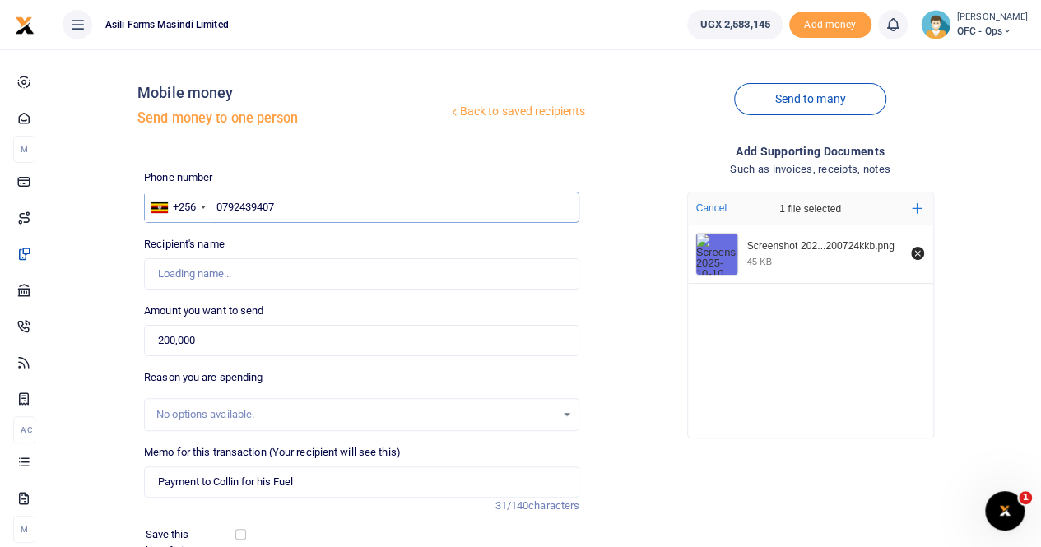
click at [321, 211] on input "0792439407" at bounding box center [361, 207] width 435 height 31
click at [249, 273] on input "Recipient's name" at bounding box center [361, 273] width 435 height 31
click at [255, 270] on input "Recipient's name" at bounding box center [361, 273] width 435 height 31
click at [206, 261] on input "Recipient's name" at bounding box center [361, 273] width 435 height 31
click at [306, 215] on input "0792439407" at bounding box center [361, 207] width 435 height 31
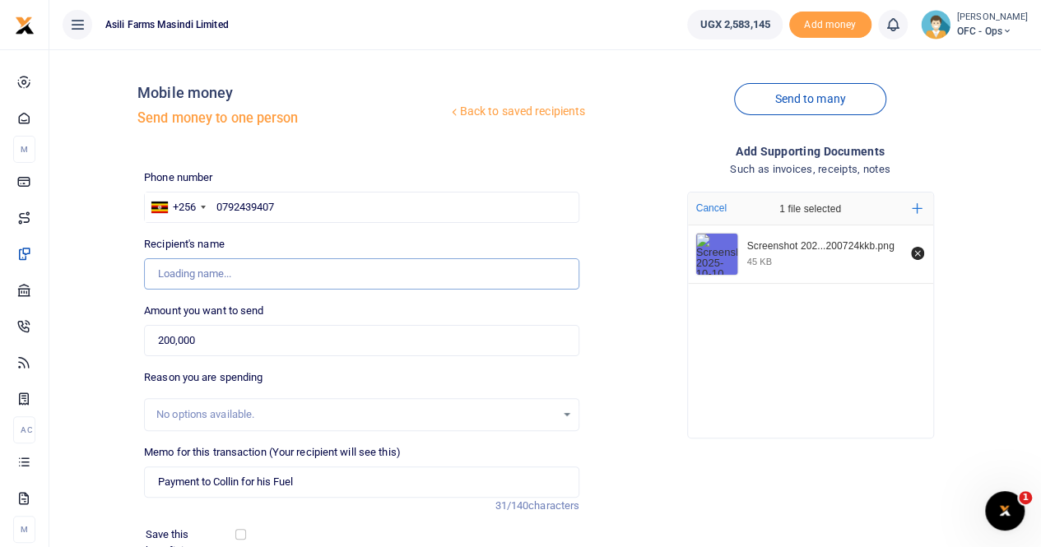
click at [212, 277] on input "Recipient's name" at bounding box center [361, 273] width 435 height 31
click at [267, 259] on input "Recipient's name" at bounding box center [361, 273] width 435 height 31
click at [288, 202] on input "0792439407" at bounding box center [361, 207] width 435 height 31
click at [215, 205] on input "0792439407" at bounding box center [361, 207] width 435 height 31
click at [295, 200] on input "0792439407" at bounding box center [361, 207] width 435 height 31
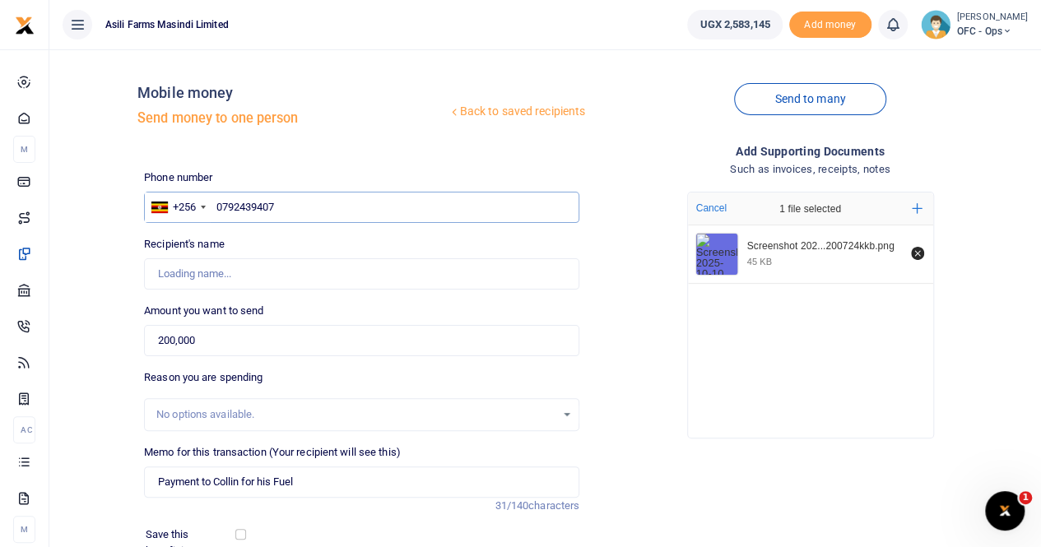
click at [318, 205] on input "0792439407" at bounding box center [361, 207] width 435 height 31
click at [222, 277] on input "Recipient's name" at bounding box center [361, 273] width 435 height 31
click at [291, 210] on input "0792439407" at bounding box center [361, 207] width 435 height 31
click at [217, 210] on input "0792439407" at bounding box center [361, 207] width 435 height 31
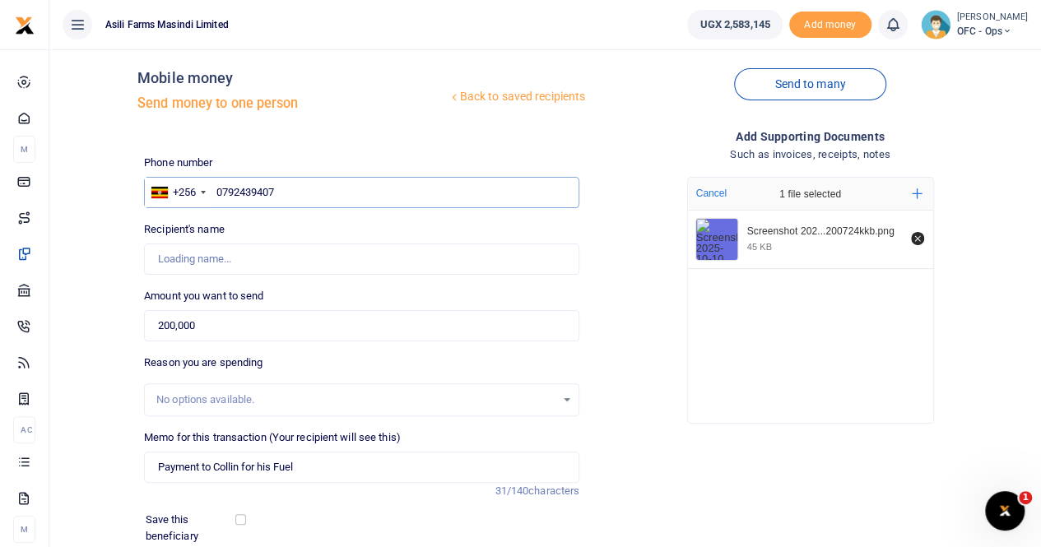
scroll to position [179, 0]
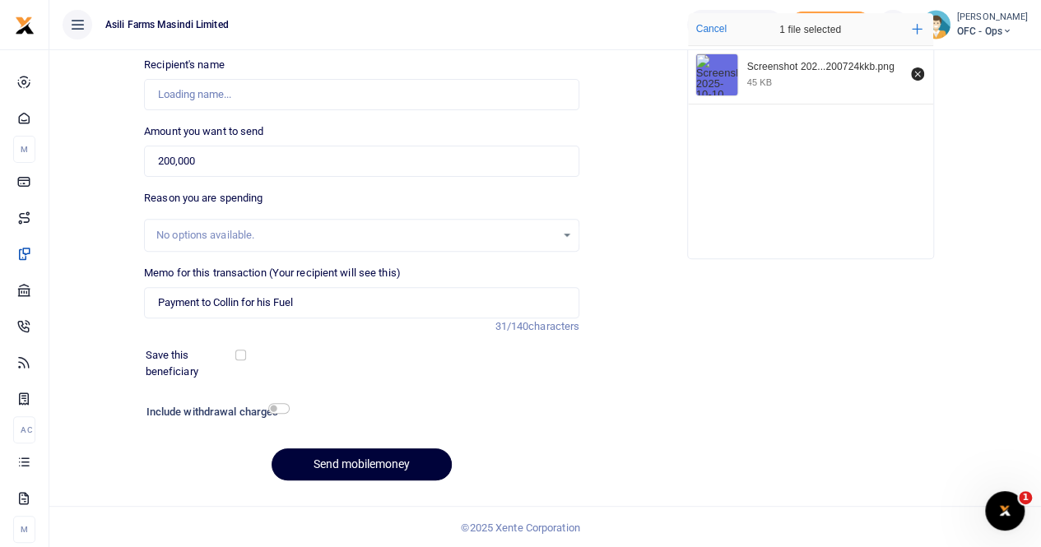
click at [338, 454] on button "Send mobilemoney" at bounding box center [362, 465] width 180 height 32
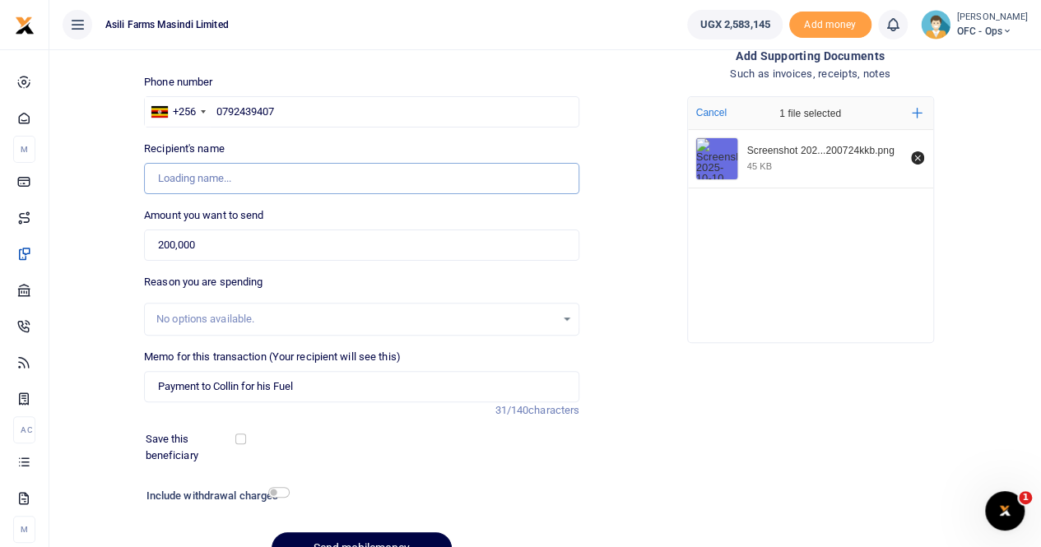
scroll to position [0, 0]
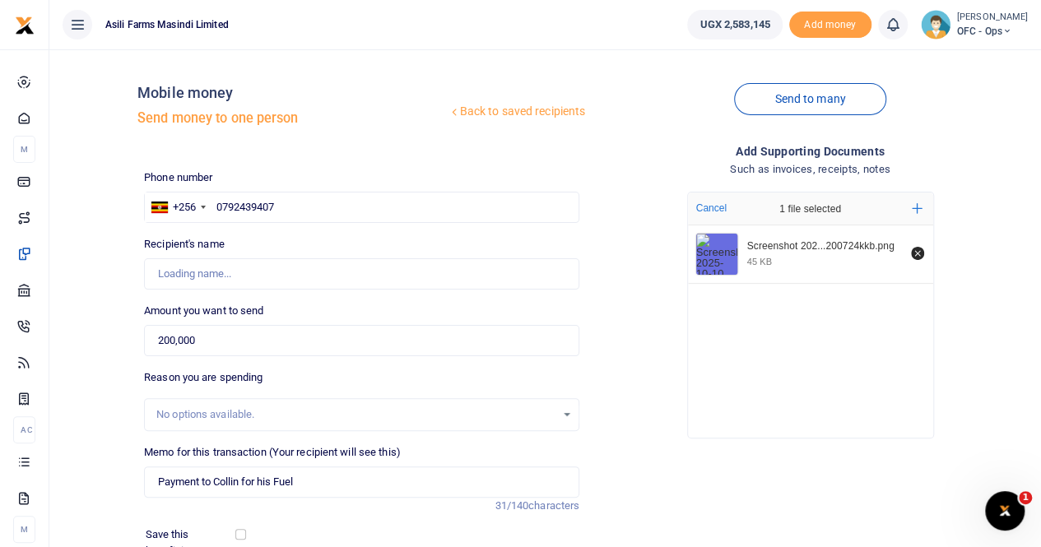
click at [223, 251] on label "Recipient's name" at bounding box center [184, 244] width 81 height 16
click at [223, 258] on input "Recipient's name" at bounding box center [361, 273] width 435 height 31
click at [293, 207] on input "0792439407" at bounding box center [361, 207] width 435 height 31
click at [224, 209] on input "0792439407" at bounding box center [361, 207] width 435 height 31
type input "792439407"
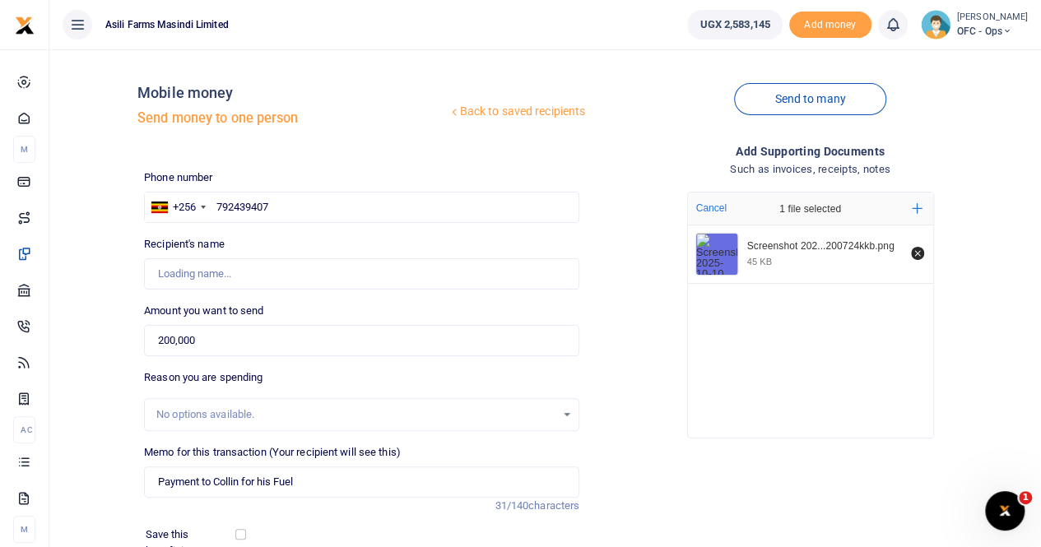
click at [308, 190] on div "Phone number +256 Uganda +256 792439407 Phone is required." at bounding box center [361, 197] width 435 height 54
click at [315, 215] on input "792439407" at bounding box center [361, 207] width 435 height 31
click at [296, 198] on input "792439407" at bounding box center [361, 207] width 435 height 31
click at [191, 271] on input "Recipient's name" at bounding box center [361, 273] width 435 height 31
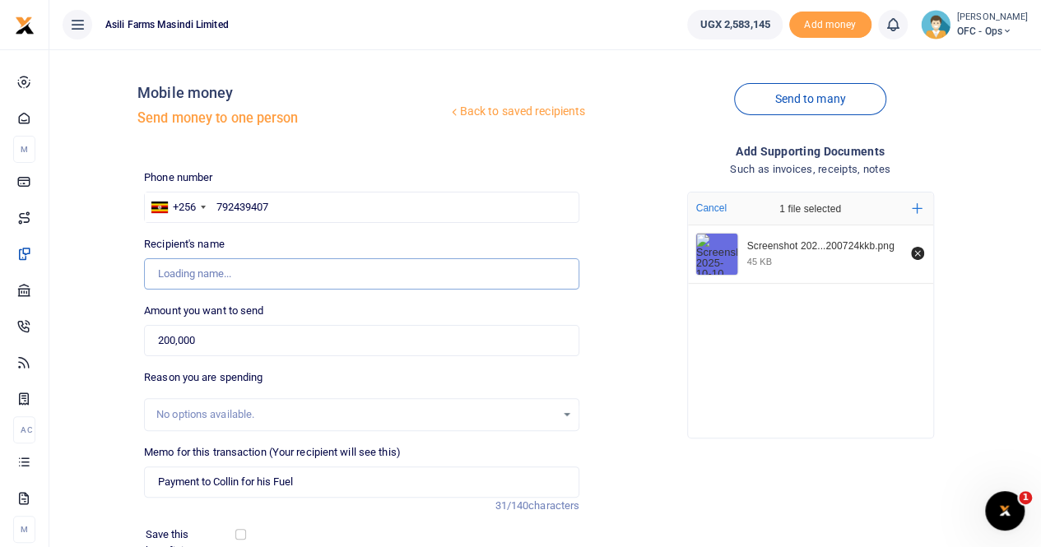
click at [241, 276] on input "Recipient's name" at bounding box center [361, 273] width 435 height 31
click at [277, 203] on input "792439407" at bounding box center [361, 207] width 435 height 31
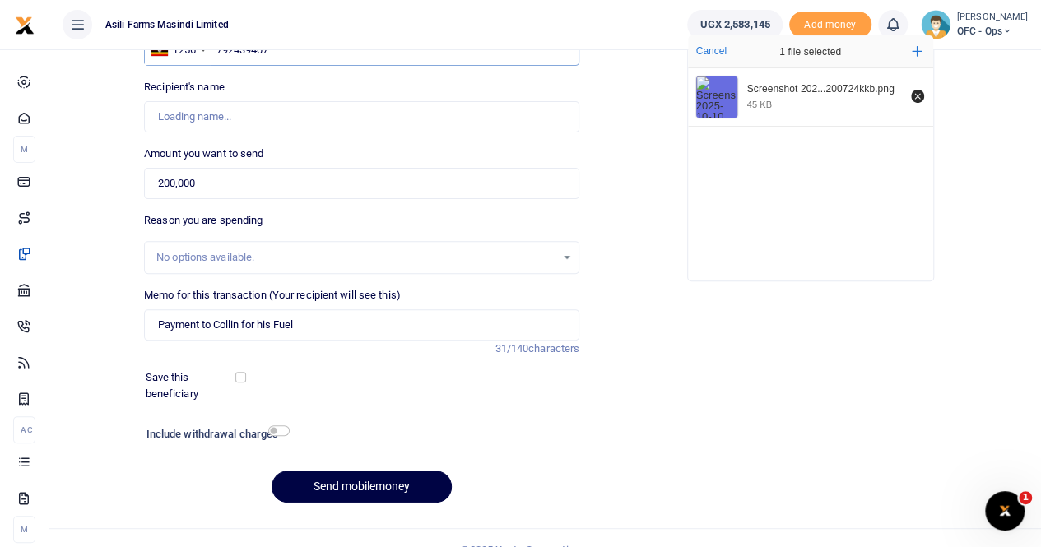
scroll to position [179, 0]
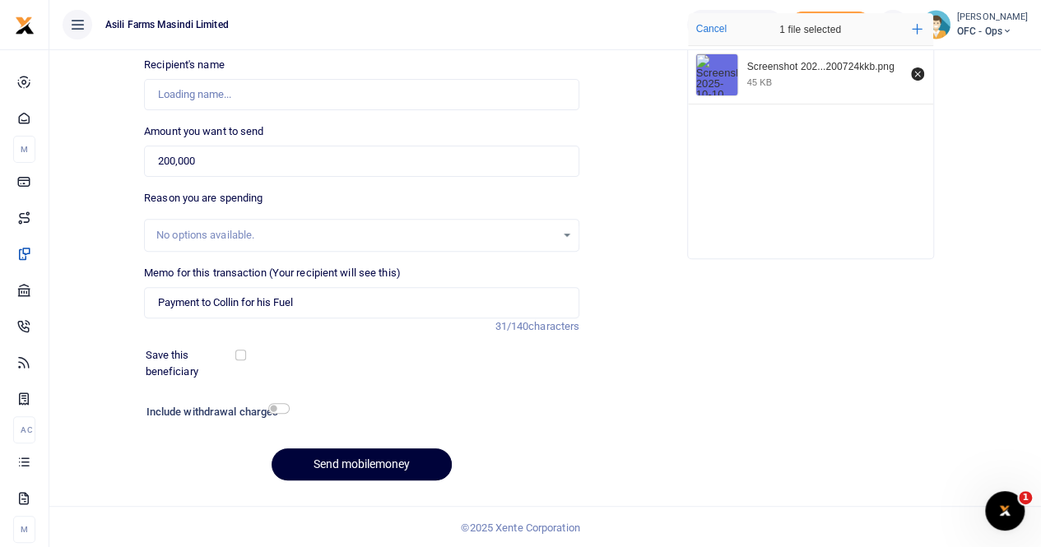
click at [355, 471] on button "Send mobilemoney" at bounding box center [362, 465] width 180 height 32
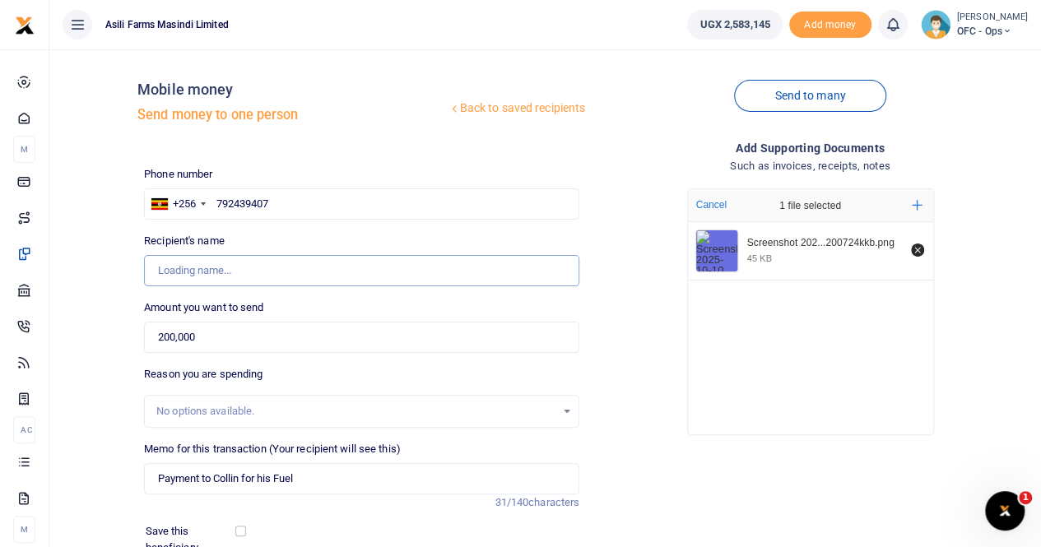
scroll to position [0, 0]
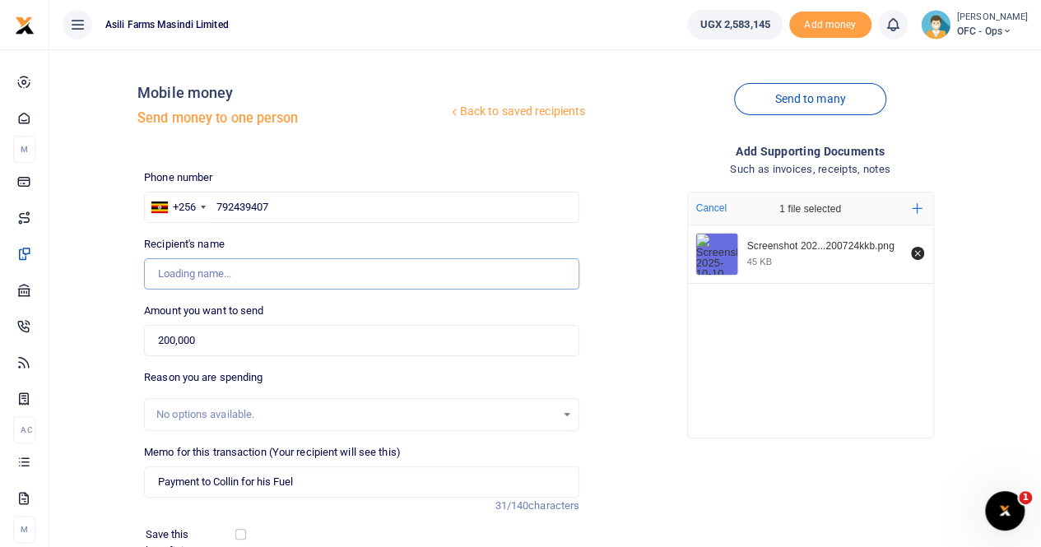
click at [230, 279] on input "Recipient's name" at bounding box center [361, 273] width 435 height 31
click at [290, 263] on input "Recipient's name" at bounding box center [361, 273] width 435 height 31
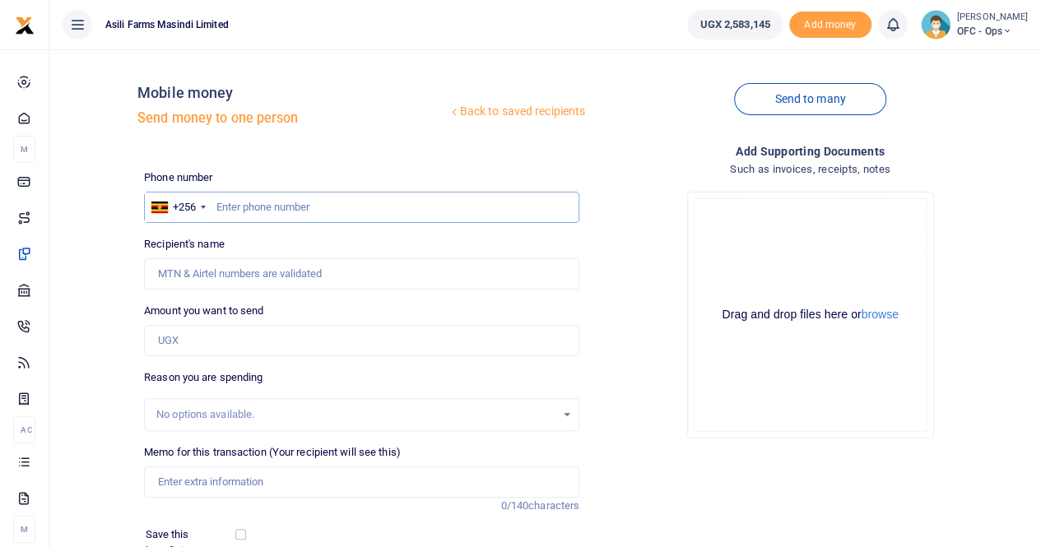
click at [234, 208] on input "text" at bounding box center [361, 207] width 435 height 31
paste input "792 439407"
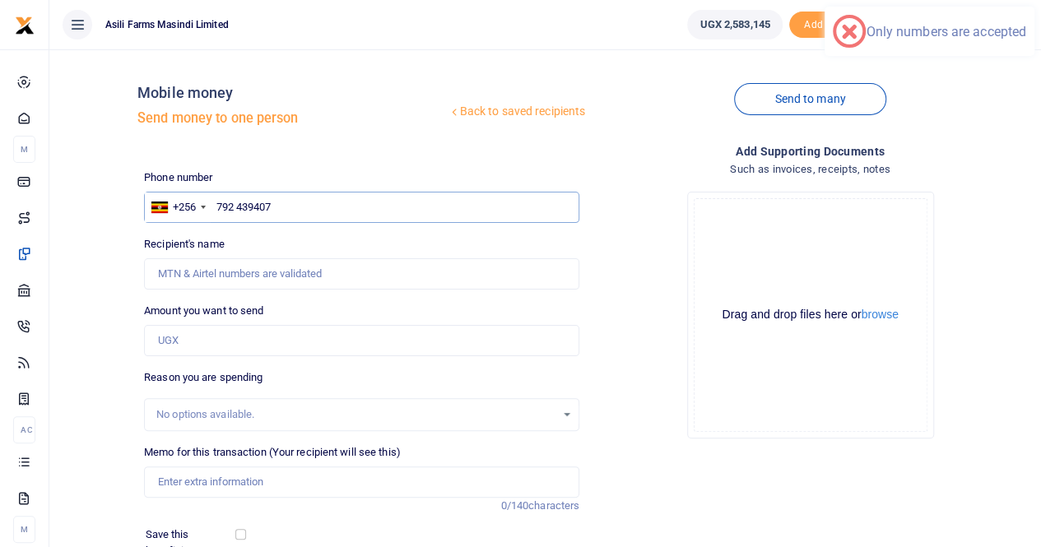
drag, startPoint x: 216, startPoint y: 204, endPoint x: 263, endPoint y: 207, distance: 47.9
click at [217, 204] on input "792 439407" at bounding box center [361, 207] width 435 height 31
click at [242, 206] on input "0792 439407" at bounding box center [361, 207] width 435 height 31
type input "0792439407"
click at [286, 203] on input "0792439407" at bounding box center [361, 207] width 435 height 31
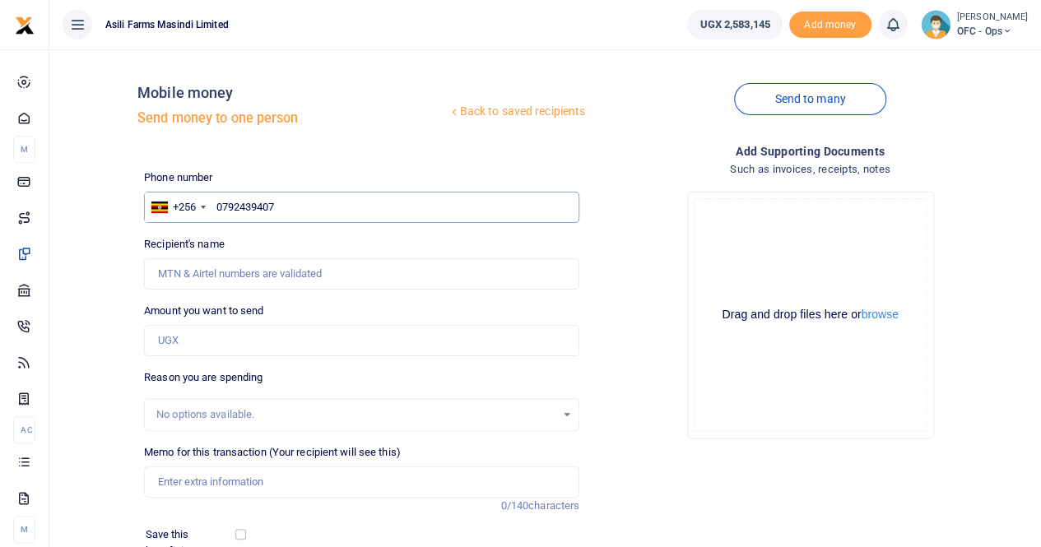
click at [302, 205] on input "0792439407" at bounding box center [361, 207] width 435 height 31
drag, startPoint x: 302, startPoint y: 210, endPoint x: 176, endPoint y: 216, distance: 126.1
click at [176, 215] on div "+256 [GEOGRAPHIC_DATA] [PHONE_NUMBER]" at bounding box center [361, 207] width 435 height 31
type input "0792439407"
click at [193, 346] on input "Amount you want to send" at bounding box center [361, 340] width 435 height 31
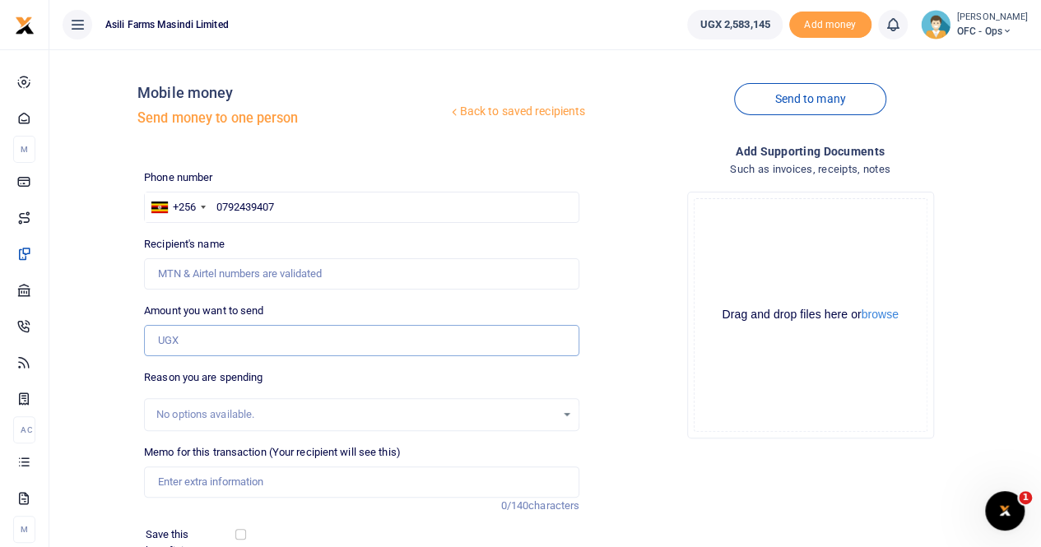
click at [213, 342] on input "Amount you want to send" at bounding box center [361, 340] width 435 height 31
click at [249, 267] on input "Recipient's name" at bounding box center [361, 273] width 435 height 31
click at [171, 338] on input "Amount you want to send" at bounding box center [361, 340] width 435 height 31
click at [200, 328] on input "Amount you want to send" at bounding box center [361, 340] width 435 height 31
click at [310, 202] on input "0792439407" at bounding box center [361, 207] width 435 height 31
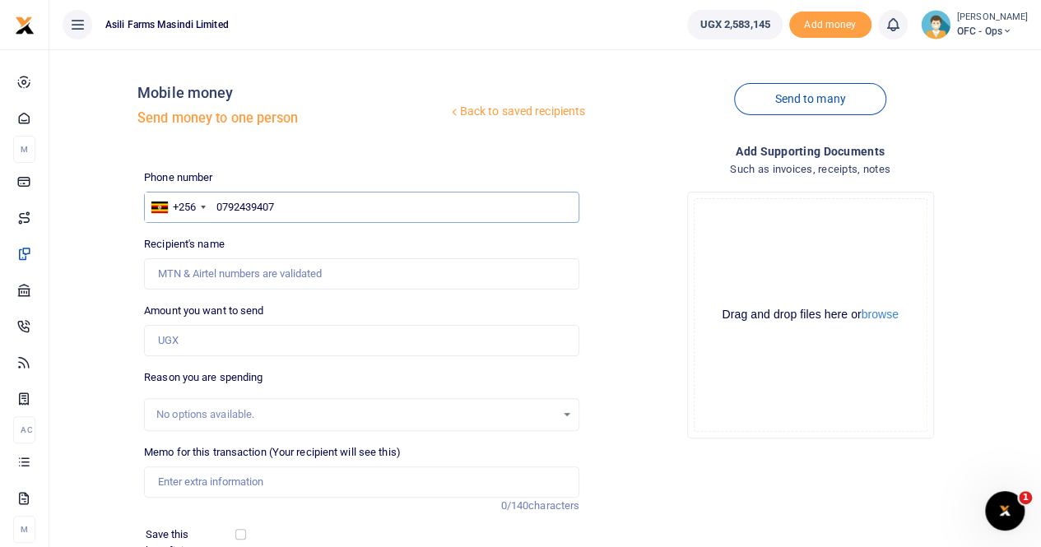
click at [335, 197] on input "0792439407" at bounding box center [361, 207] width 435 height 31
drag, startPoint x: 190, startPoint y: 361, endPoint x: 193, endPoint y: 339, distance: 22.4
click at [191, 359] on div "Phone number +256 Uganda +256 0792439407 Phone is required. Recipient's name Na…" at bounding box center [361, 422] width 449 height 504
click at [193, 330] on input "Amount you want to send" at bounding box center [361, 340] width 435 height 31
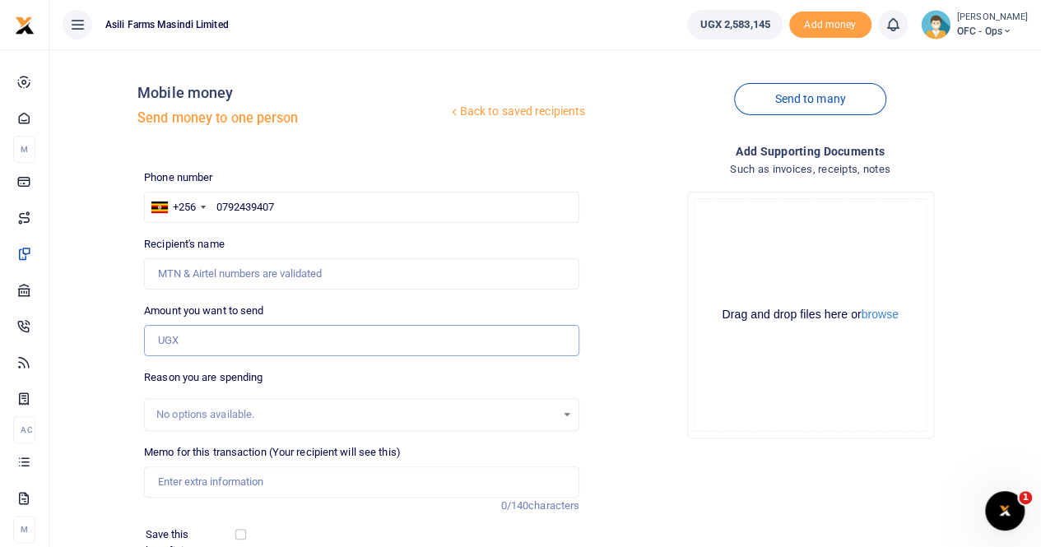
click at [182, 347] on input "Amount you want to send" at bounding box center [361, 340] width 435 height 31
type input "200,000"
click at [226, 480] on input "Memo for this transaction (Your recipient will see this)" at bounding box center [361, 482] width 435 height 31
click at [226, 485] on input "Memo for this transaction (Your recipient will see this)" at bounding box center [361, 482] width 435 height 31
click at [199, 487] on input "Memo for this transaction (Your recipient will see this)" at bounding box center [361, 482] width 435 height 31
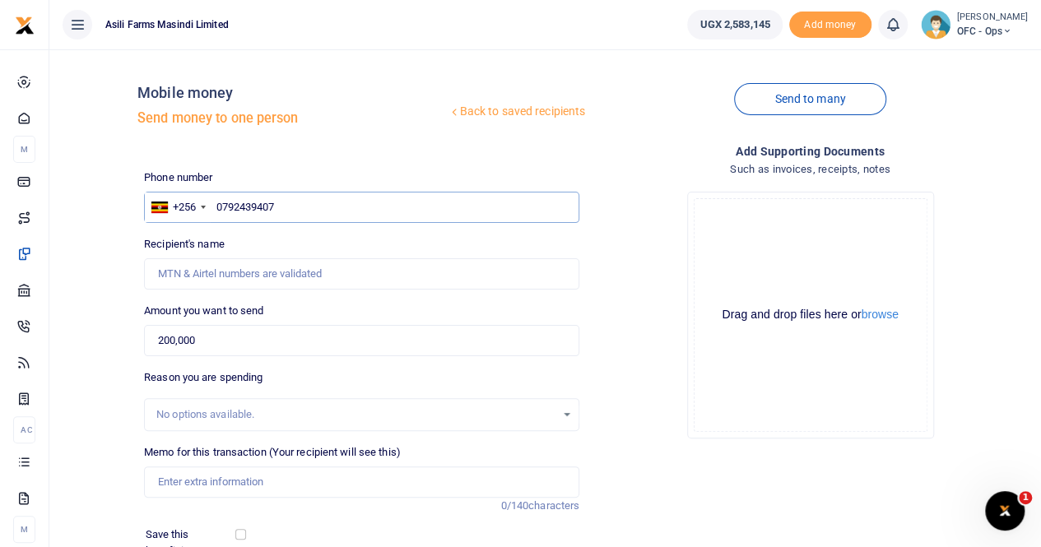
click at [316, 193] on input "0792439407" at bounding box center [361, 207] width 435 height 31
click at [242, 473] on input "Memo for this transaction (Your recipient will see this)" at bounding box center [361, 482] width 435 height 31
click at [370, 220] on input "0792439407" at bounding box center [361, 207] width 435 height 31
click at [215, 208] on input "0792439407" at bounding box center [361, 207] width 435 height 31
click at [215, 473] on input "Memo for this transaction (Your recipient will see this)" at bounding box center [361, 482] width 435 height 31
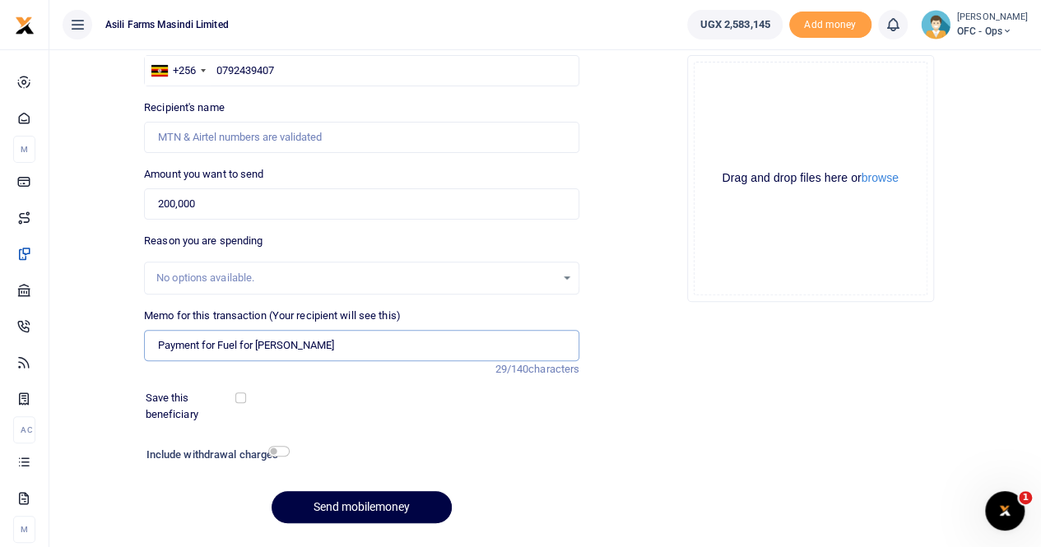
scroll to position [179, 0]
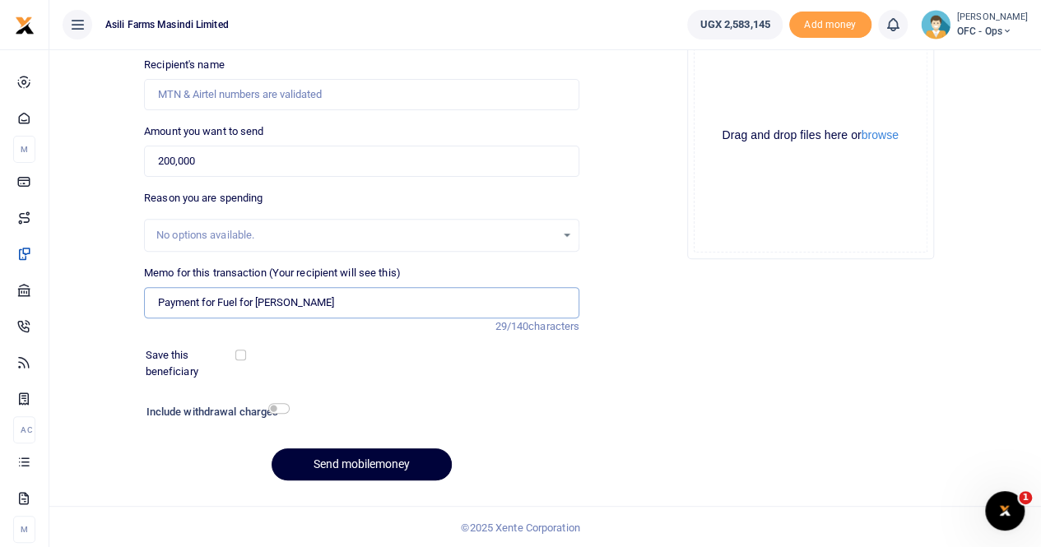
type input "Payment for Fuel for collins"
click at [379, 458] on button "Send mobilemoney" at bounding box center [362, 465] width 180 height 32
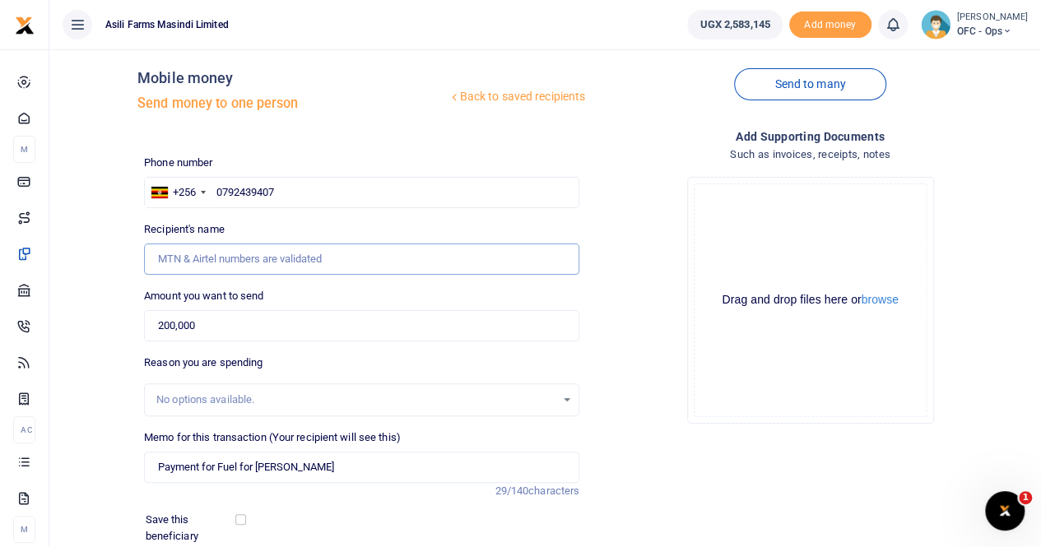
click at [207, 247] on input "Recipient's name" at bounding box center [361, 259] width 435 height 31
click at [242, 269] on input "Recipient's name" at bounding box center [361, 259] width 435 height 31
click at [246, 258] on input "Recipient's name" at bounding box center [361, 259] width 435 height 31
click at [282, 189] on input "0792439407" at bounding box center [361, 192] width 435 height 31
click at [310, 187] on input "0792439407" at bounding box center [361, 192] width 435 height 31
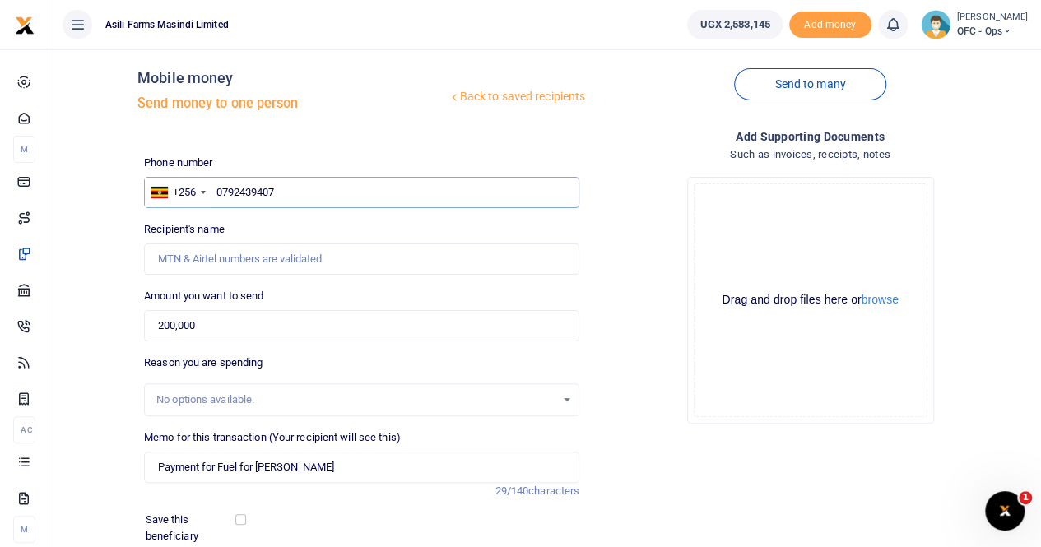
click at [319, 185] on input "0792439407" at bounding box center [361, 192] width 435 height 31
drag, startPoint x: 319, startPoint y: 185, endPoint x: 331, endPoint y: 185, distance: 12.3
click at [319, 186] on input "0792439407" at bounding box center [361, 192] width 435 height 31
click at [332, 185] on input "0792439407" at bounding box center [361, 192] width 435 height 31
click at [365, 195] on input "0792439407" at bounding box center [361, 192] width 435 height 31
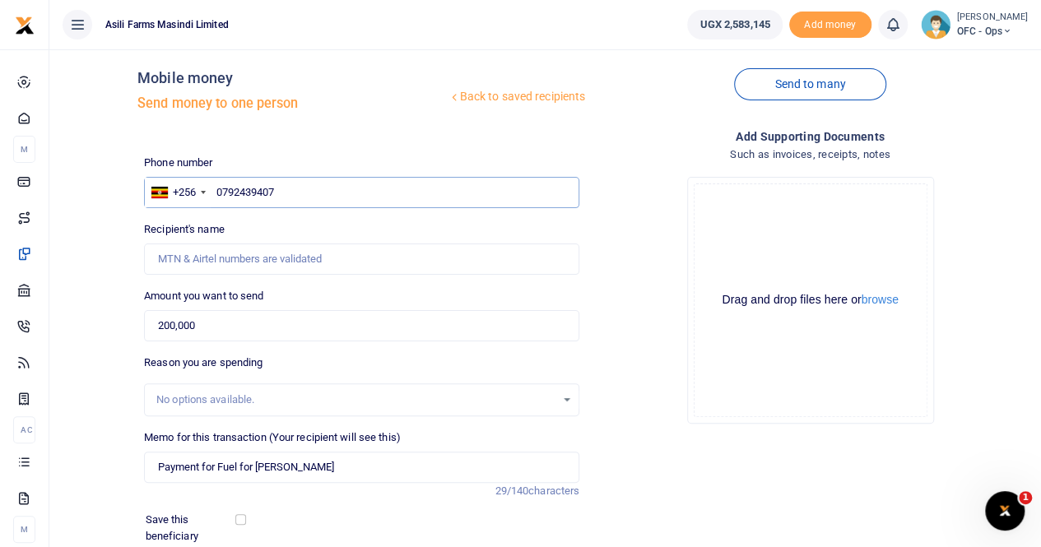
click at [213, 191] on input "0792439407" at bounding box center [361, 192] width 435 height 31
click at [304, 195] on input "0792439407" at bounding box center [361, 192] width 435 height 31
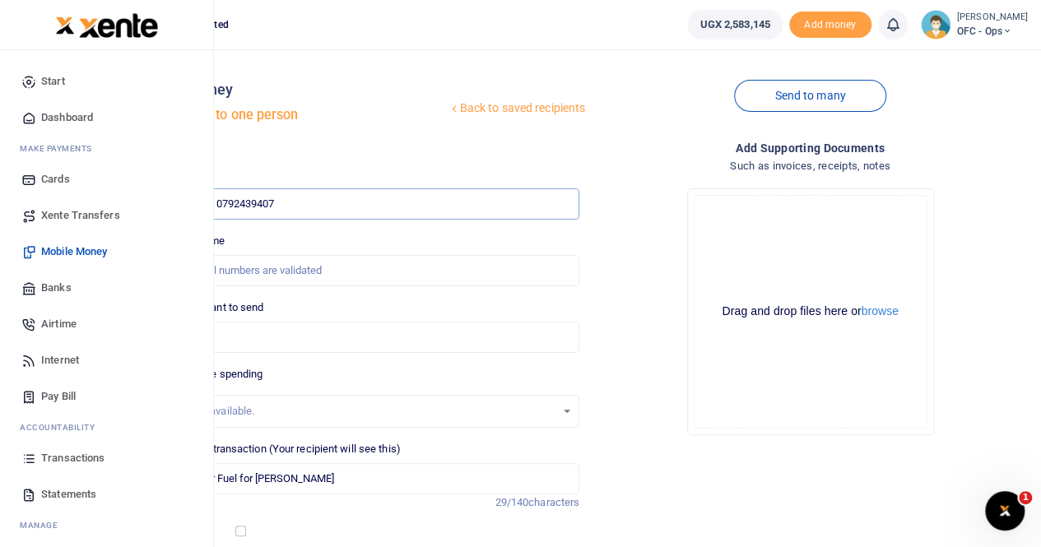
scroll to position [0, 0]
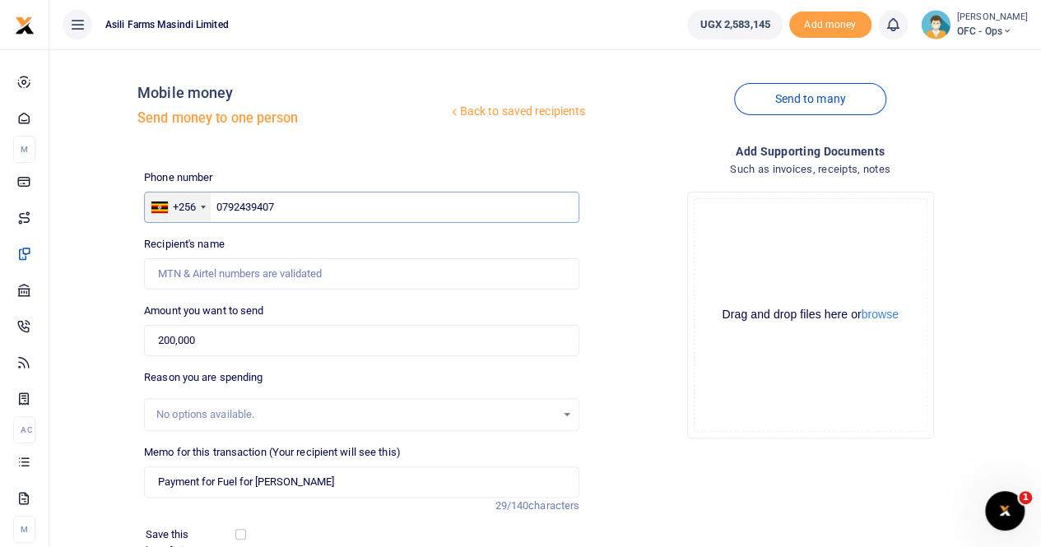
drag, startPoint x: 311, startPoint y: 203, endPoint x: 204, endPoint y: 213, distance: 107.5
click at [204, 213] on div "+256 [GEOGRAPHIC_DATA] [PHONE_NUMBER]" at bounding box center [361, 207] width 435 height 31
click at [260, 207] on input "text" at bounding box center [361, 207] width 435 height 31
type input "07912333342"
type input "Swafulah Nakyewa"
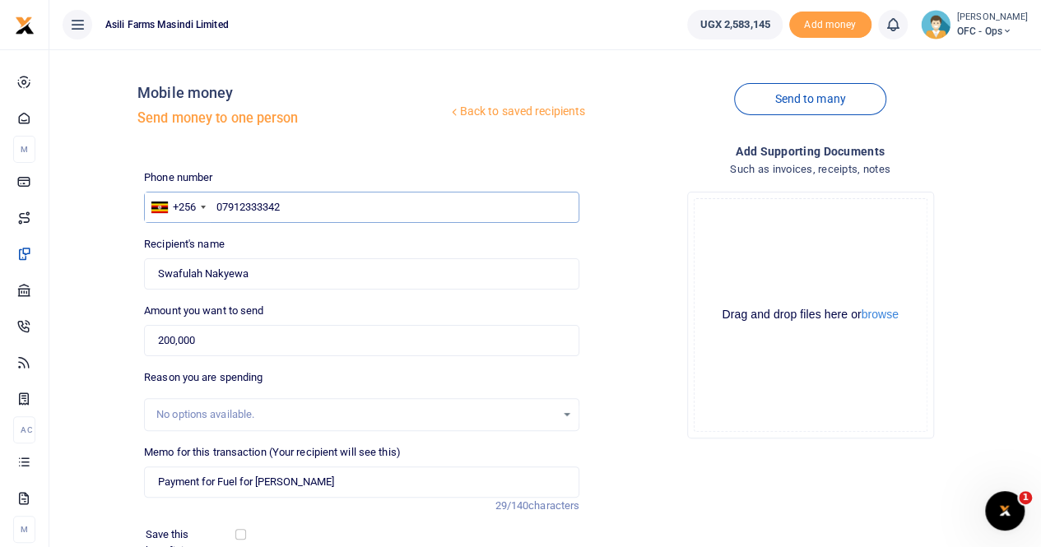
click at [258, 207] on input "07912333342" at bounding box center [361, 207] width 435 height 31
type input "0791233342"
type input "Isabel Birungi"
type input "0791233342"
click at [281, 263] on input "Found" at bounding box center [361, 273] width 435 height 31
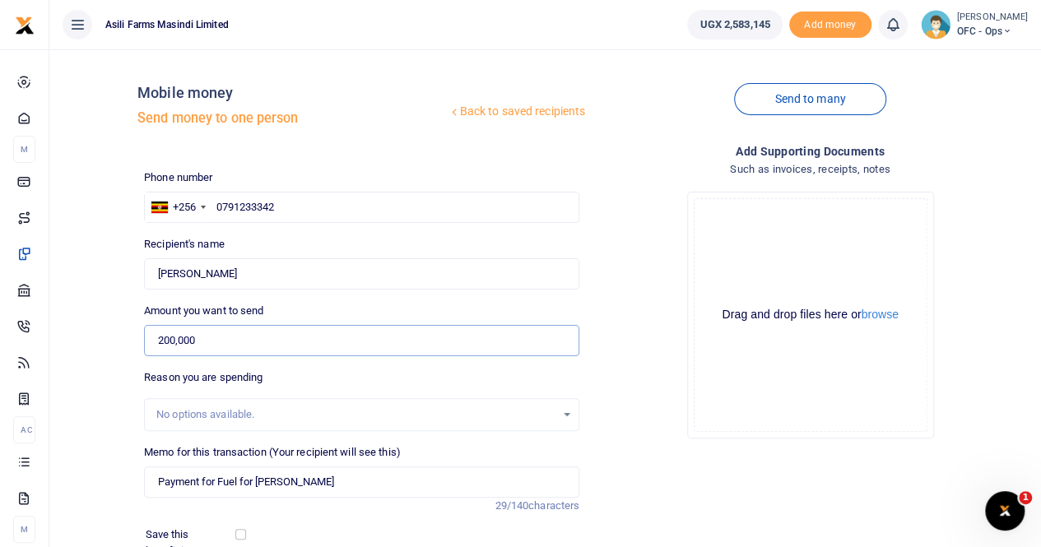
click at [175, 339] on input "200,000" at bounding box center [361, 340] width 435 height 31
click at [307, 352] on input "202,000" at bounding box center [361, 340] width 435 height 31
click at [319, 482] on input "Payment for Fuel for collins" at bounding box center [361, 482] width 435 height 31
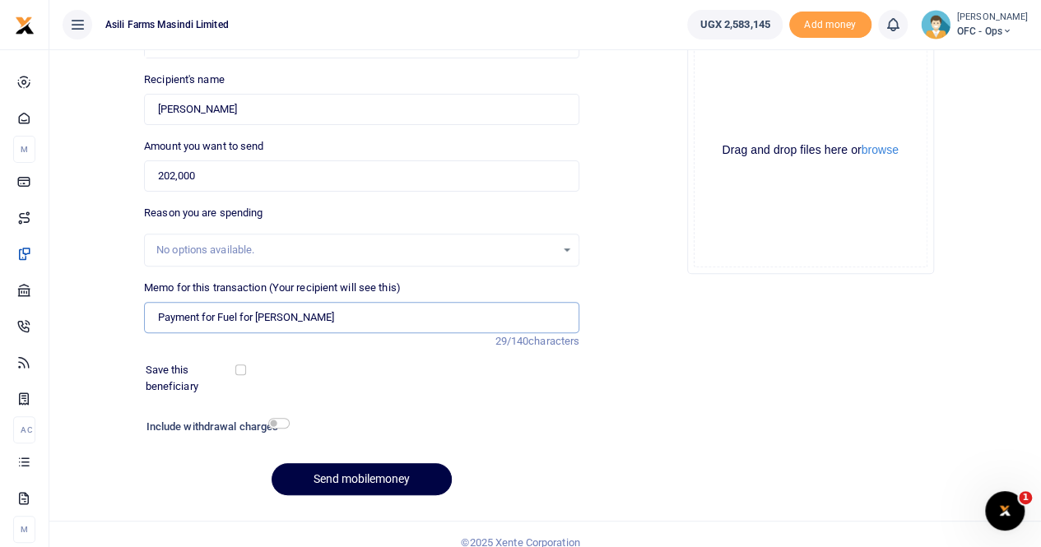
scroll to position [82, 0]
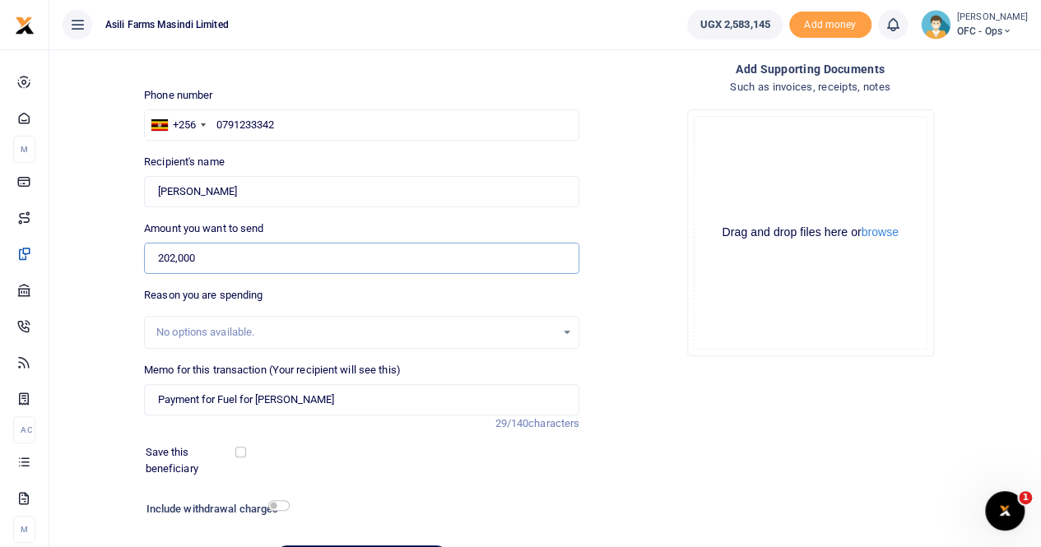
click at [194, 254] on input "202,000" at bounding box center [361, 258] width 435 height 31
click at [175, 256] on input "202,000" at bounding box center [361, 258] width 435 height 31
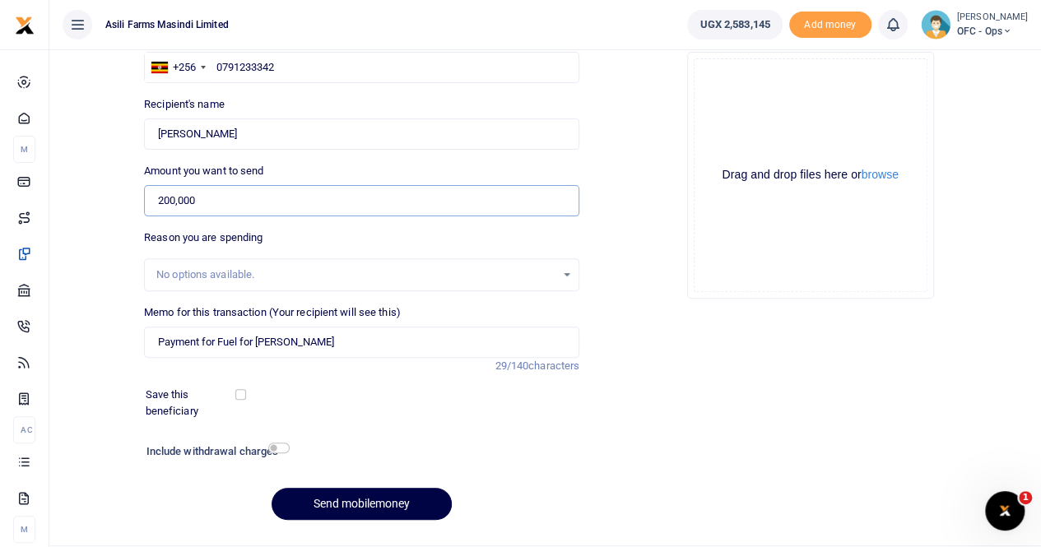
scroll to position [165, 0]
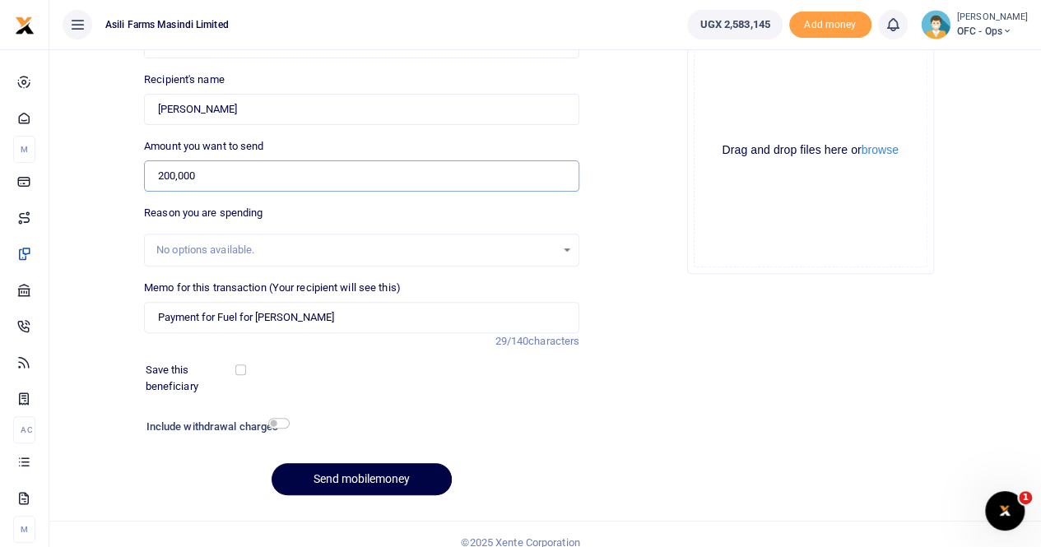
type input "200,000"
click at [275, 421] on input "checkbox" at bounding box center [278, 423] width 21 height 11
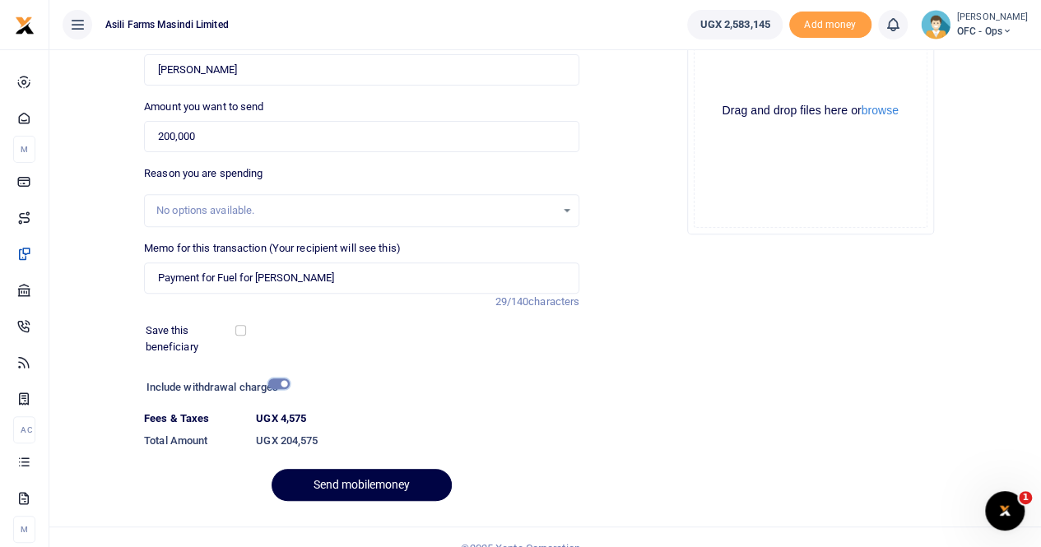
scroll to position [226, 0]
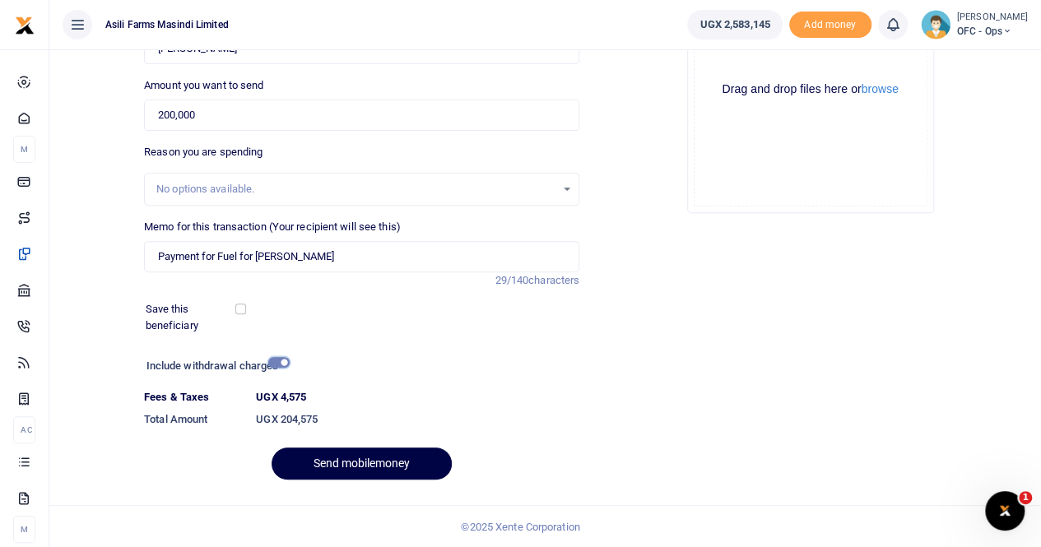
click at [272, 361] on input "checkbox" at bounding box center [278, 362] width 21 height 11
checkbox input "false"
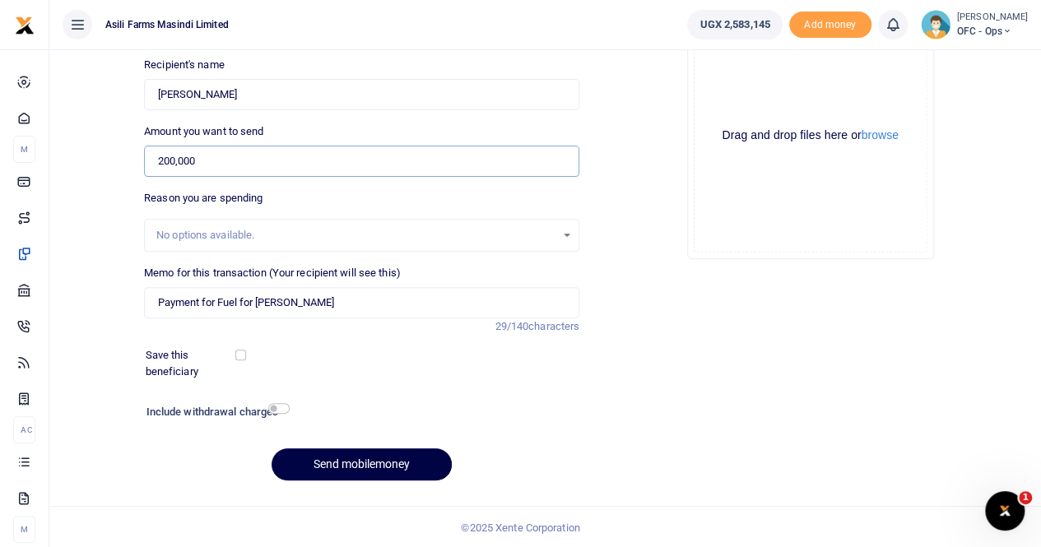
click at [175, 158] on input "200,000" at bounding box center [361, 161] width 435 height 31
click at [270, 161] on input "202,000" at bounding box center [361, 161] width 435 height 31
type input "202,000"
click at [369, 462] on button "Send mobilemoney" at bounding box center [362, 465] width 180 height 32
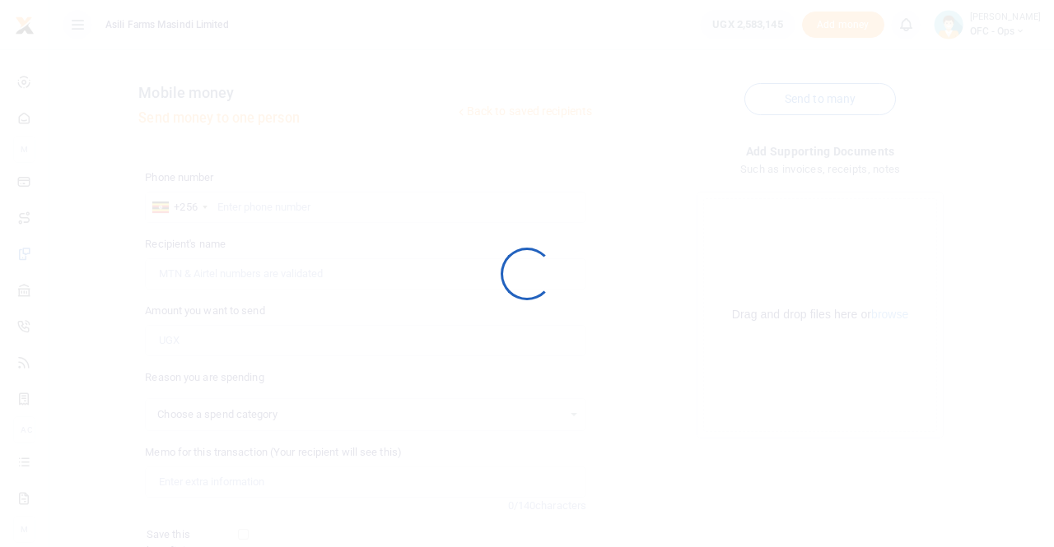
select select
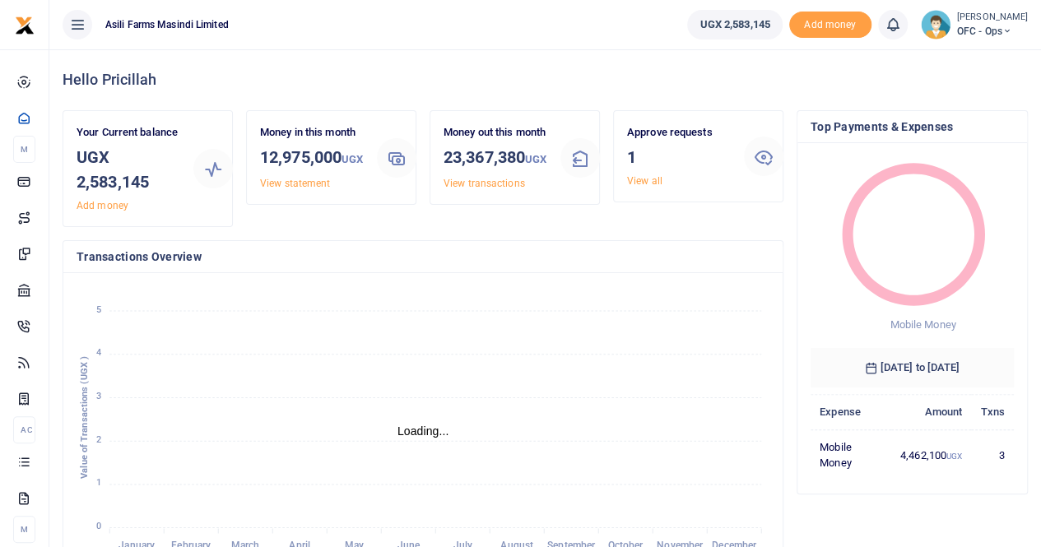
scroll to position [13, 13]
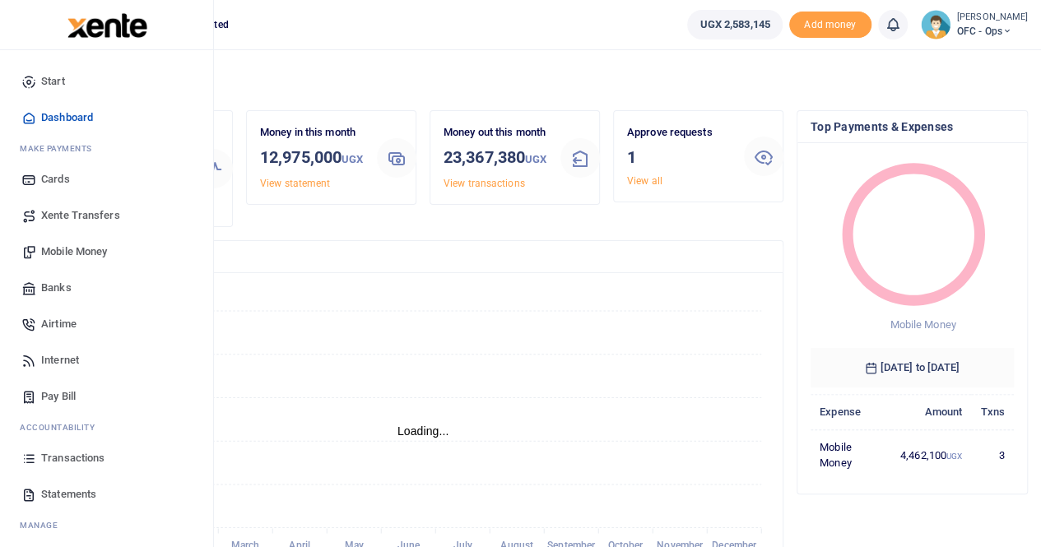
click at [94, 254] on span "Mobile Money" at bounding box center [74, 252] width 66 height 16
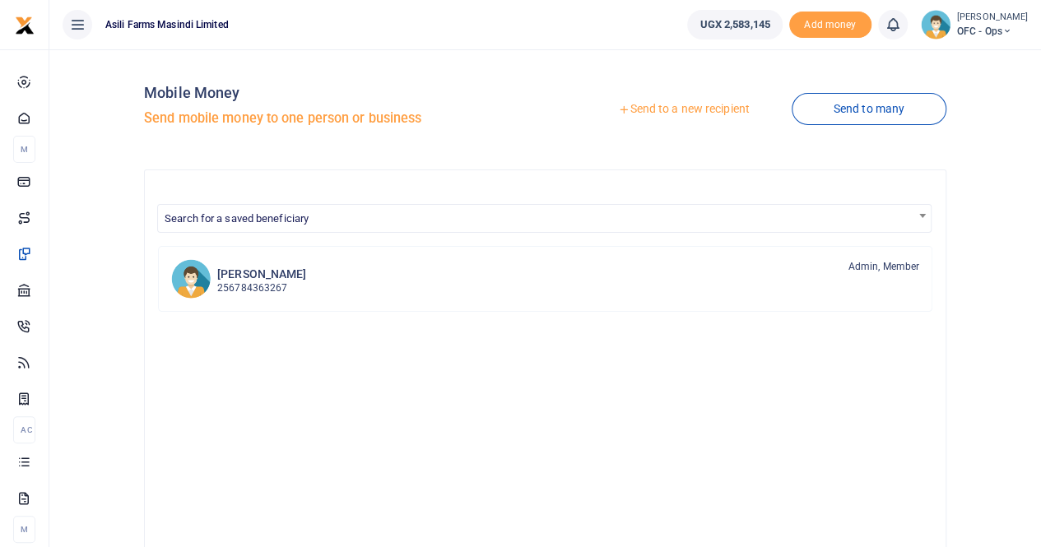
click at [699, 112] on link "Send to a new recipient" at bounding box center [683, 110] width 215 height 30
click at [686, 101] on link "Send to a new recipient" at bounding box center [683, 110] width 215 height 30
click at [690, 109] on link "Send to a new recipient" at bounding box center [683, 110] width 215 height 30
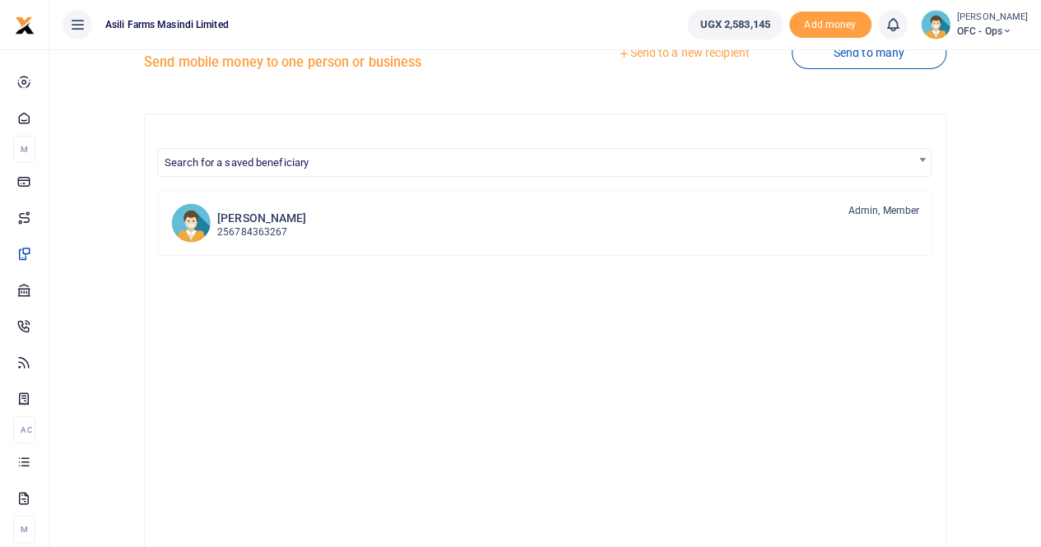
scroll to position [82, 0]
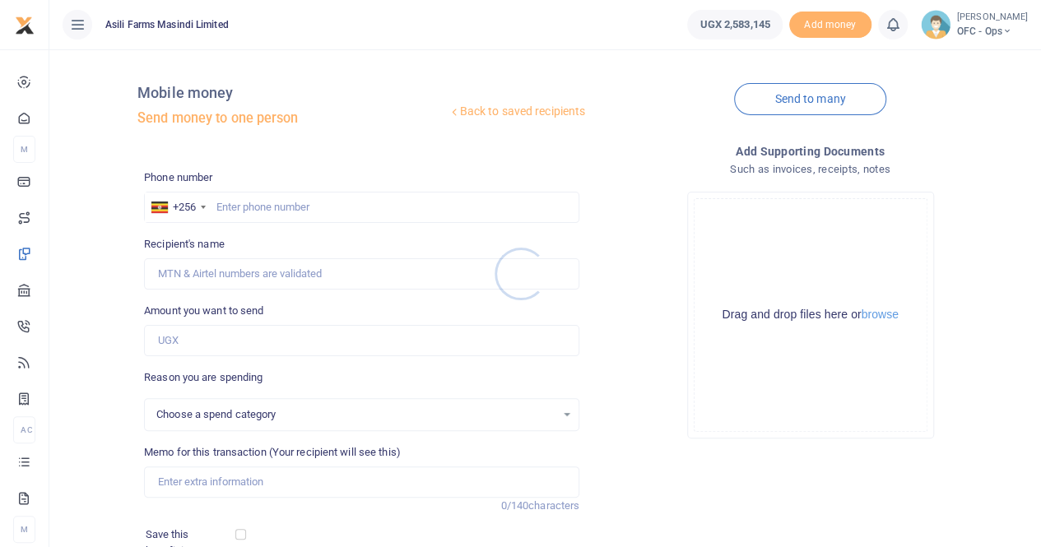
select select
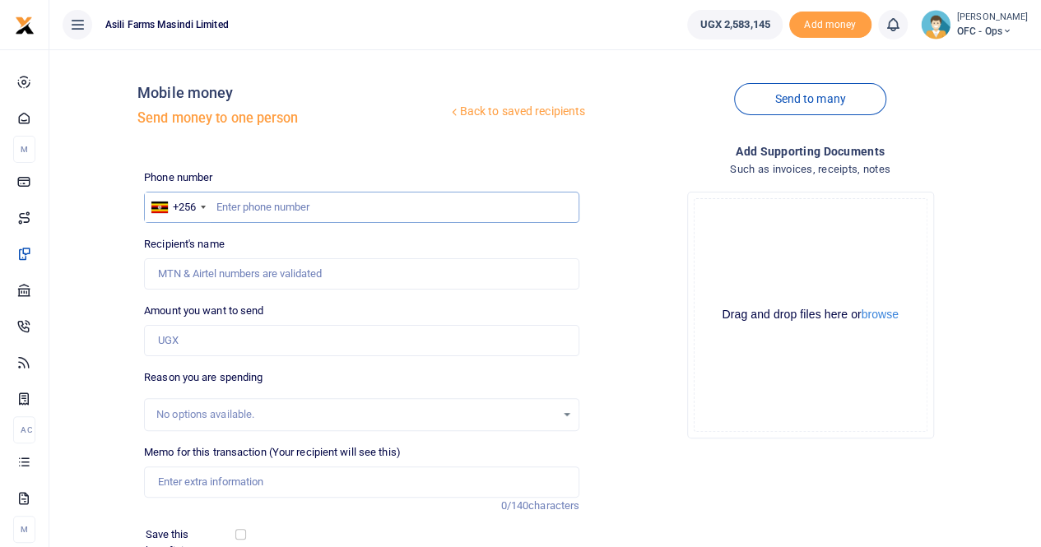
click at [257, 207] on input "text" at bounding box center [361, 207] width 435 height 31
paste input "256792439407"
click at [232, 203] on input "256792439407" at bounding box center [361, 207] width 435 height 31
type input "0792439407"
click at [240, 279] on input "Recipient's name" at bounding box center [361, 273] width 435 height 31
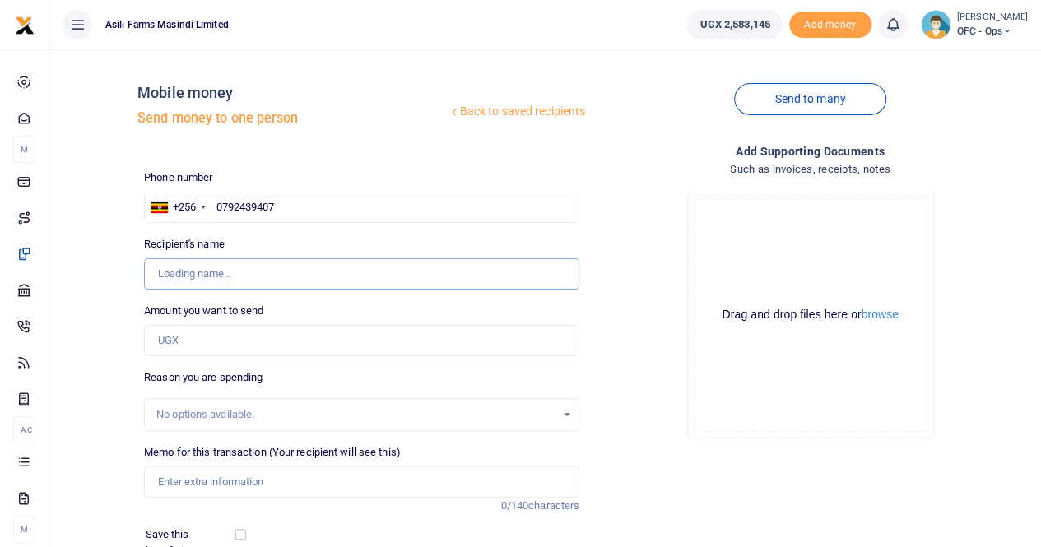
click at [291, 268] on input "Recipient's name" at bounding box center [361, 273] width 435 height 31
click at [310, 200] on input "0792439407" at bounding box center [361, 207] width 435 height 31
click at [213, 205] on input "0792439407" at bounding box center [361, 207] width 435 height 31
click at [341, 197] on input "0792439407" at bounding box center [361, 207] width 435 height 31
drag, startPoint x: 324, startPoint y: 207, endPoint x: 184, endPoint y: 214, distance: 140.1
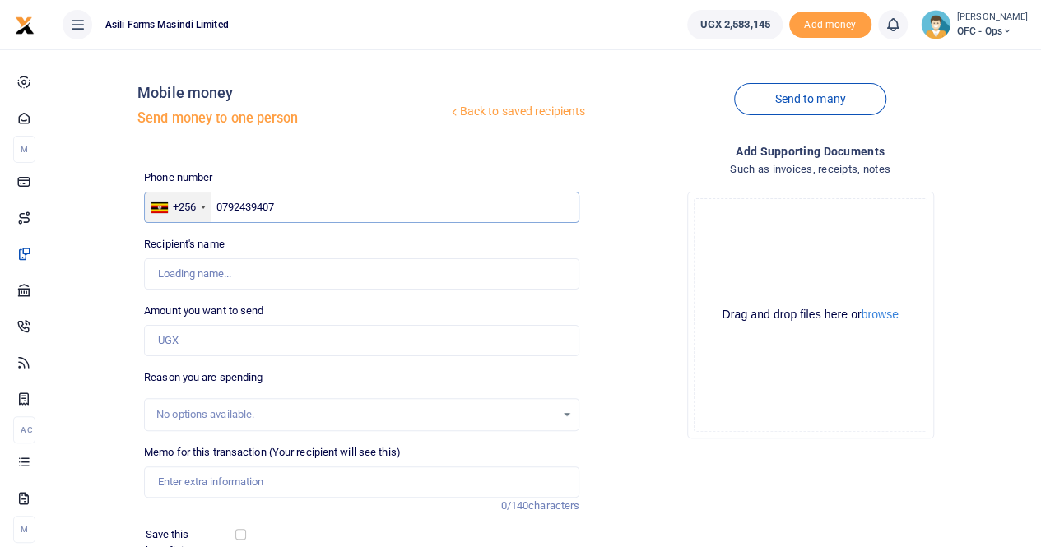
click at [184, 214] on div "+256 Uganda +256 0792439407" at bounding box center [361, 207] width 435 height 31
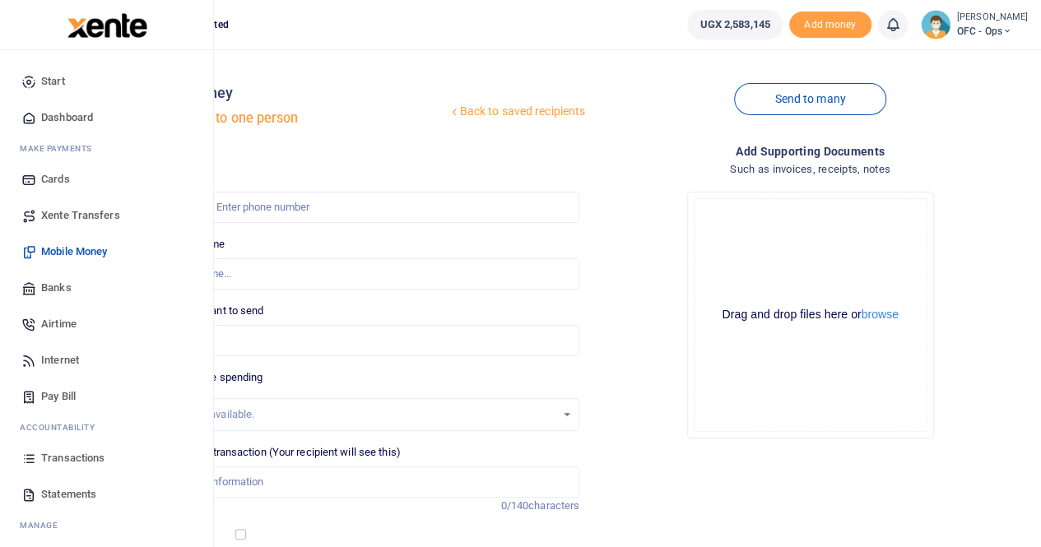
click at [64, 452] on span "Transactions" at bounding box center [72, 458] width 63 height 16
